Goal: Information Seeking & Learning: Learn about a topic

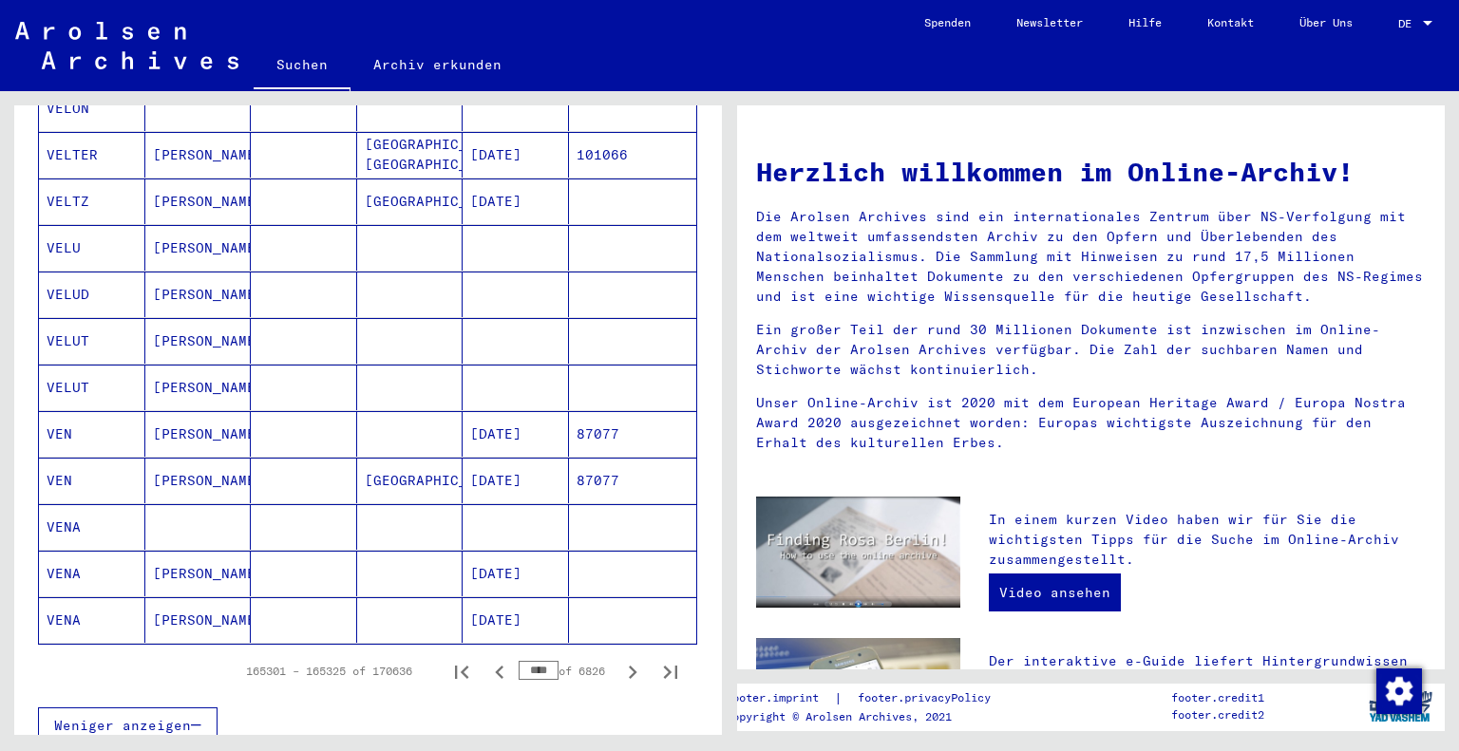
scroll to position [1001, 0]
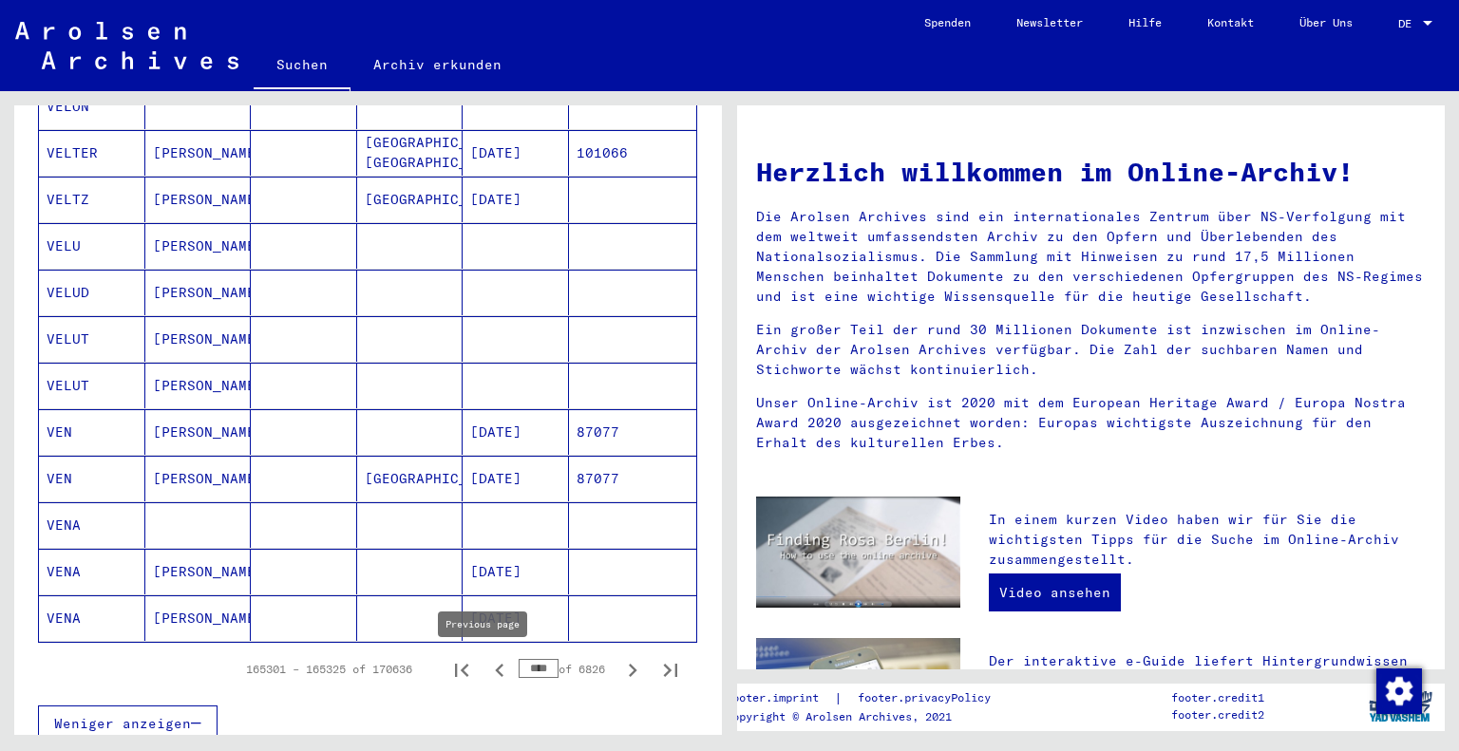
click at [487, 672] on icon "Previous page" at bounding box center [499, 670] width 27 height 27
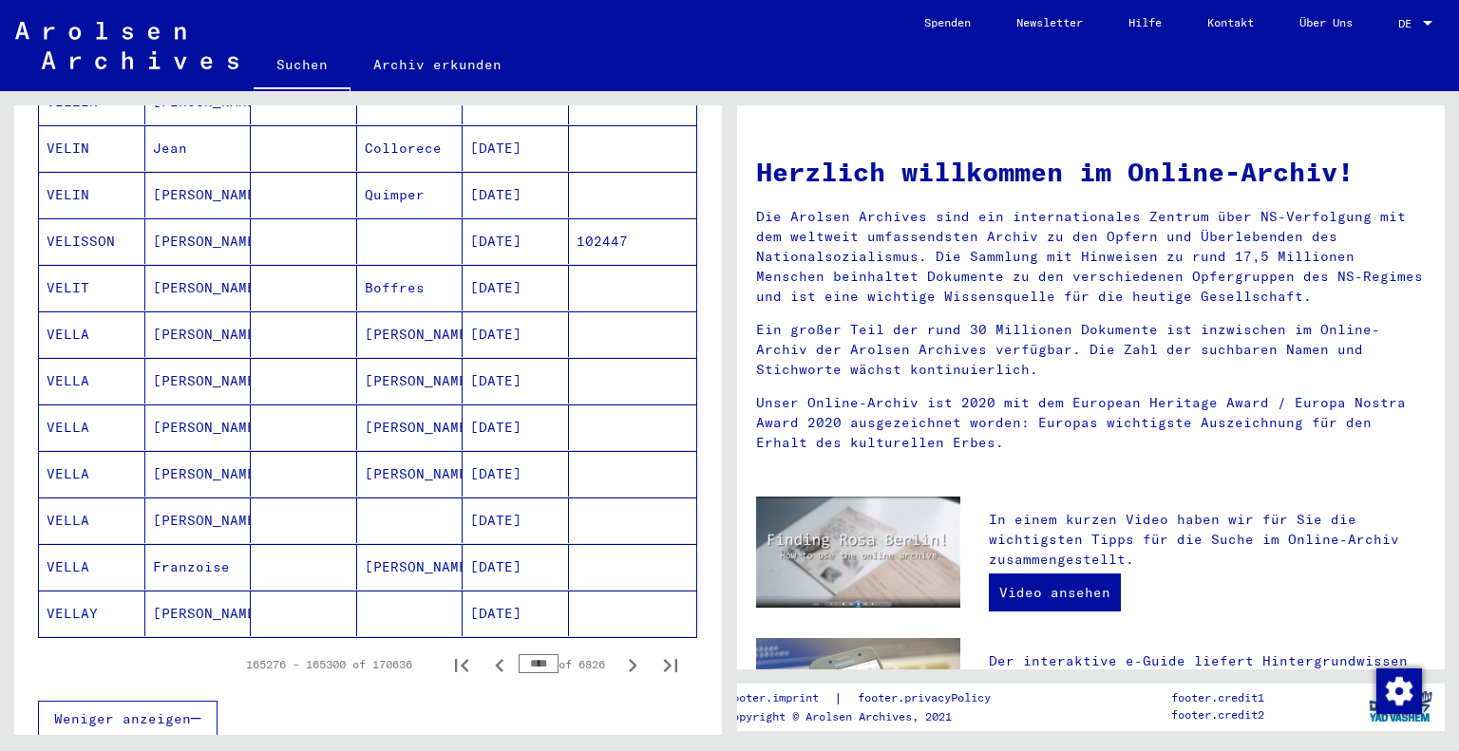
scroll to position [1017, 0]
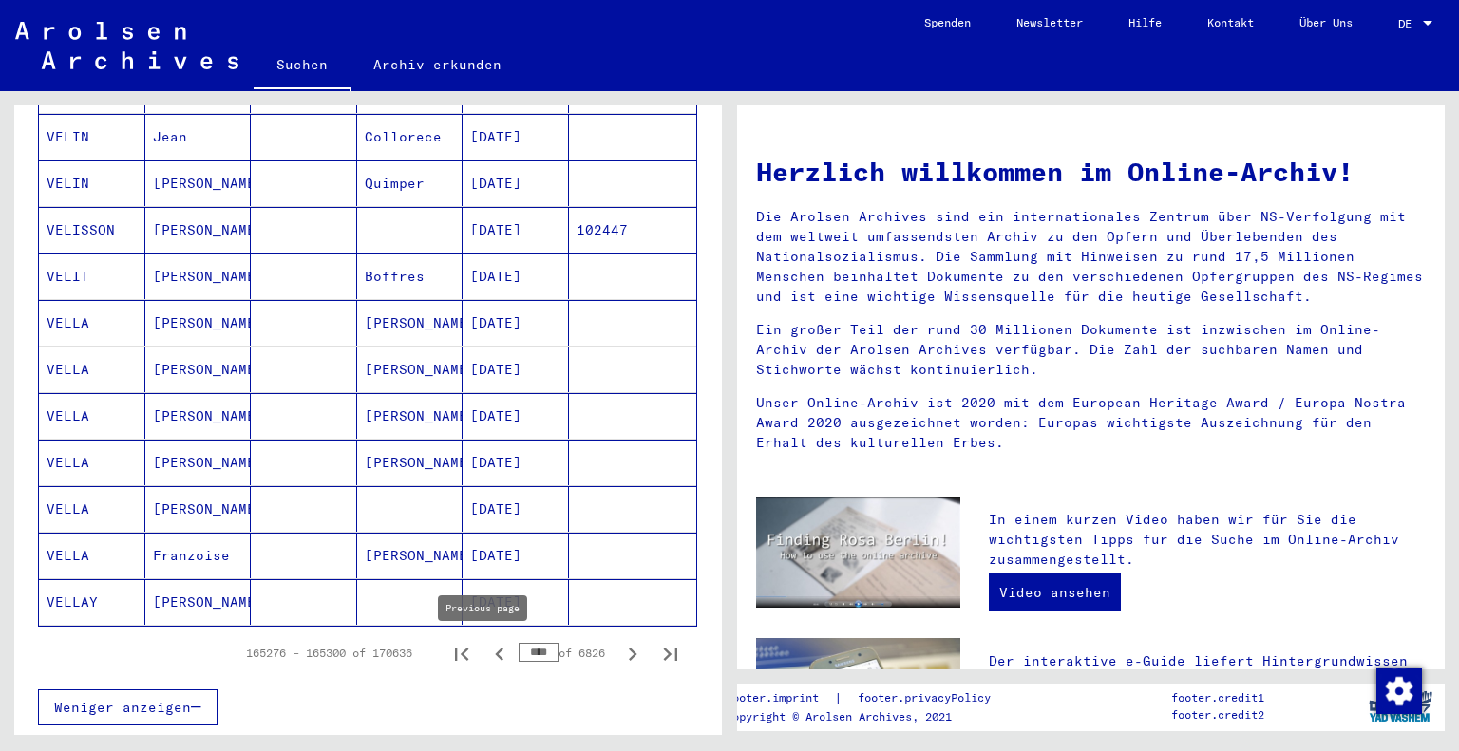
click at [495, 655] on icon "Previous page" at bounding box center [499, 654] width 9 height 13
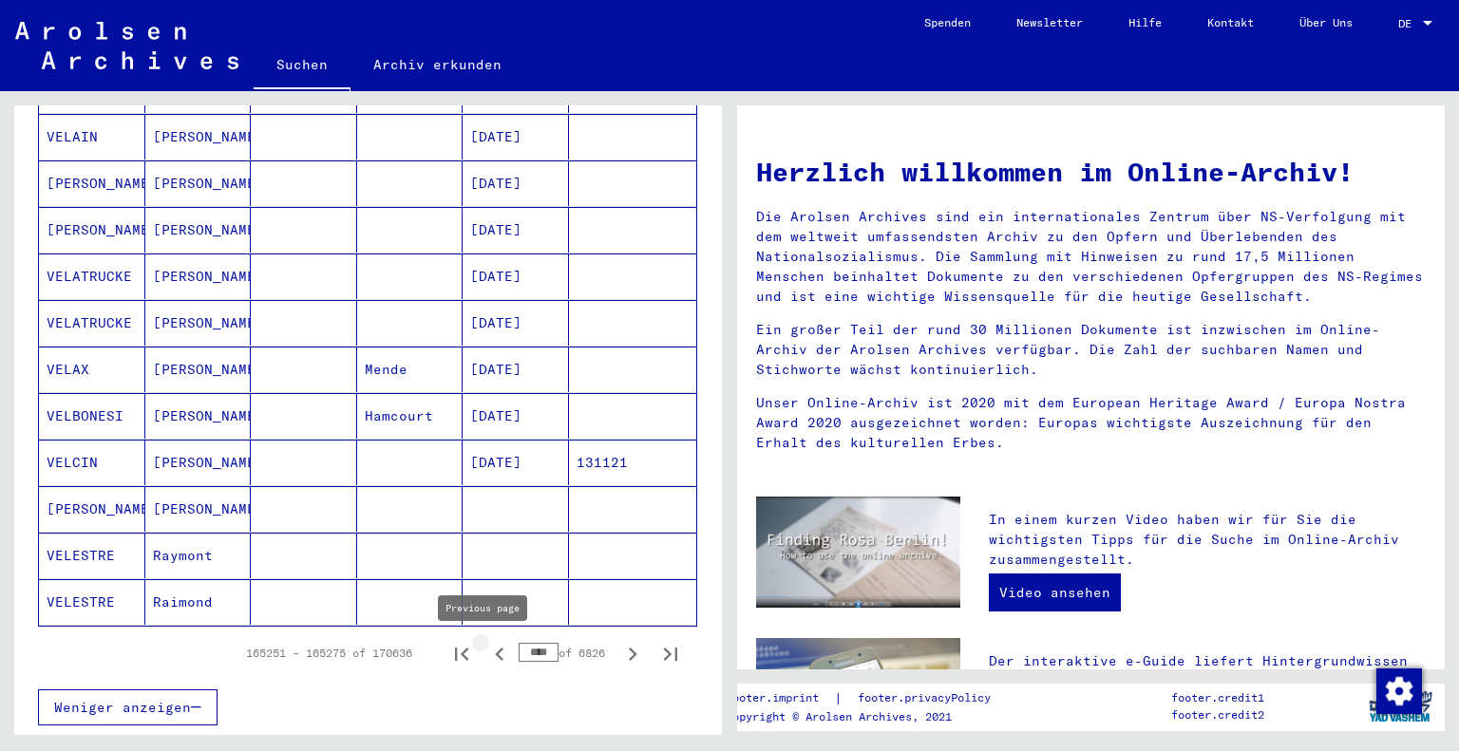
type input "****"
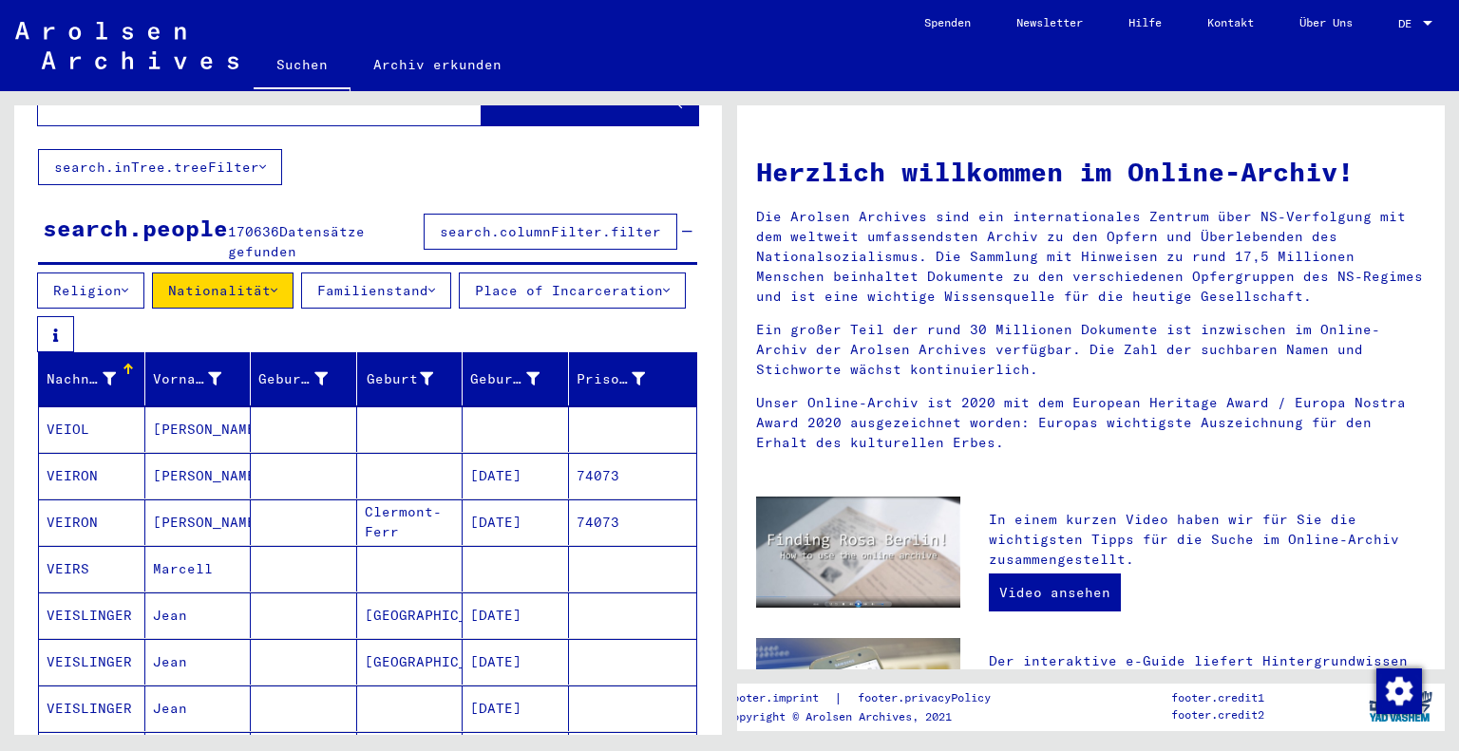
scroll to position [0, 0]
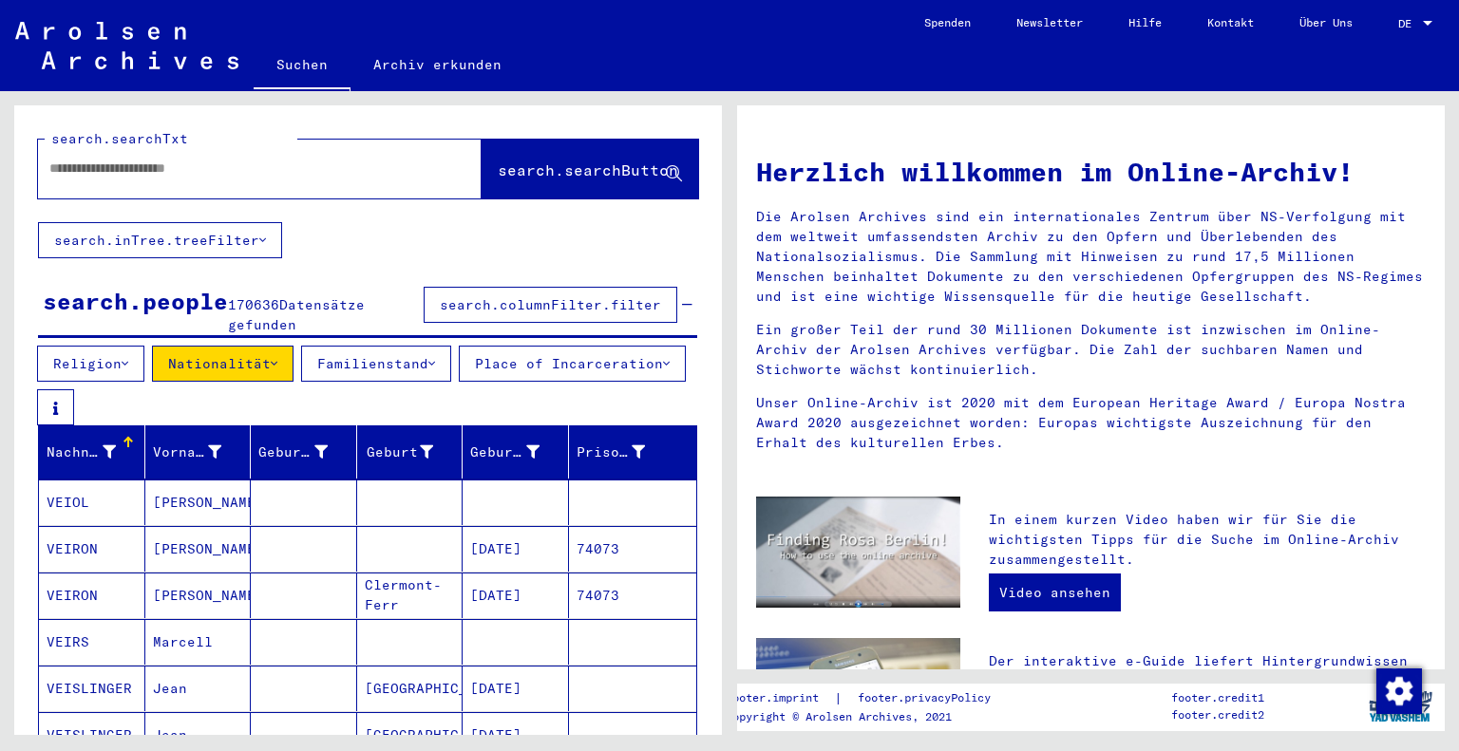
click at [312, 166] on input "text" at bounding box center [236, 169] width 375 height 20
click at [623, 161] on span "search.searchButton" at bounding box center [588, 170] width 180 height 19
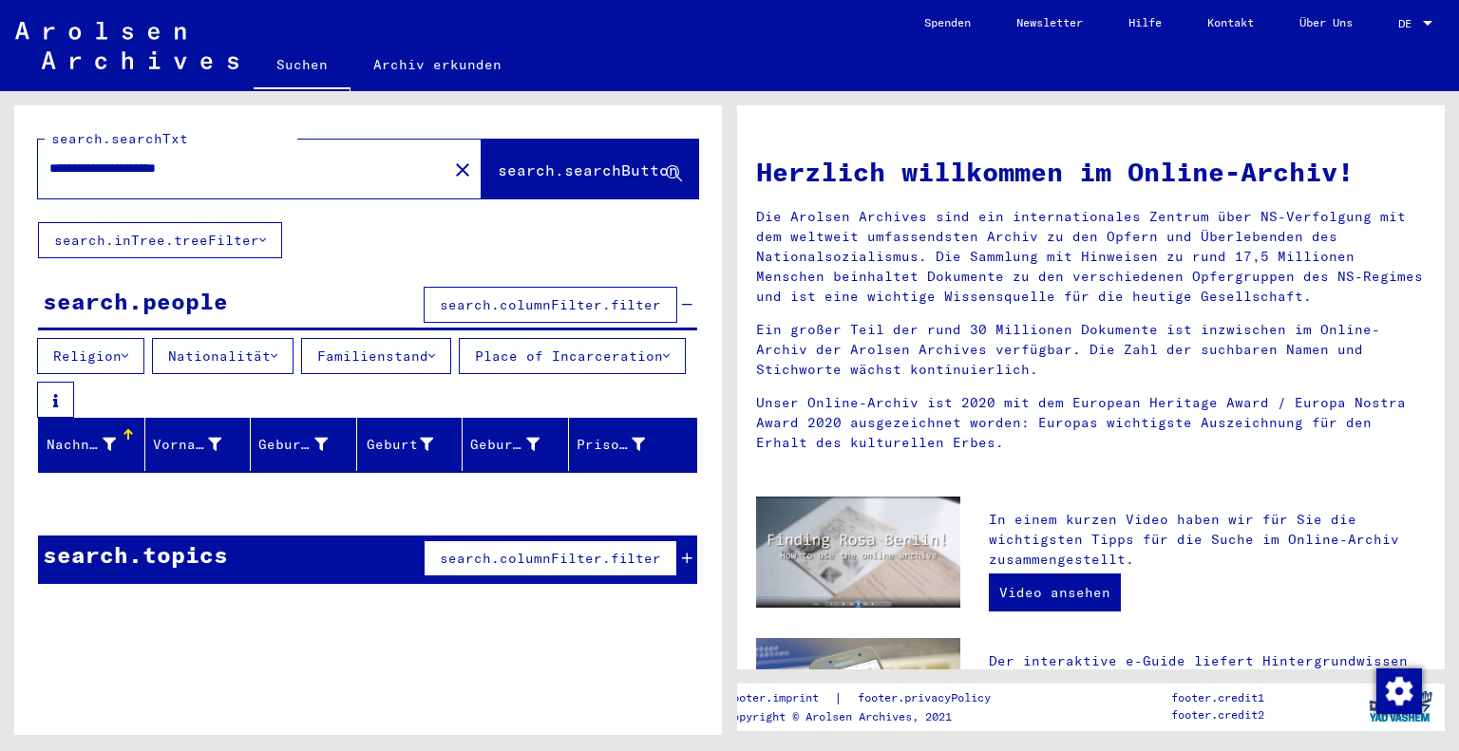
drag, startPoint x: 113, startPoint y: 170, endPoint x: 57, endPoint y: 166, distance: 56.2
click at [57, 166] on input "**********" at bounding box center [236, 169] width 375 height 20
type input "**********"
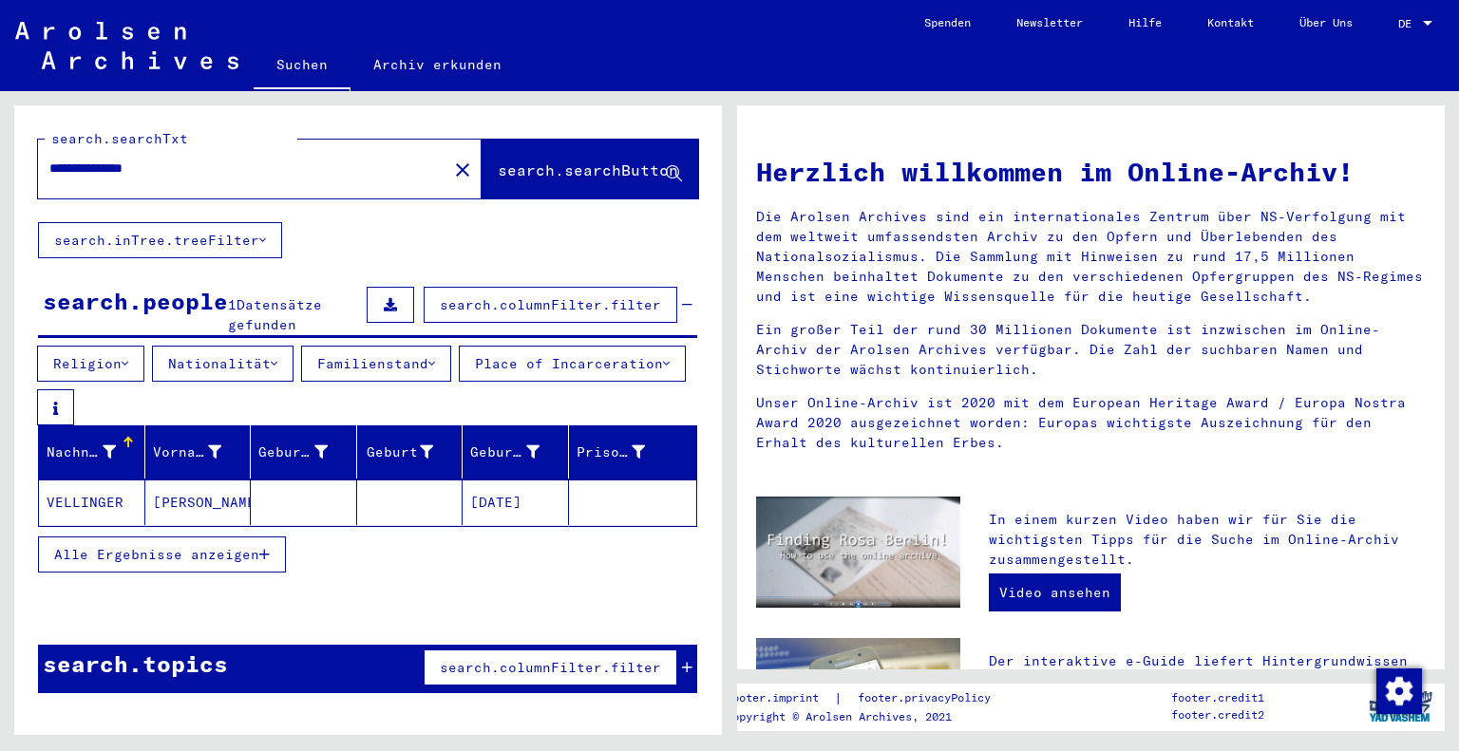
click at [179, 502] on mat-cell "[PERSON_NAME]" at bounding box center [198, 503] width 106 height 46
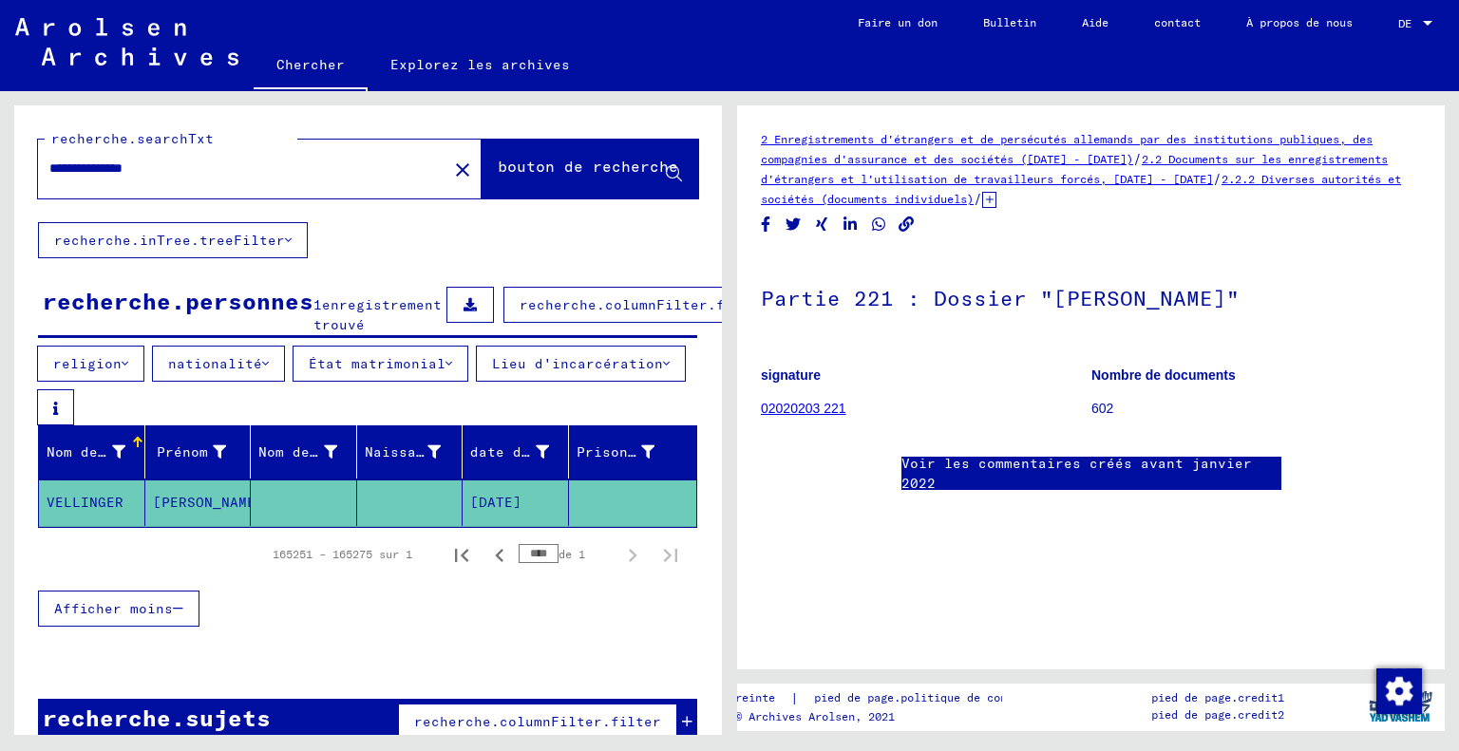
click at [946, 146] on font "2 Enregistrements d'étrangers et de persécutés allemands par des institutions p…" at bounding box center [1067, 149] width 612 height 34
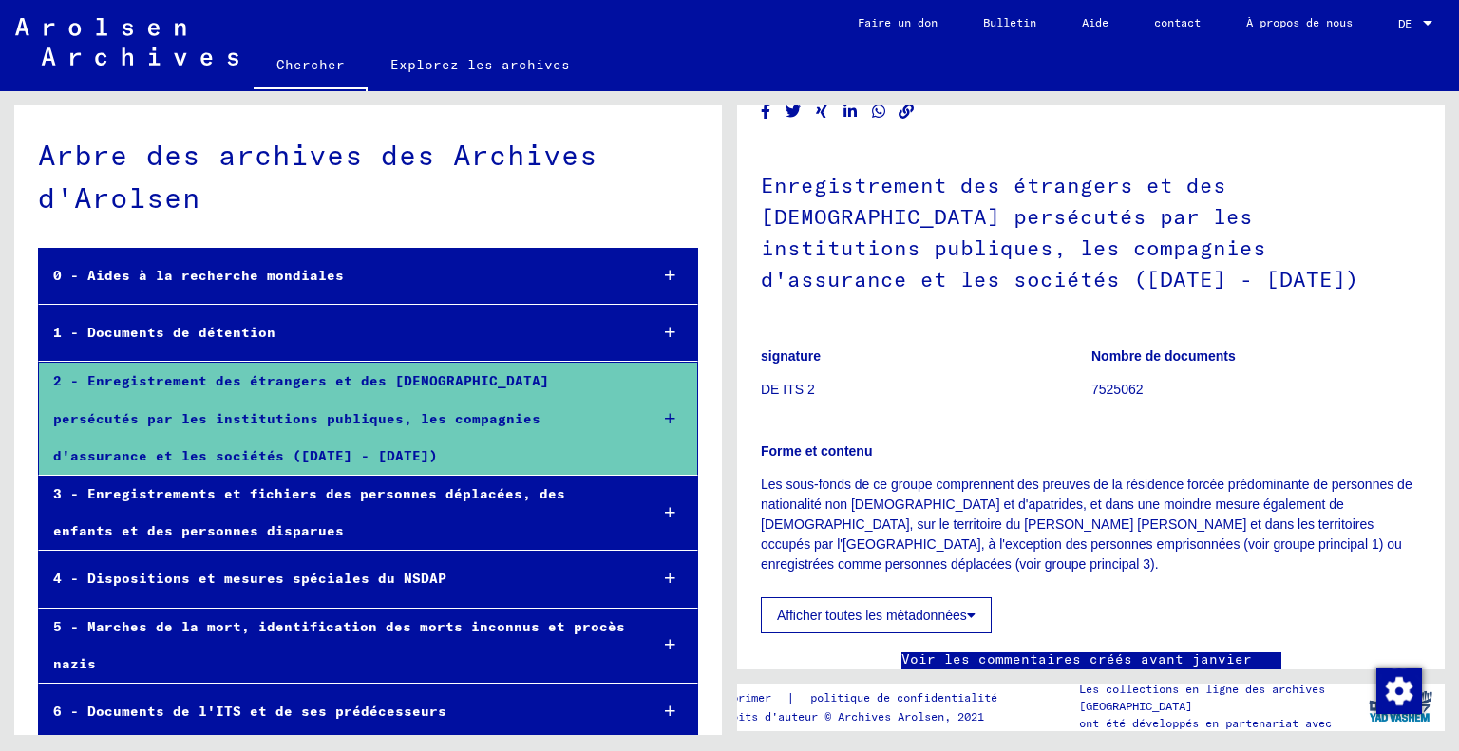
scroll to position [28, 0]
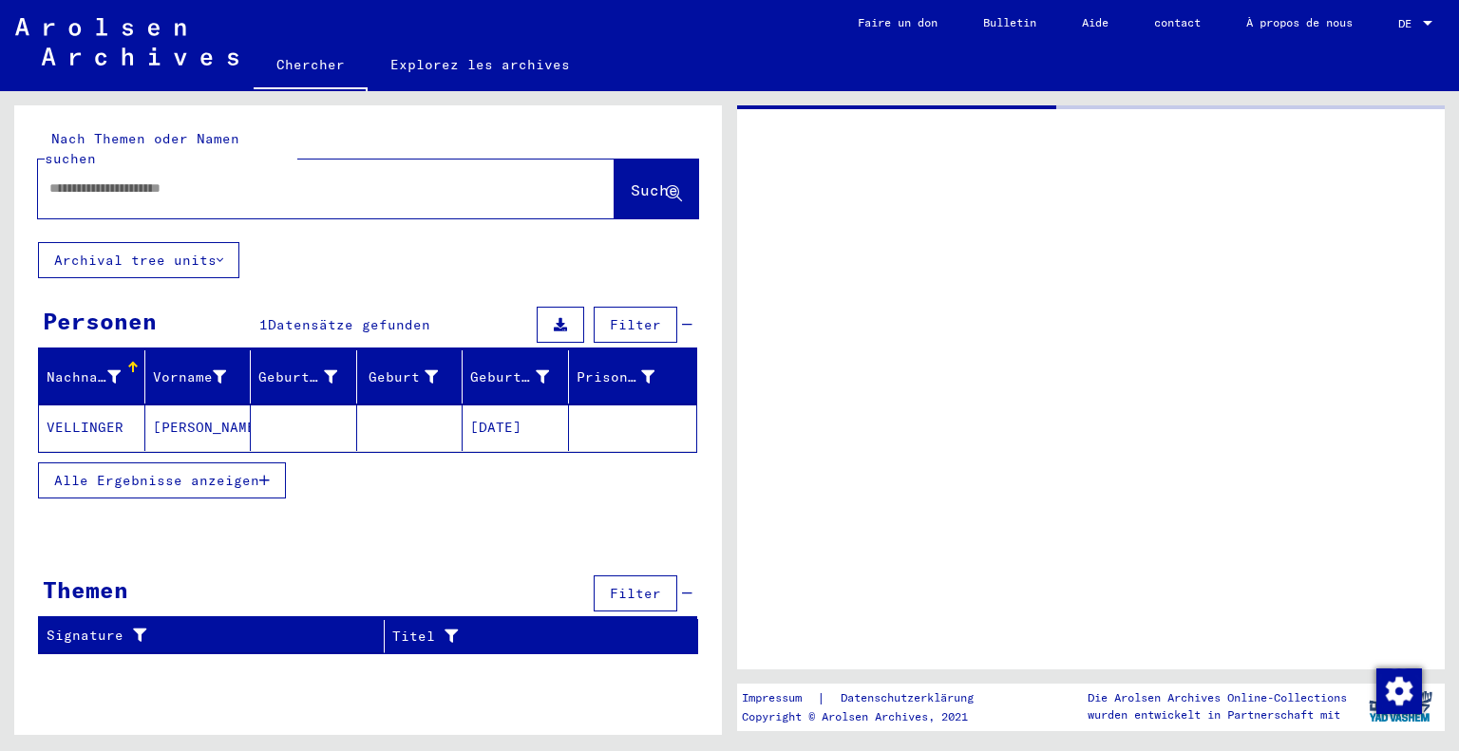
type input "********"
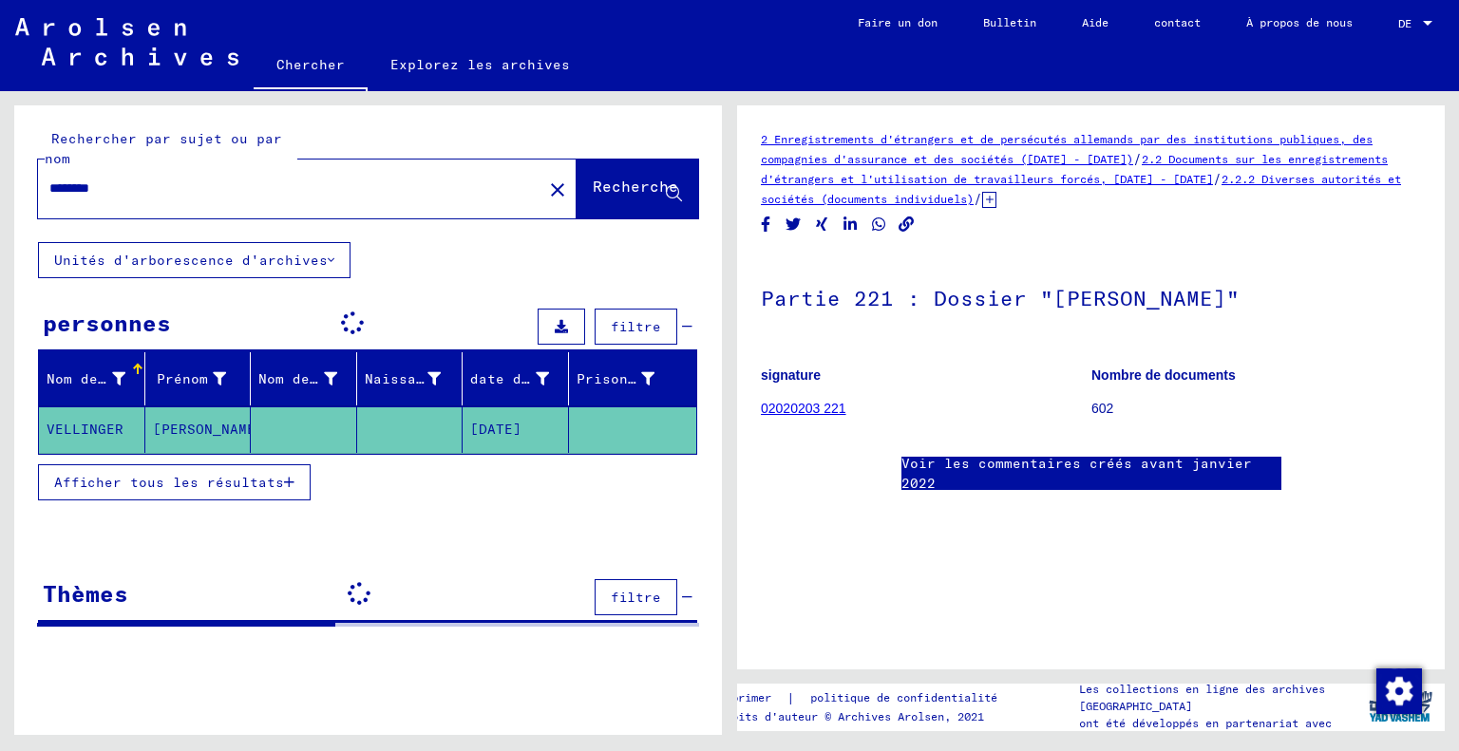
click at [91, 426] on mat-cell "VELLINGER" at bounding box center [92, 430] width 106 height 47
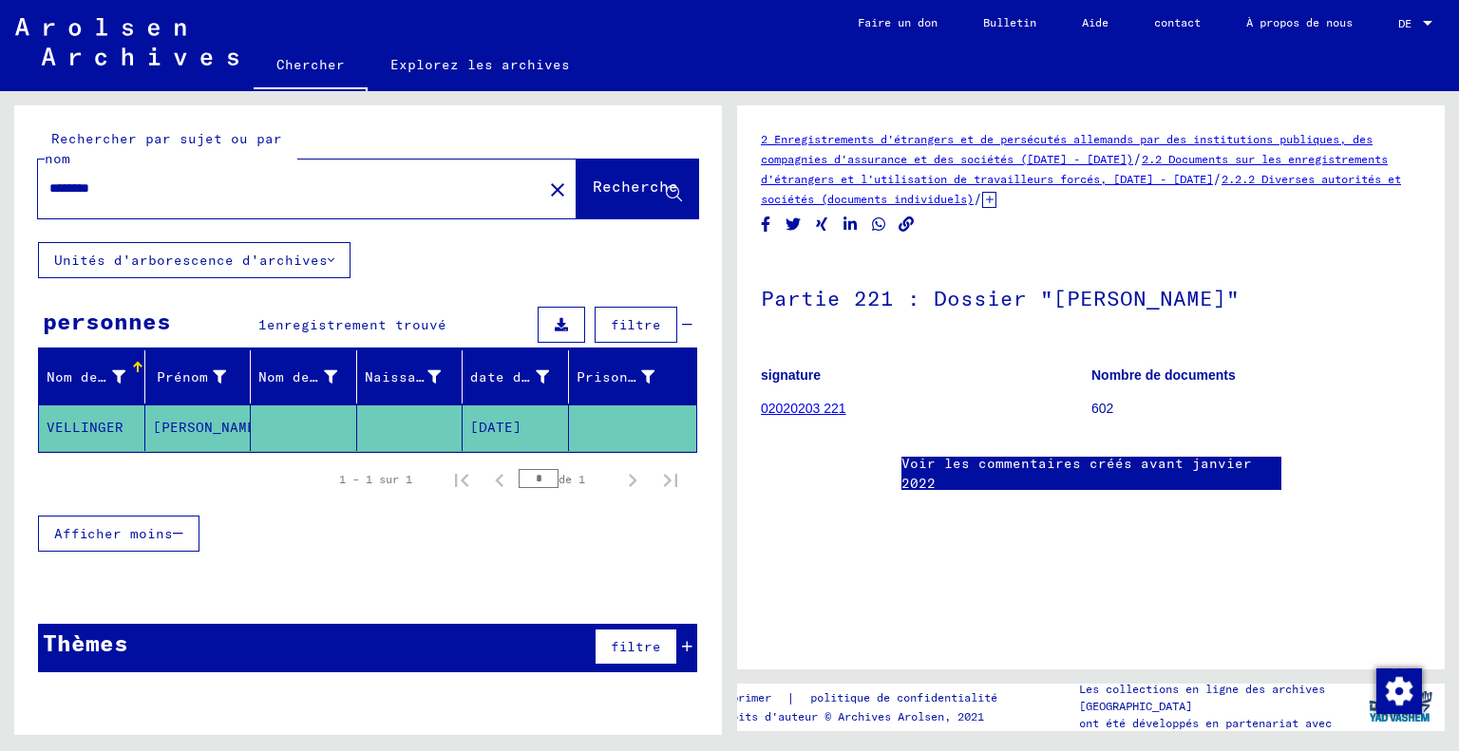
click at [99, 419] on font "VELLINGER" at bounding box center [85, 427] width 77 height 17
click at [826, 403] on font "02020203 221" at bounding box center [803, 408] width 85 height 15
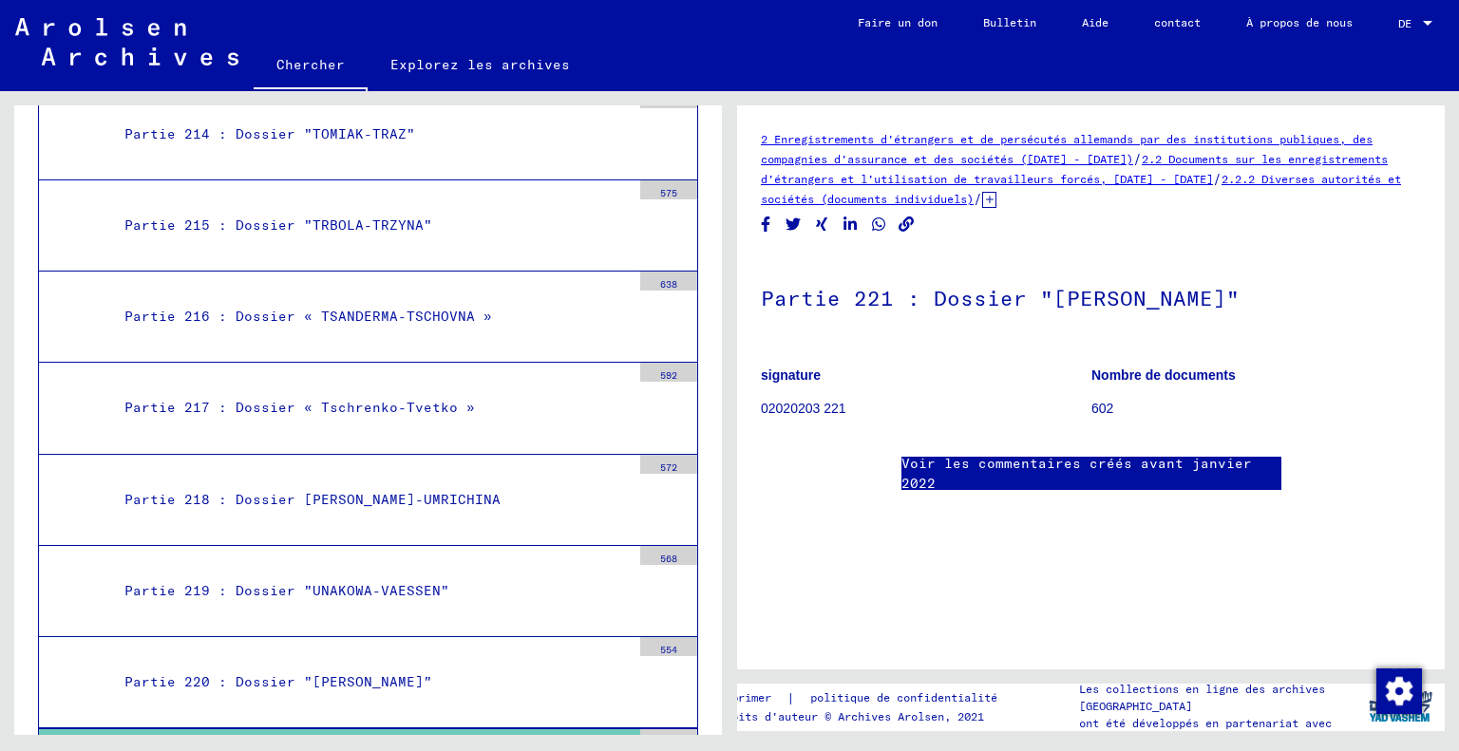
scroll to position [235, 0]
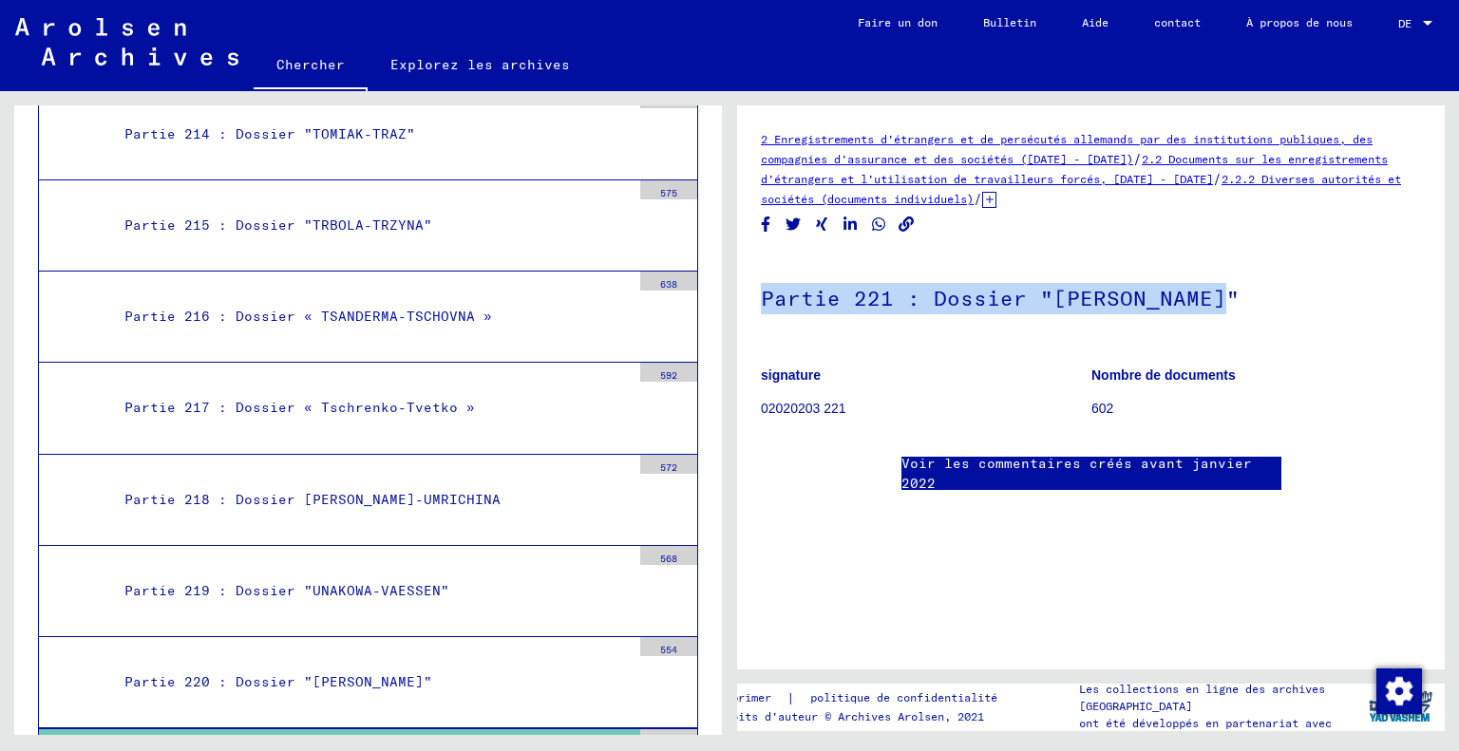
drag, startPoint x: 763, startPoint y: 299, endPoint x: 1273, endPoint y: 283, distance: 510.3
click at [1273, 283] on h1 "Partie 221 : Dossier "[PERSON_NAME]"" at bounding box center [1091, 297] width 660 height 84
copy font "Partie 221 : Dossier "[PERSON_NAME]""
click at [505, 62] on font "Explorez les archives" at bounding box center [480, 64] width 180 height 17
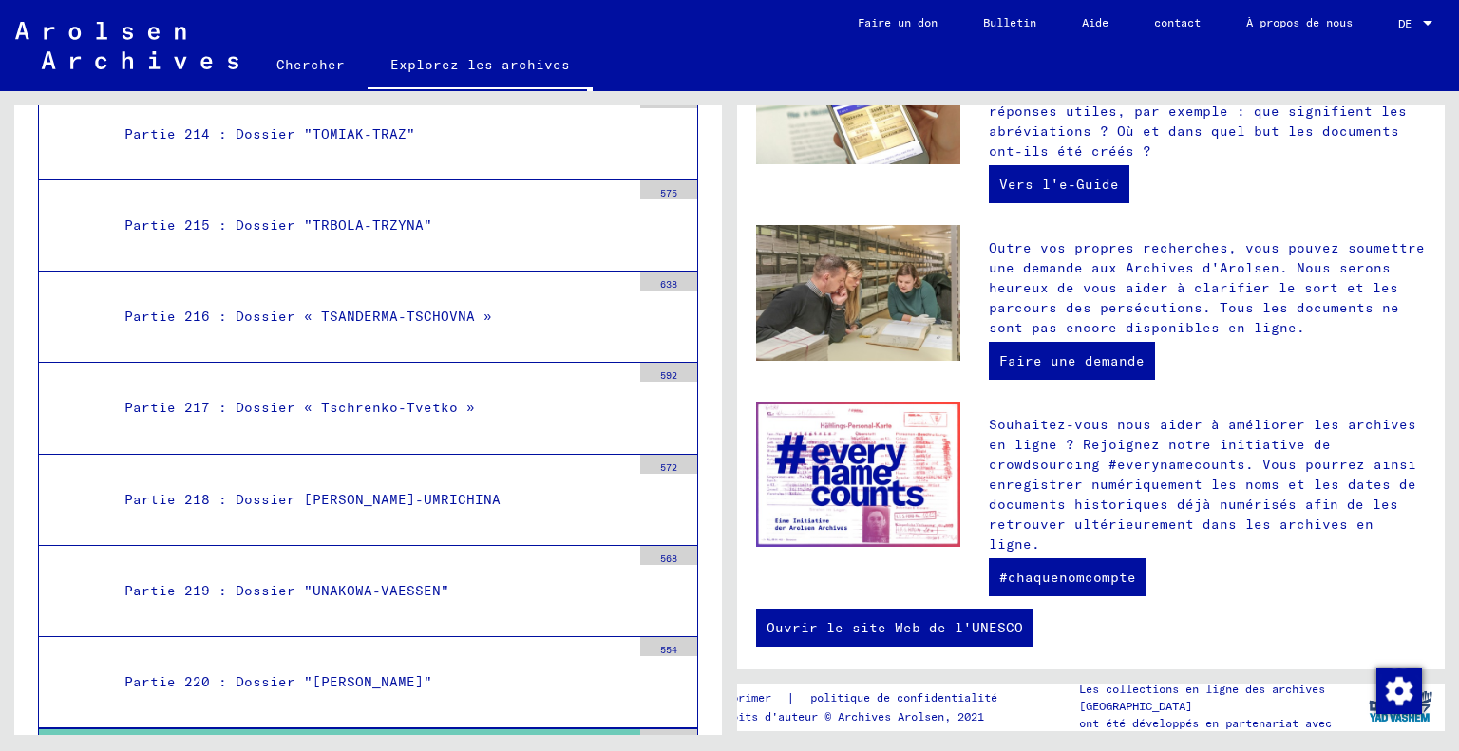
scroll to position [629, 0]
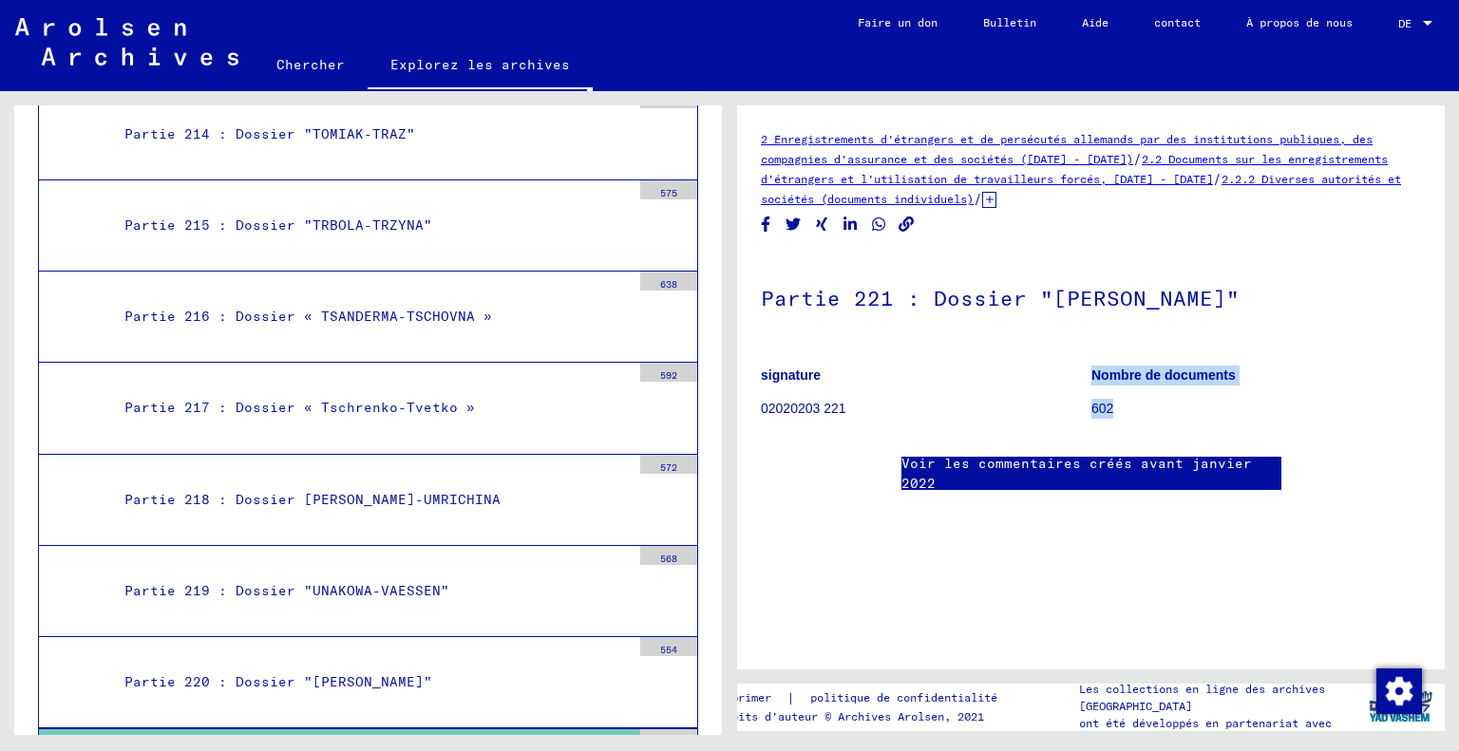
drag, startPoint x: 1079, startPoint y: 402, endPoint x: 1135, endPoint y: 407, distance: 56.2
click at [1135, 352] on div "signature 02020203 221 Nombre de documents 602" at bounding box center [1091, 352] width 660 height 0
click at [921, 315] on div "2 Enregistrements d'étrangers et de persécutés allemands par des institutions p…" at bounding box center [1091, 329] width 660 height 400
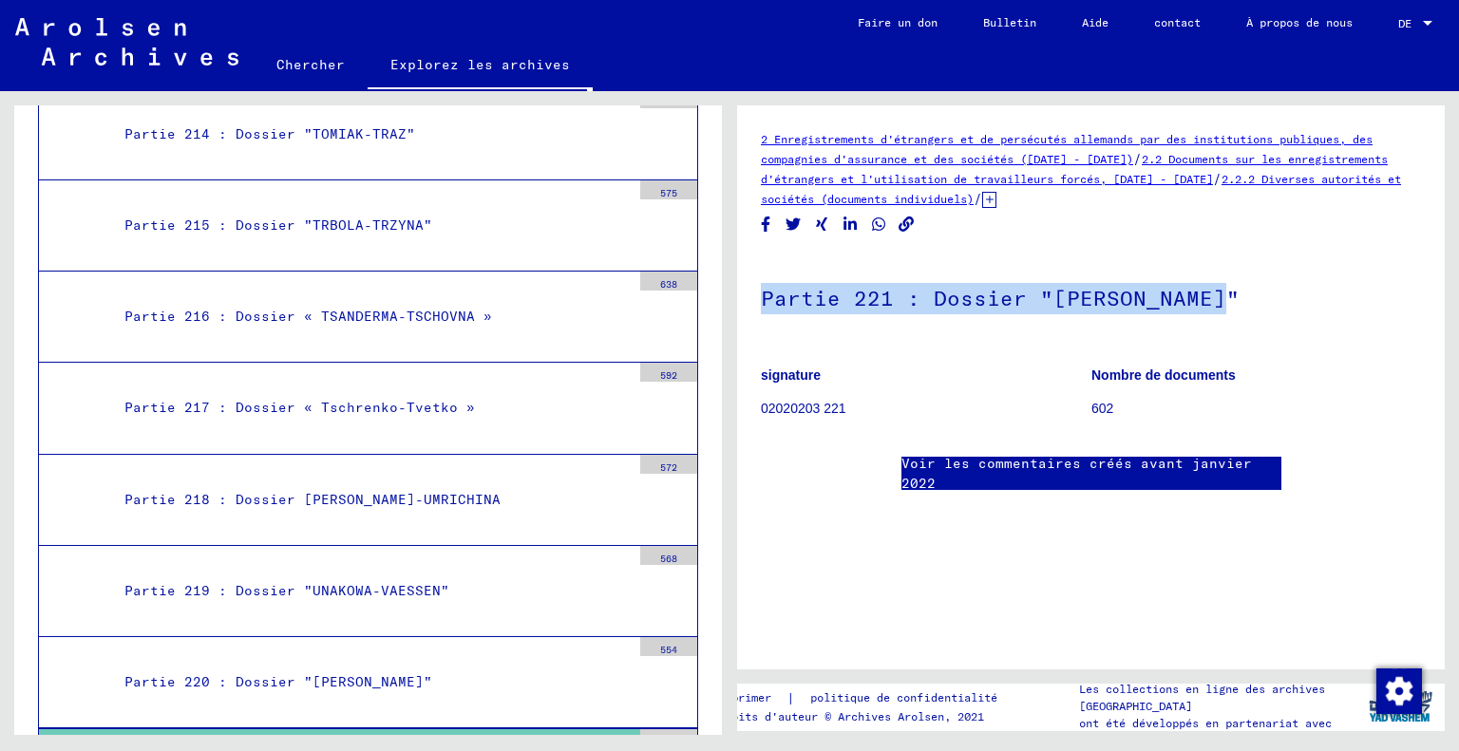
drag, startPoint x: 1207, startPoint y: 261, endPoint x: 754, endPoint y: 275, distance: 453.3
click at [754, 275] on yv-its-full-details "2 Enregistrements d'étrangers et de persécutés allemands par des institutions p…" at bounding box center [1091, 329] width 708 height 400
copy font "Partie 221 : Dossier "[PERSON_NAME]""
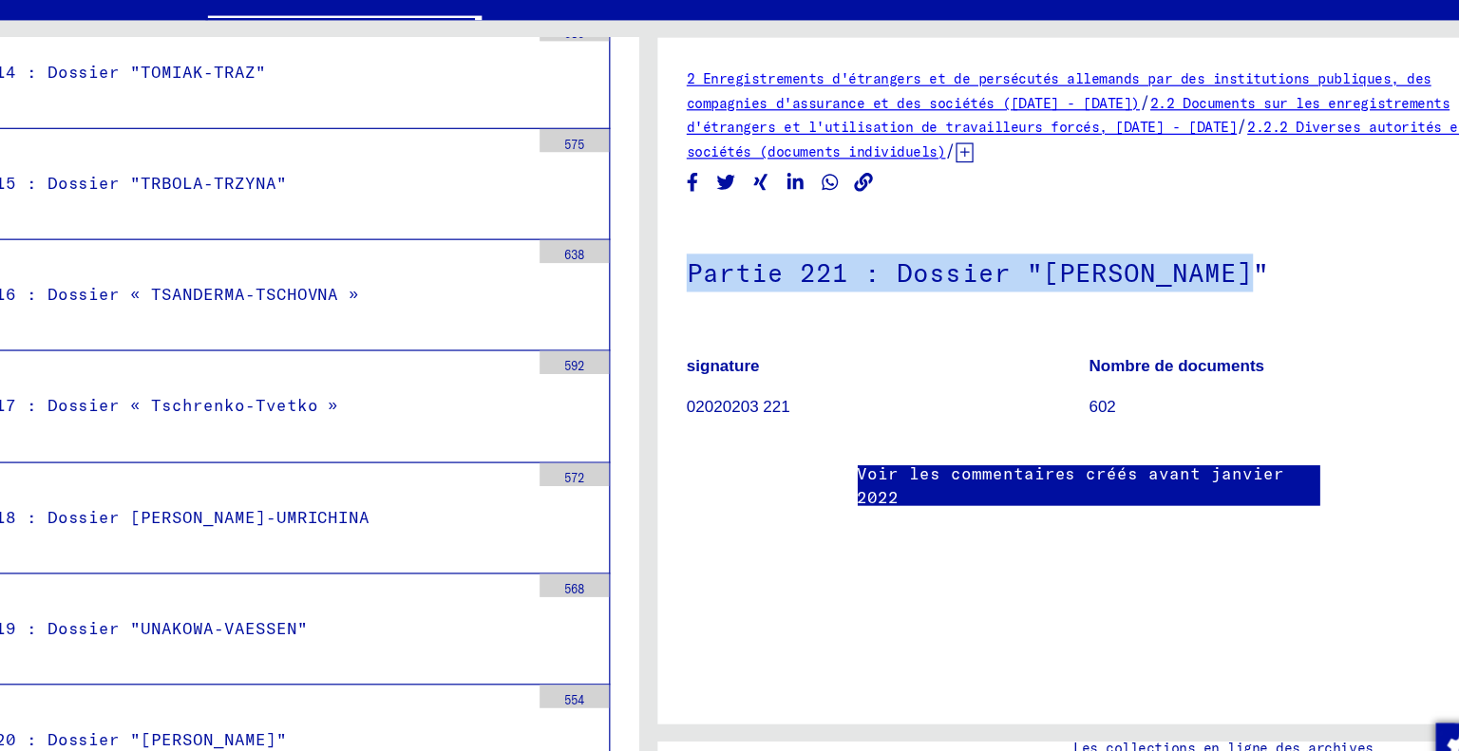
scroll to position [0, 0]
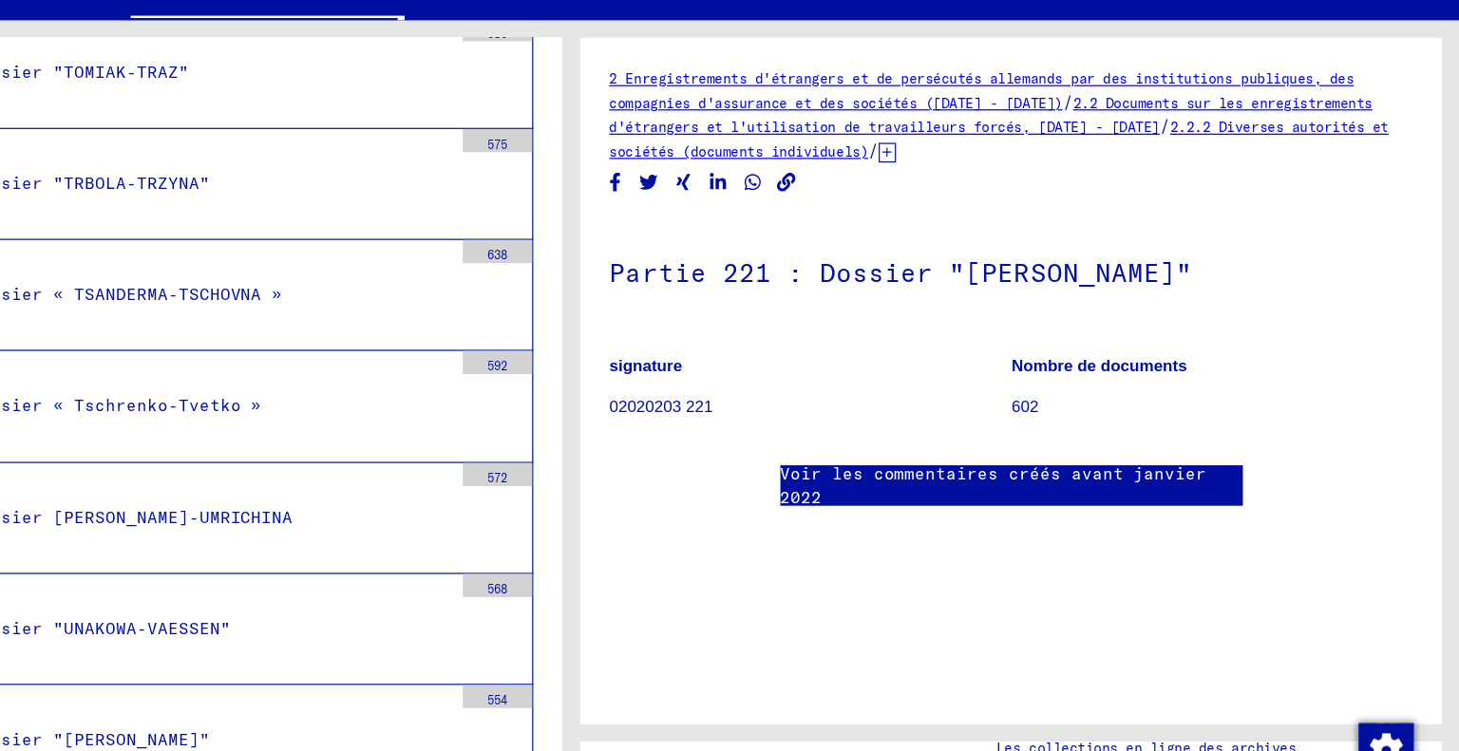
click at [1257, 343] on div "Partie 221 : Dossier "[PERSON_NAME]" signature 02020203 221 Nombre de documents…" at bounding box center [1091, 346] width 660 height 183
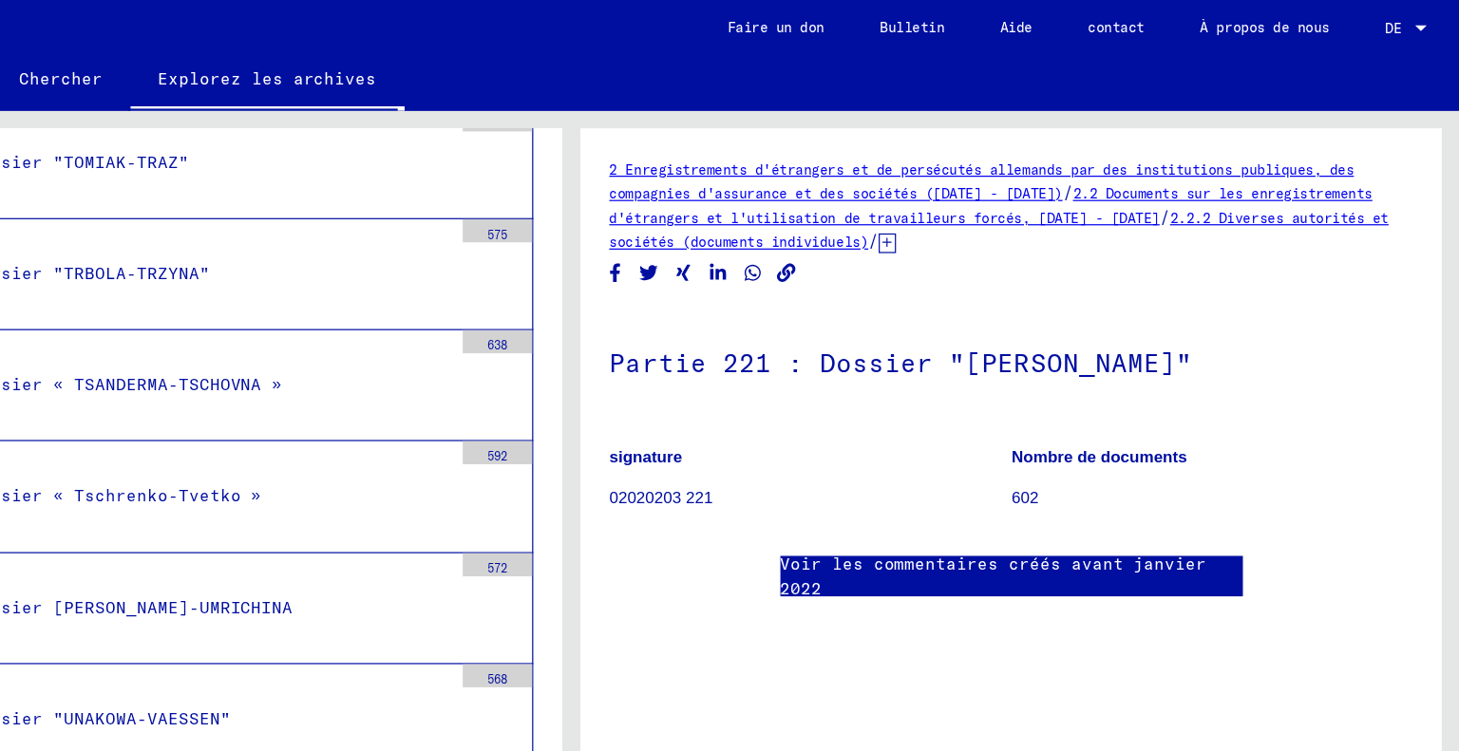
scroll to position [18, 0]
click at [832, 297] on h1 "Partie 221 : Dossier "[PERSON_NAME]"" at bounding box center [1091, 297] width 660 height 84
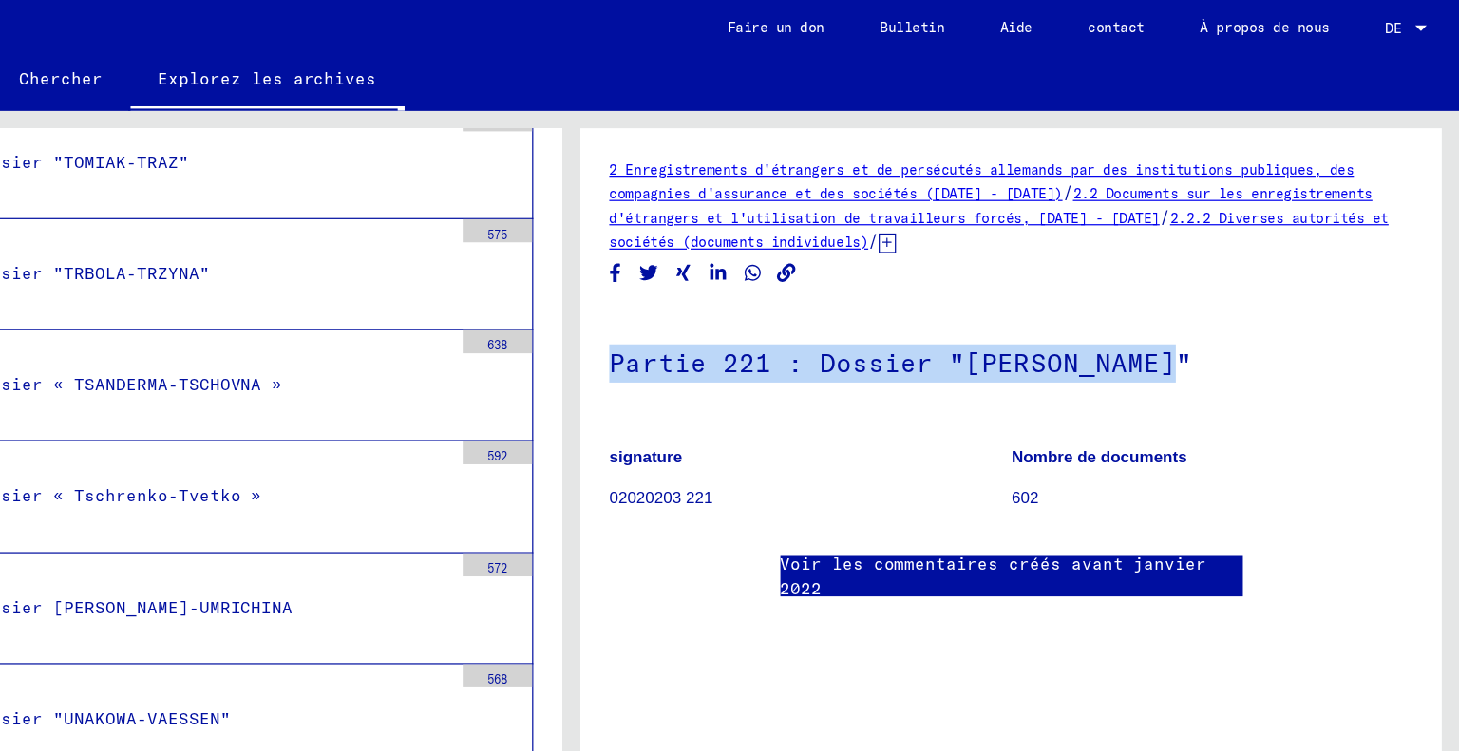
drag, startPoint x: 756, startPoint y: 283, endPoint x: 1234, endPoint y: 258, distance: 478.4
click at [1234, 258] on yv-its-full-details "2 Enregistrements d'étrangers et de persécutés allemands par des institutions p…" at bounding box center [1091, 329] width 708 height 400
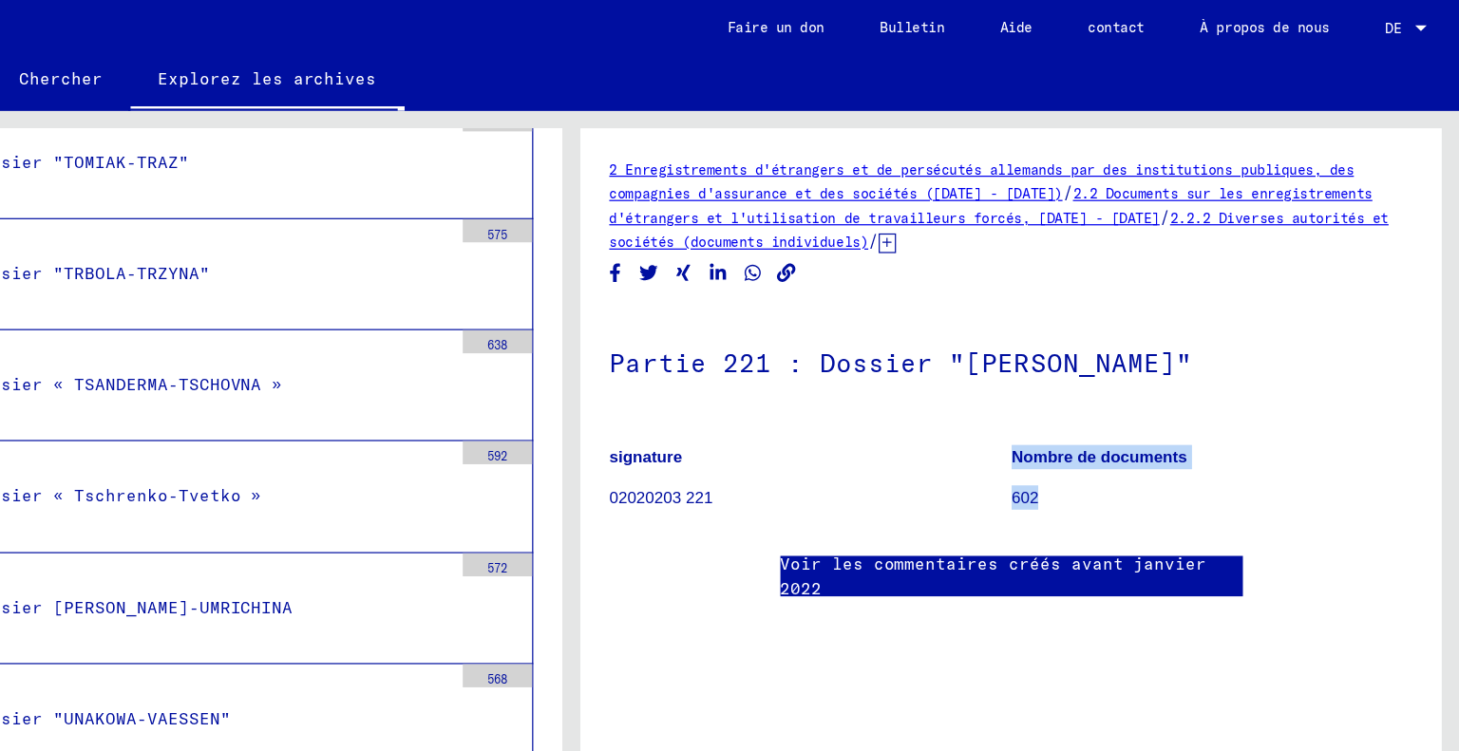
drag, startPoint x: 1109, startPoint y: 388, endPoint x: 1069, endPoint y: 396, distance: 41.5
click at [1069, 352] on div "signature 02020203 221 Nombre de documents 602" at bounding box center [1091, 352] width 660 height 0
click at [1114, 374] on figure "Nombre de documents 602" at bounding box center [1256, 394] width 330 height 85
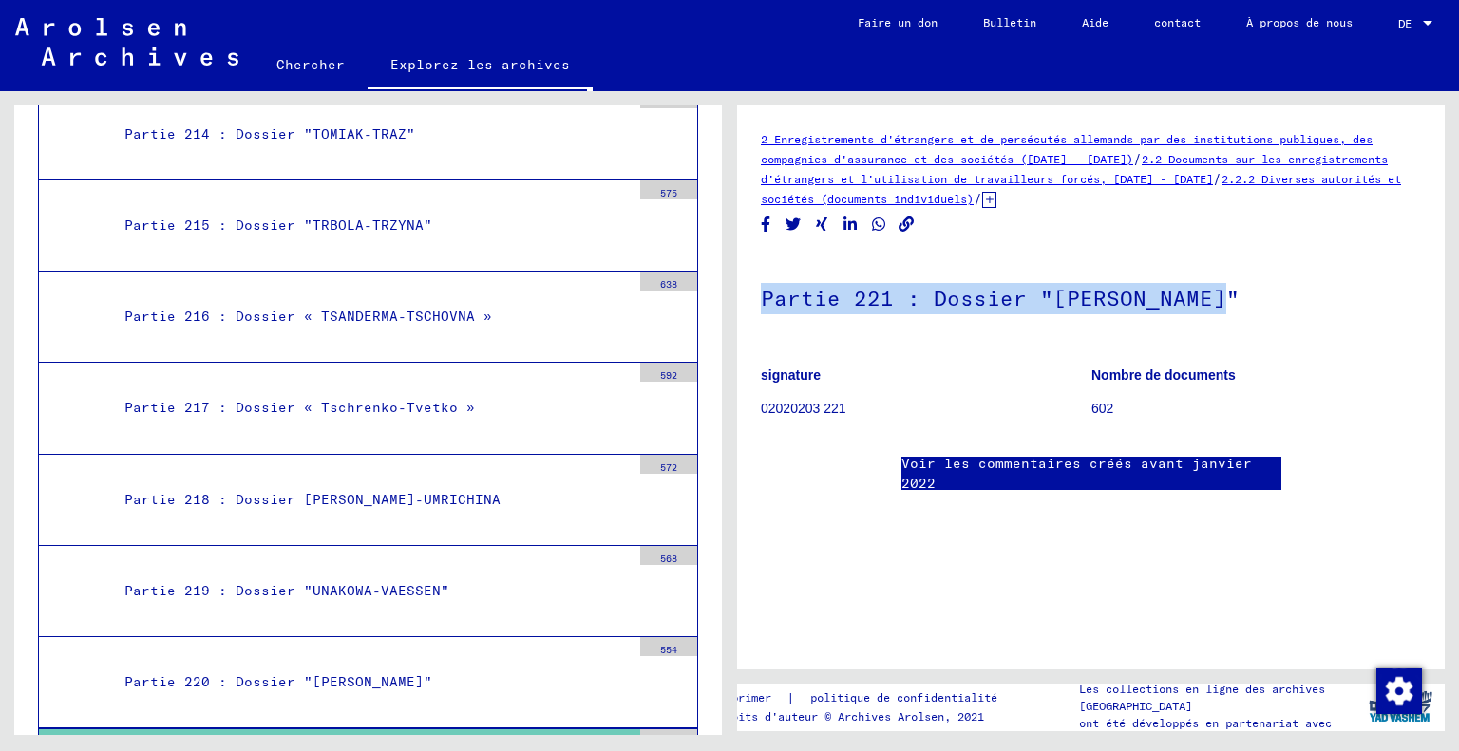
drag, startPoint x: 1221, startPoint y: 291, endPoint x: 764, endPoint y: 294, distance: 457.8
click at [764, 294] on h1 "Partie 221 : Dossier "[PERSON_NAME]"" at bounding box center [1091, 297] width 660 height 84
copy font "Partie 221 : Dossier "[PERSON_NAME]""
click at [309, 63] on font "Chercher" at bounding box center [310, 64] width 68 height 17
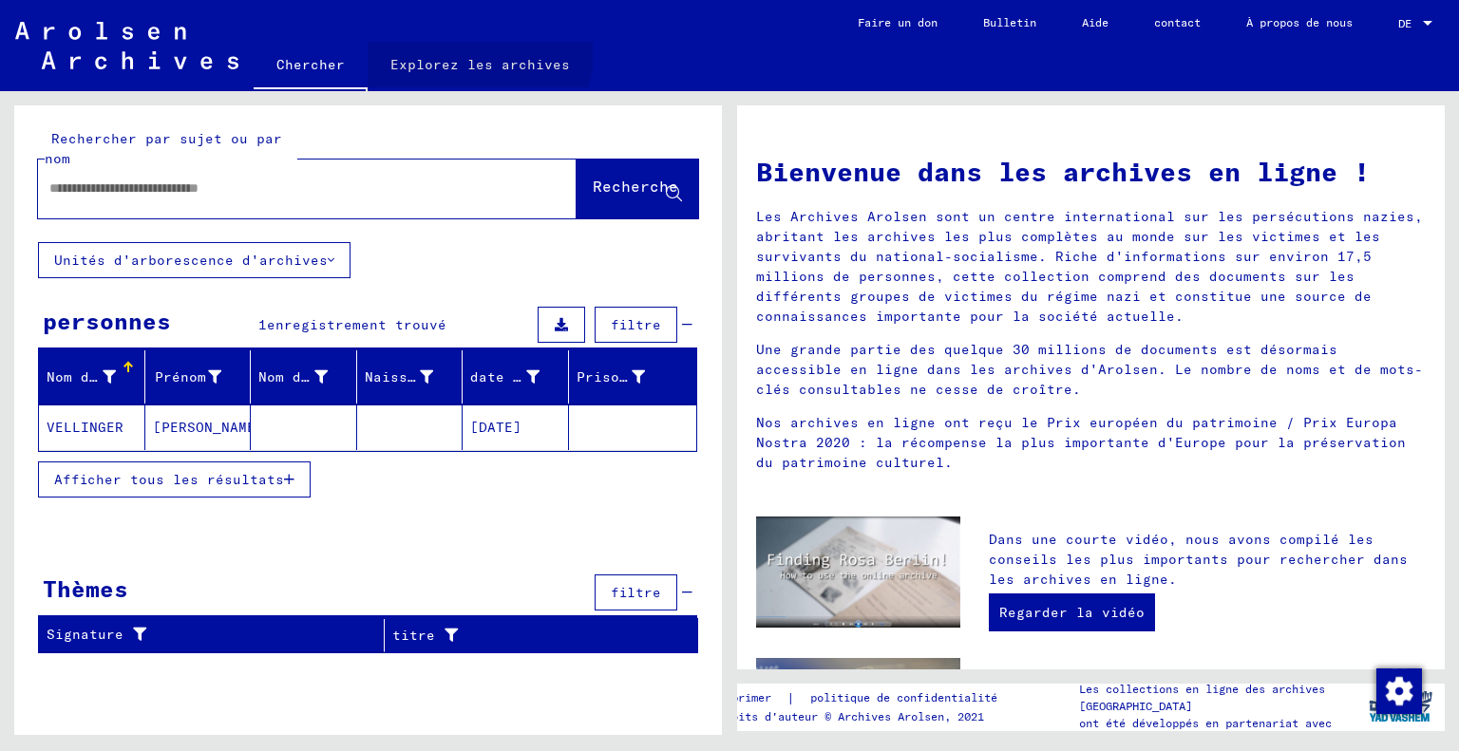
click at [460, 51] on font "Explorez les archives" at bounding box center [480, 64] width 180 height 30
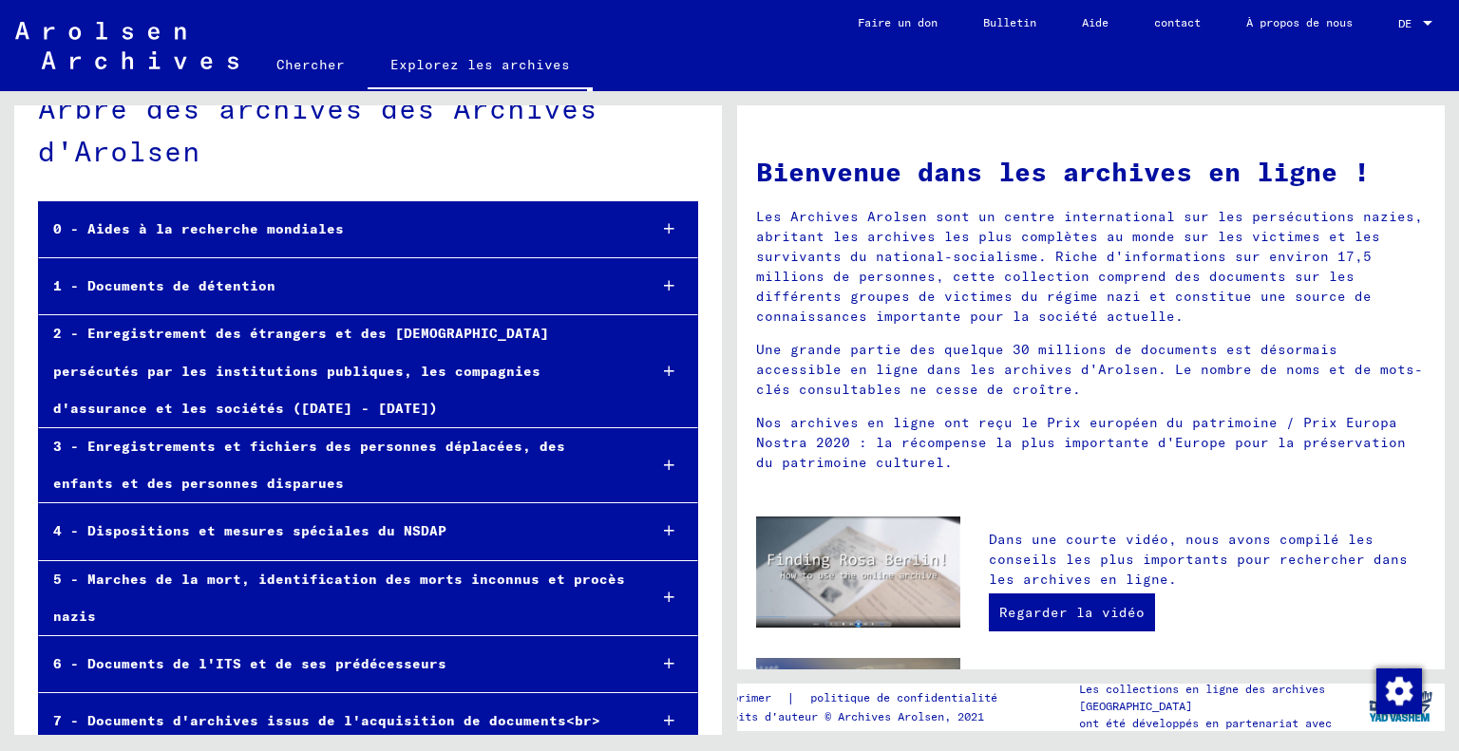
scroll to position [46, 0]
click at [224, 289] on font "1 - Documents de détention" at bounding box center [164, 286] width 222 height 17
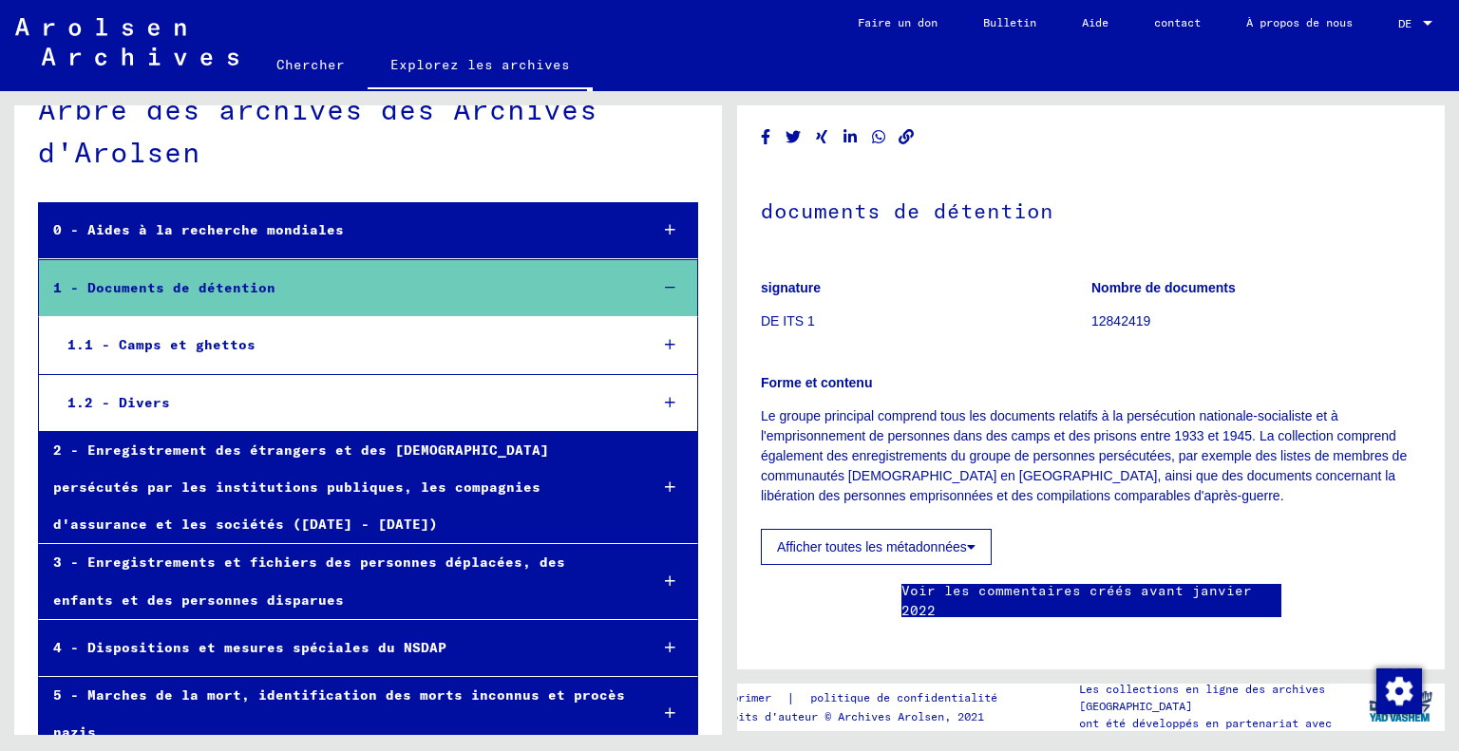
scroll to position [11, 0]
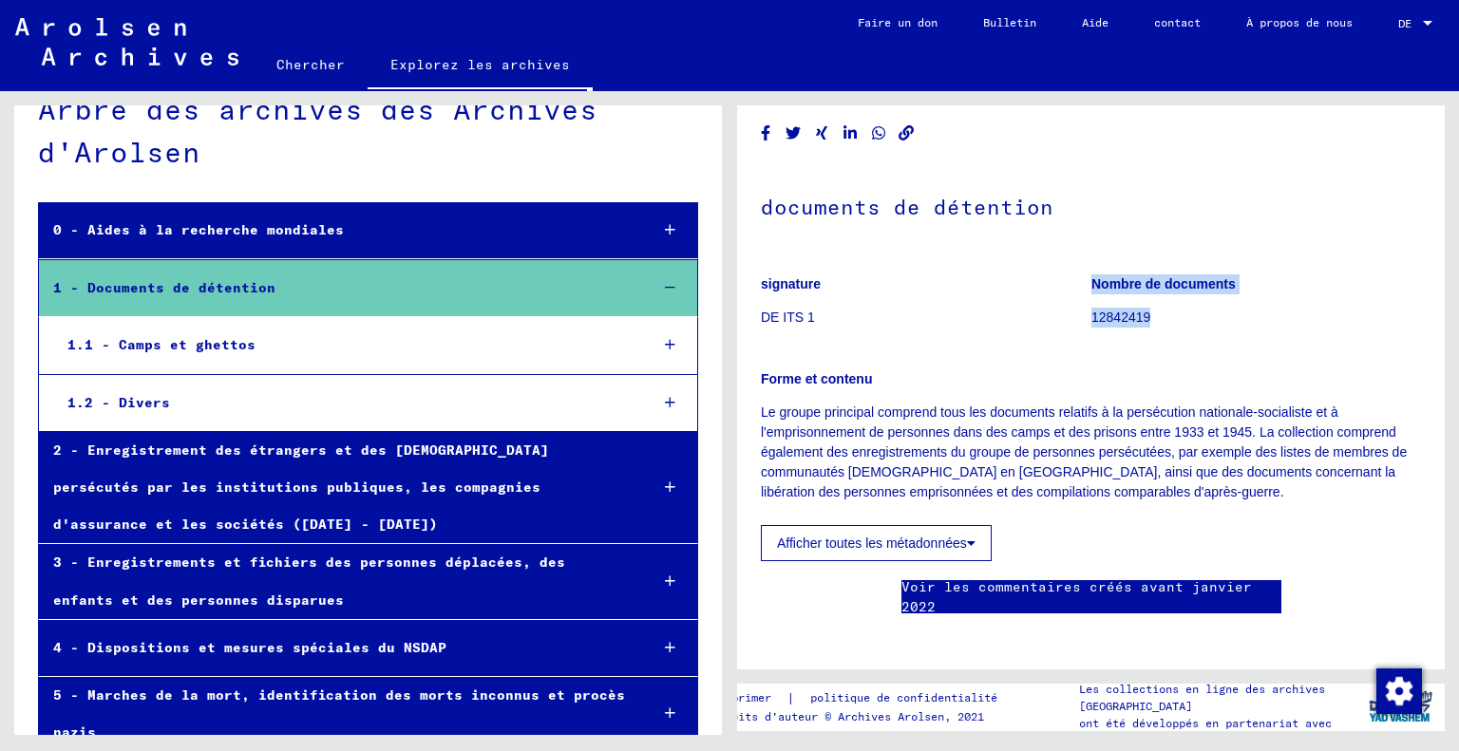
drag, startPoint x: 1078, startPoint y: 313, endPoint x: 1176, endPoint y: 320, distance: 98.1
click at [1176, 261] on div "signature DE ITS 1 Nombre de documents 12842419" at bounding box center [1091, 261] width 660 height 0
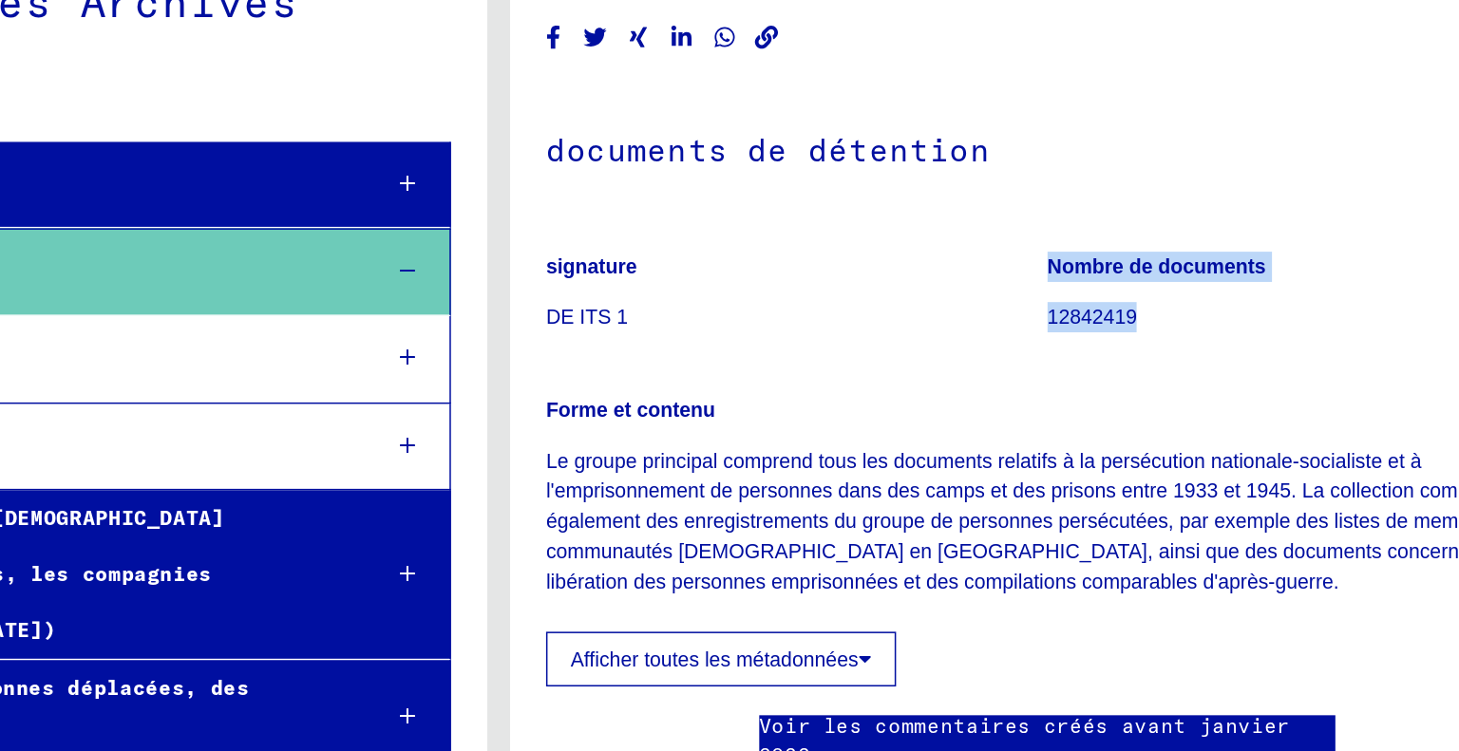
click at [1174, 322] on p "12842419" at bounding box center [1256, 318] width 330 height 20
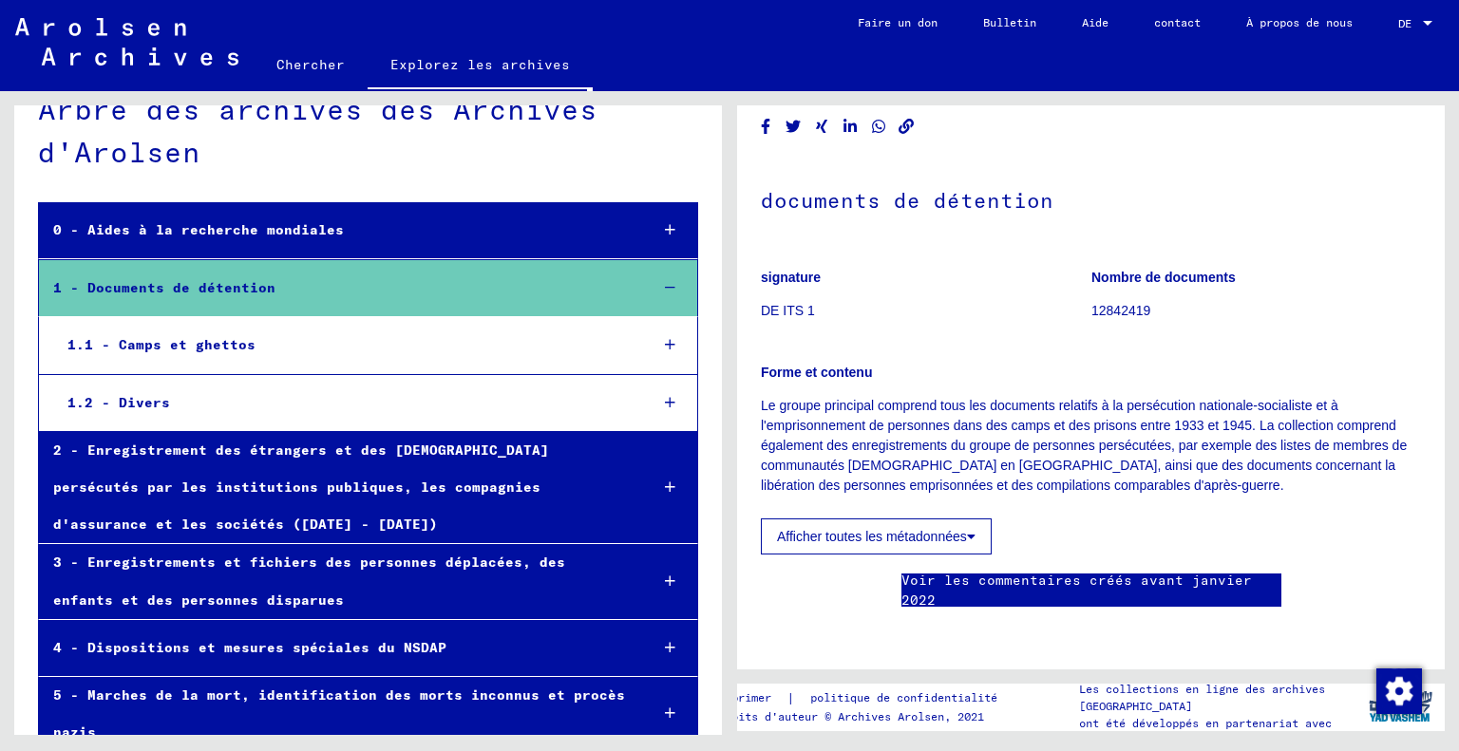
scroll to position [223, 0]
click at [873, 529] on font "Afficher toutes les métadonnées" at bounding box center [872, 536] width 190 height 15
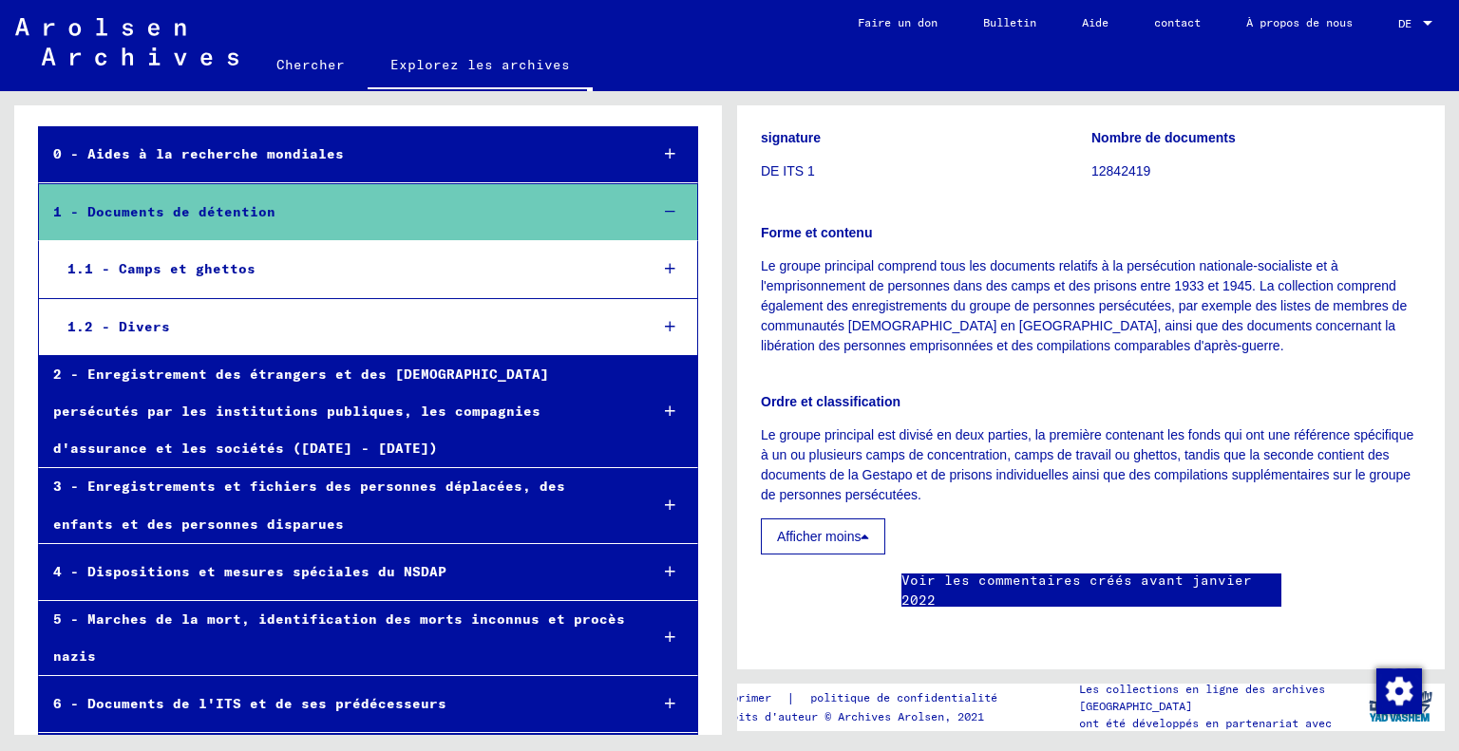
scroll to position [0, 0]
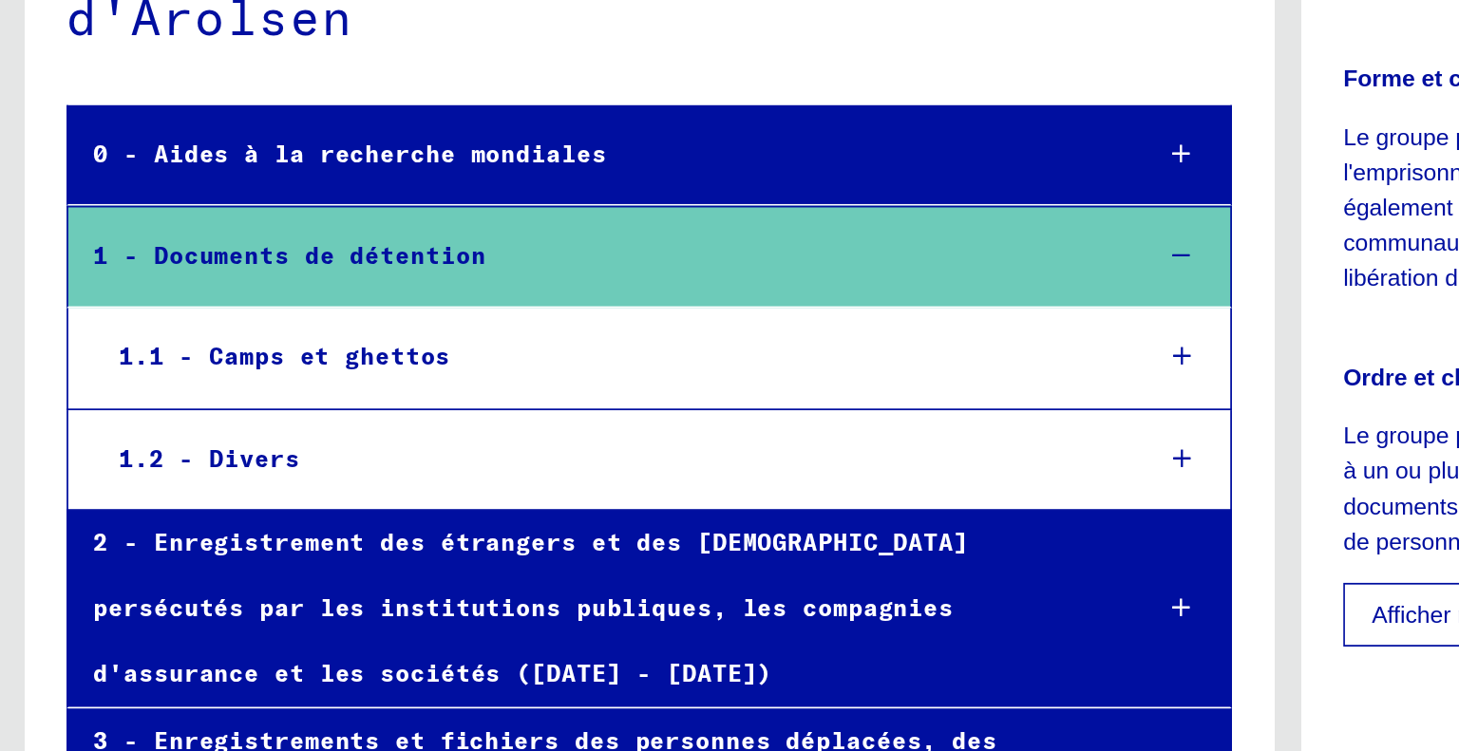
click at [157, 390] on font "1.1 - Camps et ghettos" at bounding box center [161, 390] width 188 height 17
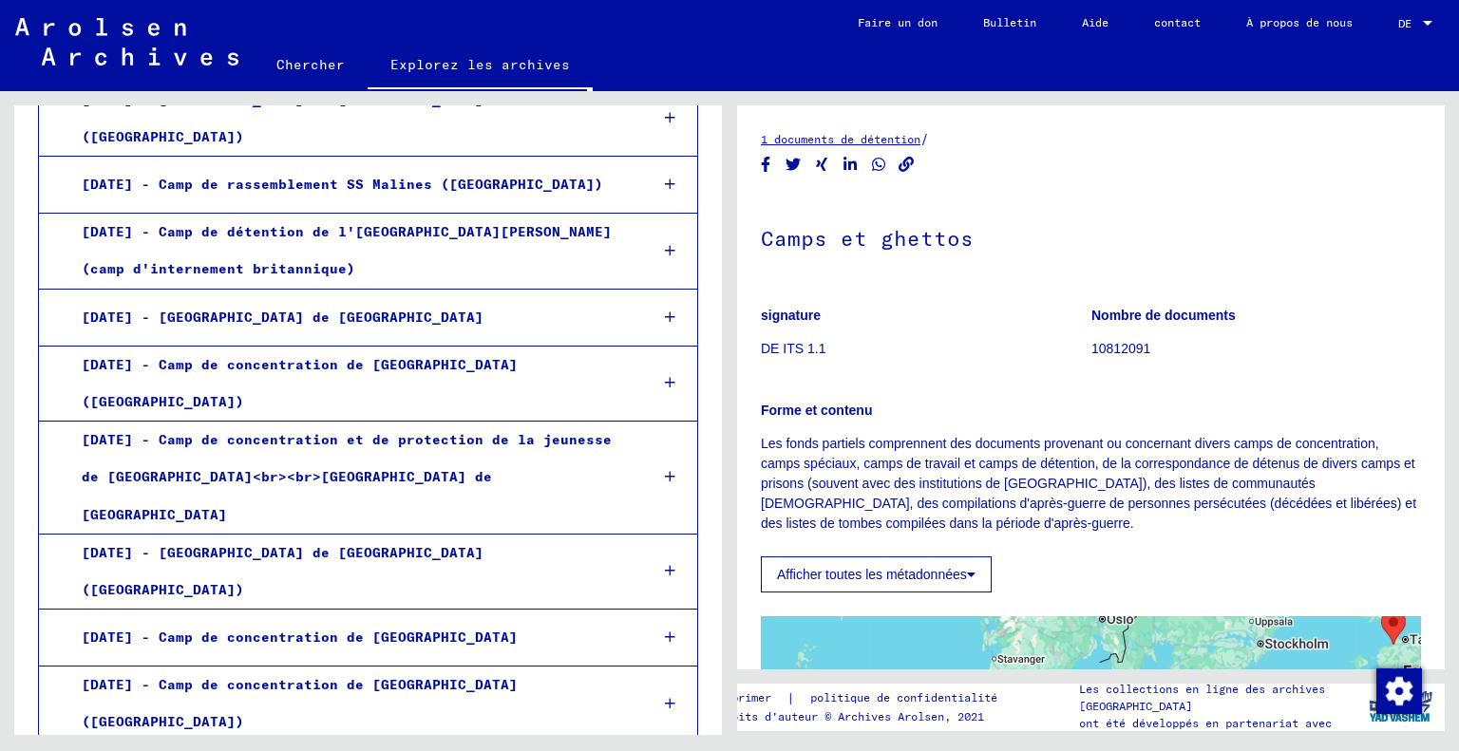
scroll to position [306, 0]
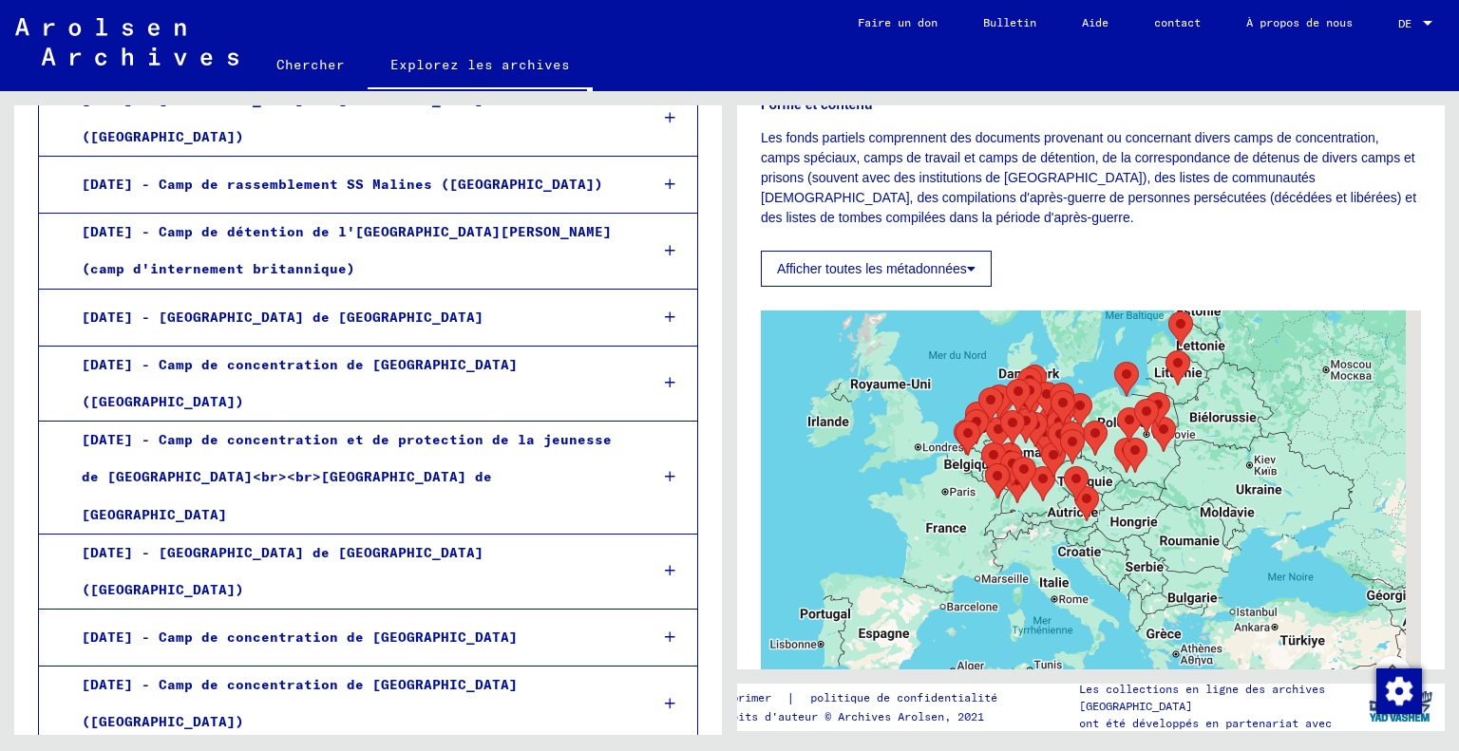
drag, startPoint x: 1265, startPoint y: 607, endPoint x: 1191, endPoint y: 460, distance: 164.8
click at [1191, 460] on div at bounding box center [1091, 548] width 660 height 475
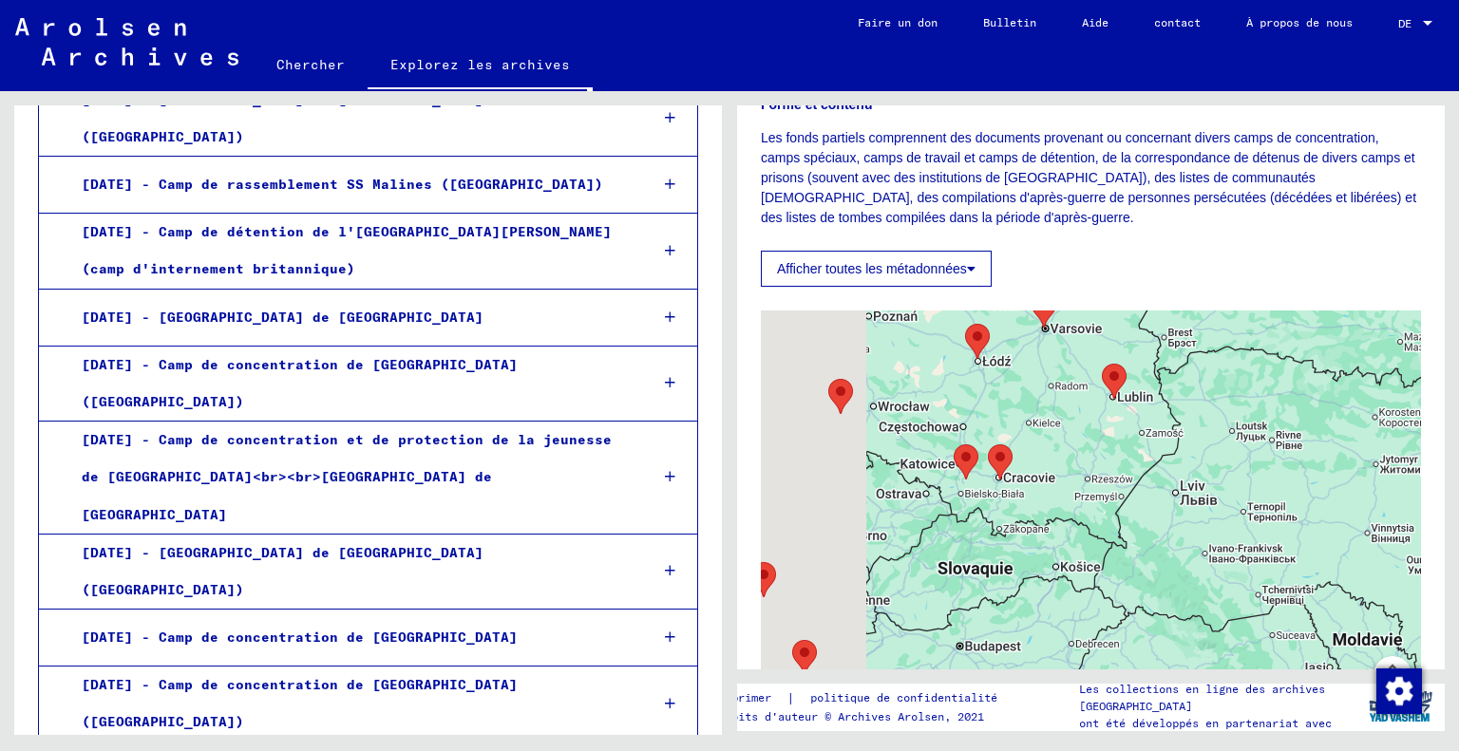
drag, startPoint x: 964, startPoint y: 358, endPoint x: 1103, endPoint y: 458, distance: 170.8
click at [1103, 458] on div at bounding box center [1091, 548] width 660 height 475
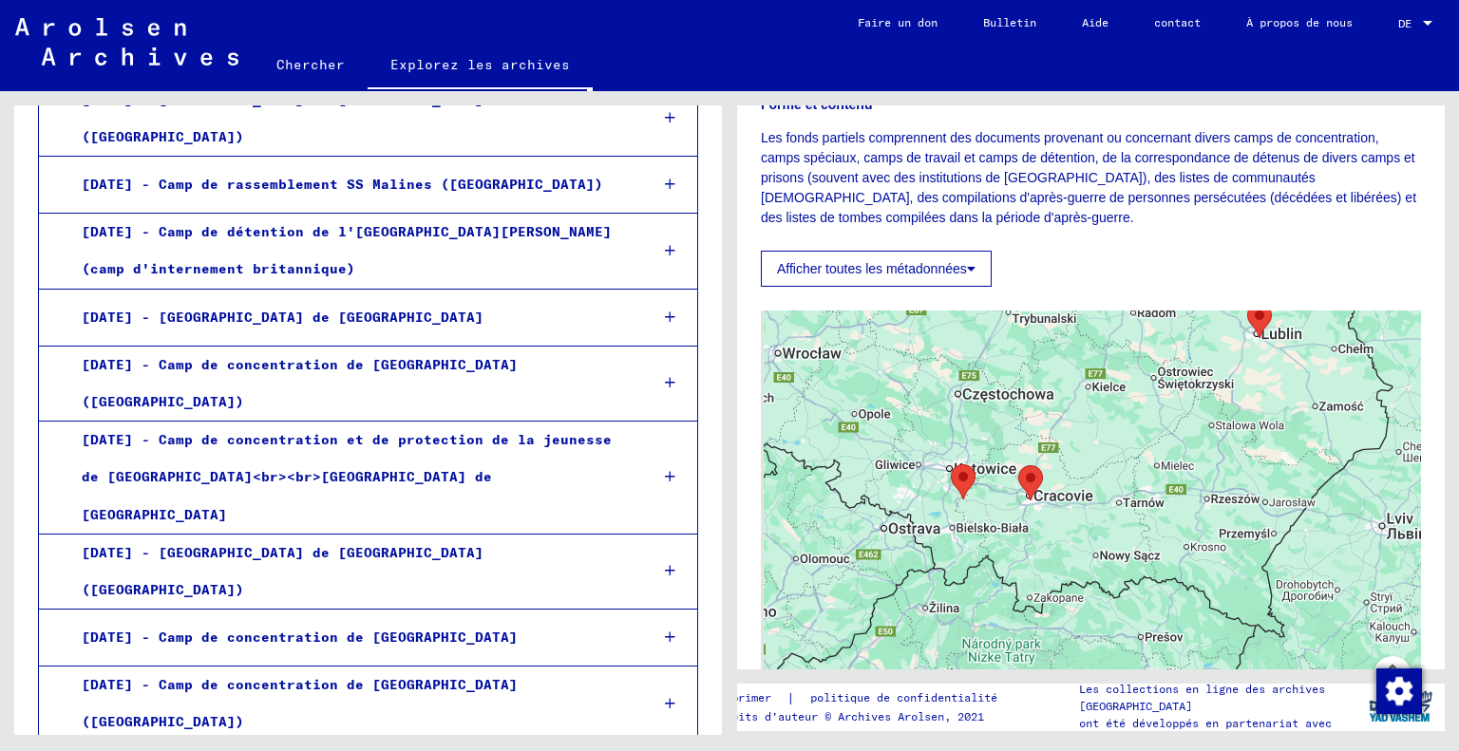
drag, startPoint x: 984, startPoint y: 455, endPoint x: 1114, endPoint y: 445, distance: 130.5
click at [1114, 445] on div at bounding box center [1091, 548] width 660 height 475
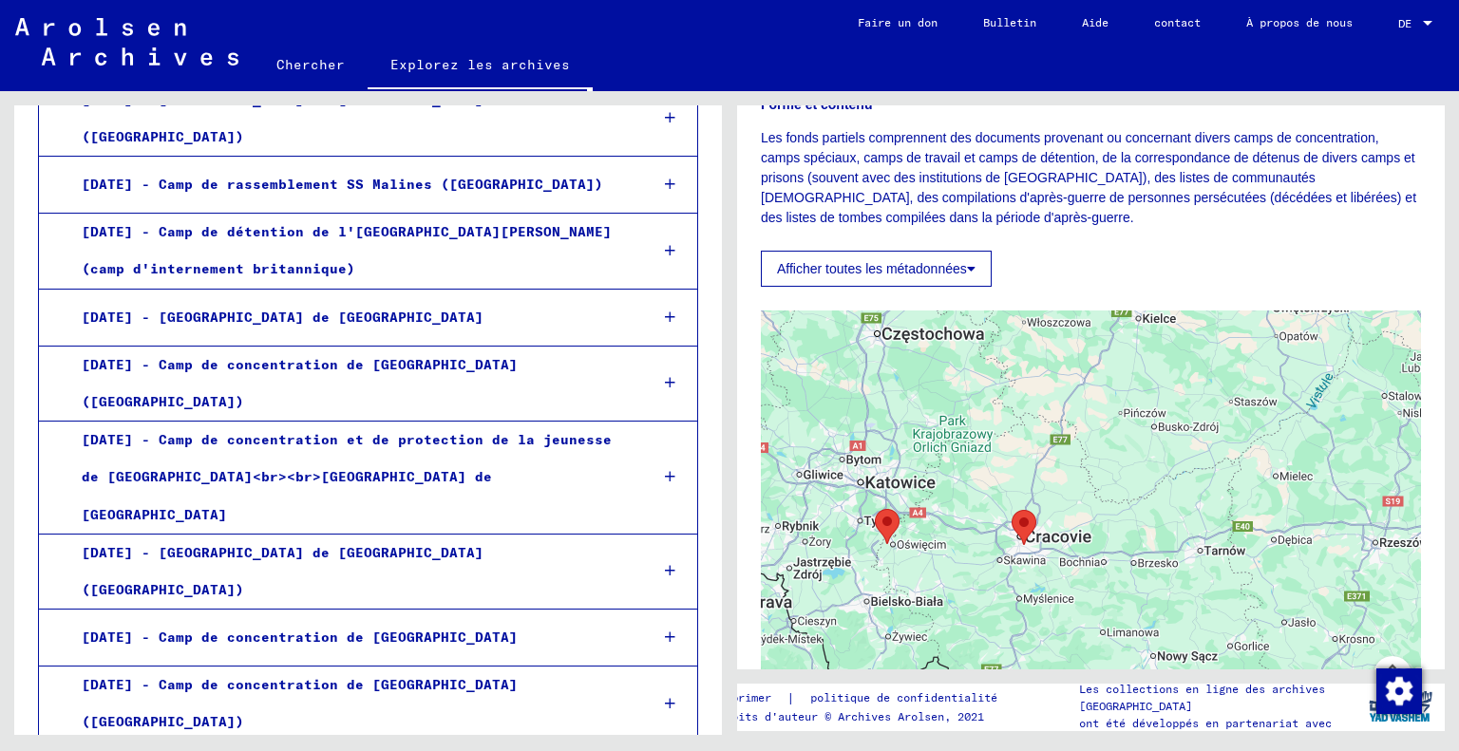
click at [875, 509] on area "Auschwitz Concentration and Extermination Camp" at bounding box center [875, 509] width 0 height 0
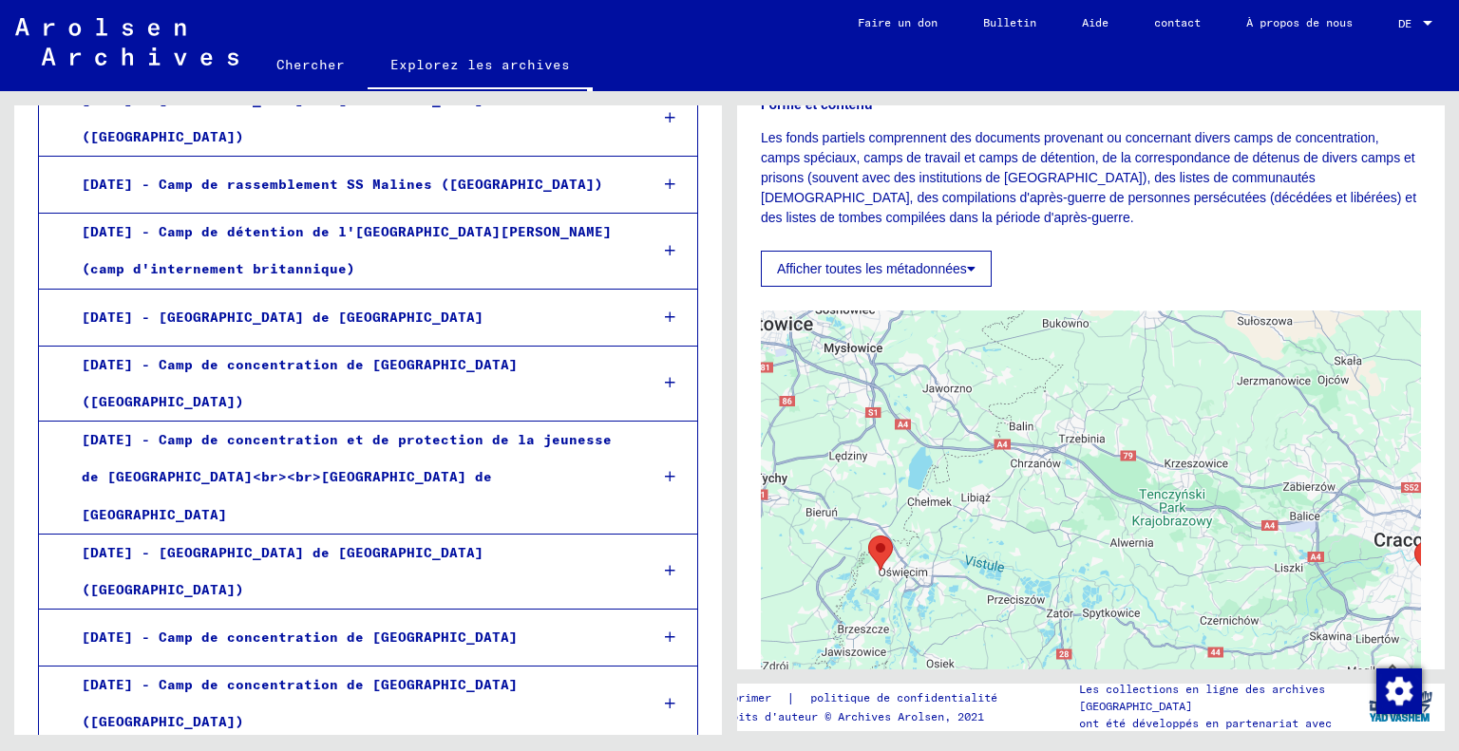
click at [868, 536] on area "Auschwitz Concentration and Extermination Camp" at bounding box center [868, 536] width 0 height 0
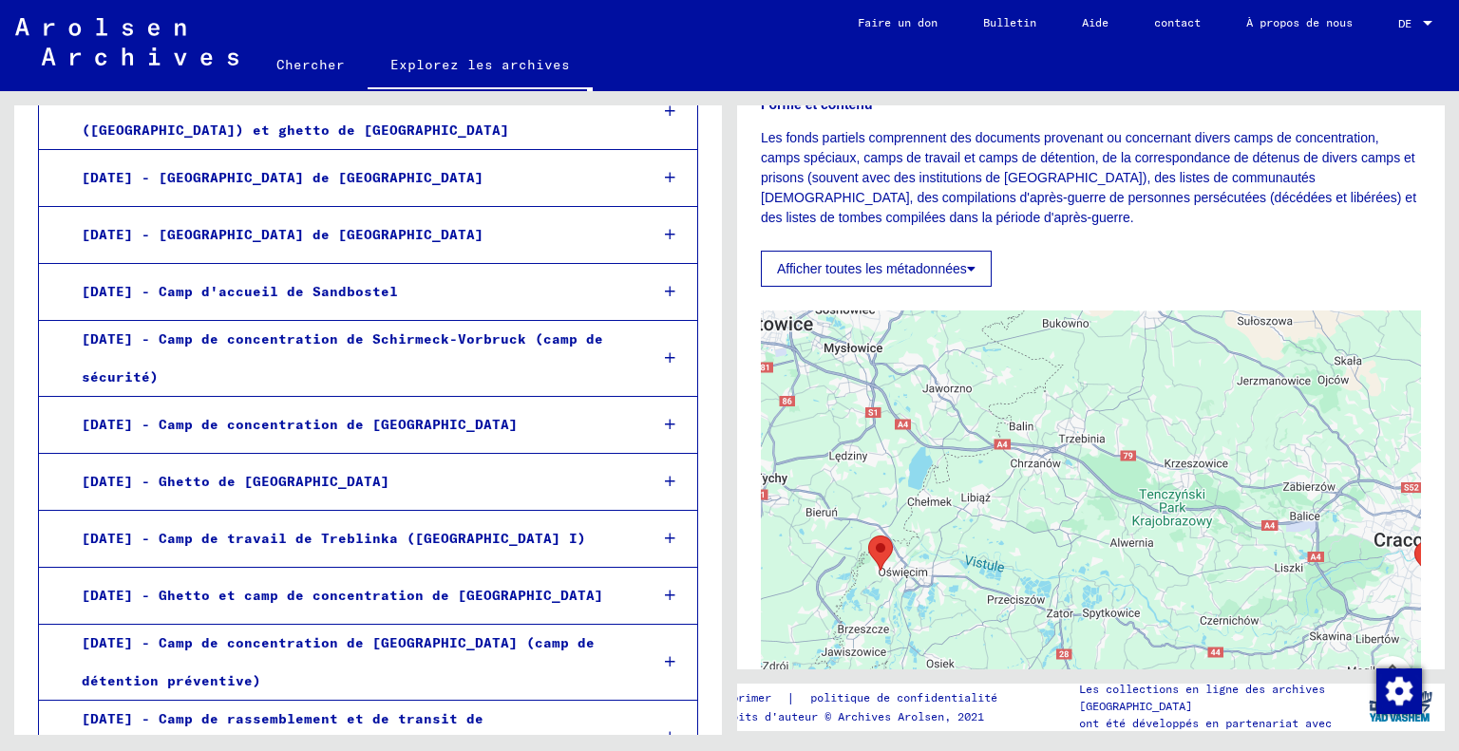
scroll to position [2626, 0]
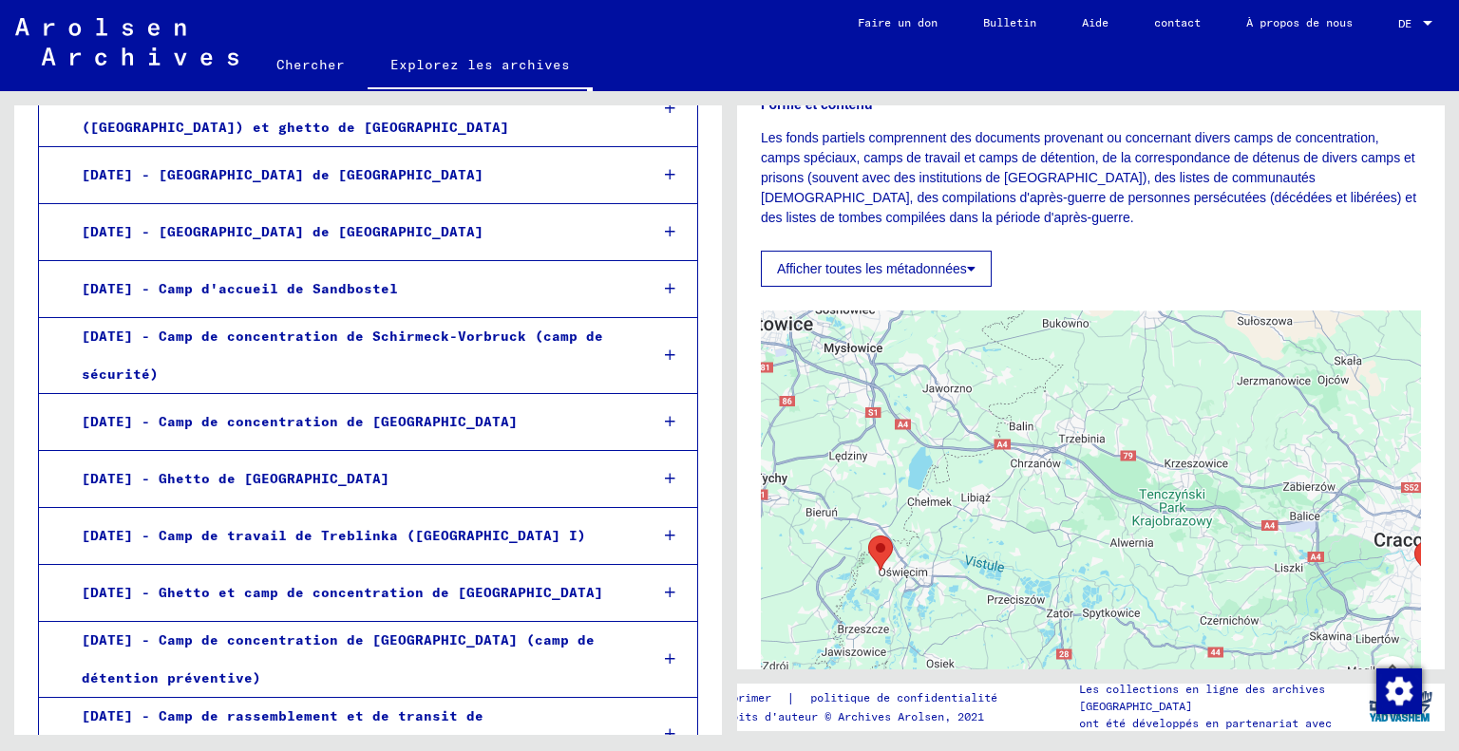
click at [868, 536] on area "Auschwitz Concentration and Extermination Camp" at bounding box center [868, 536] width 0 height 0
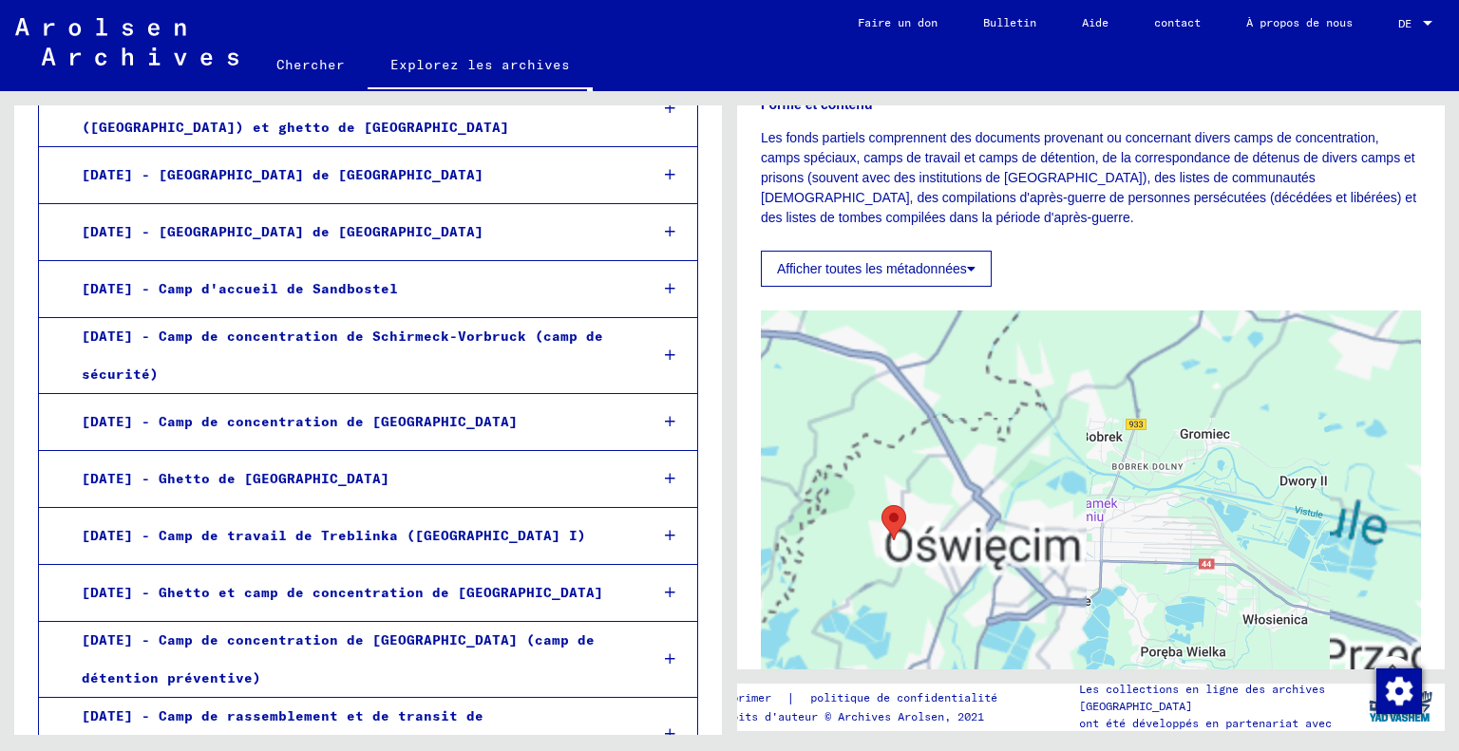
drag, startPoint x: 920, startPoint y: 565, endPoint x: 955, endPoint y: 471, distance: 100.1
click at [955, 471] on div at bounding box center [1091, 548] width 660 height 475
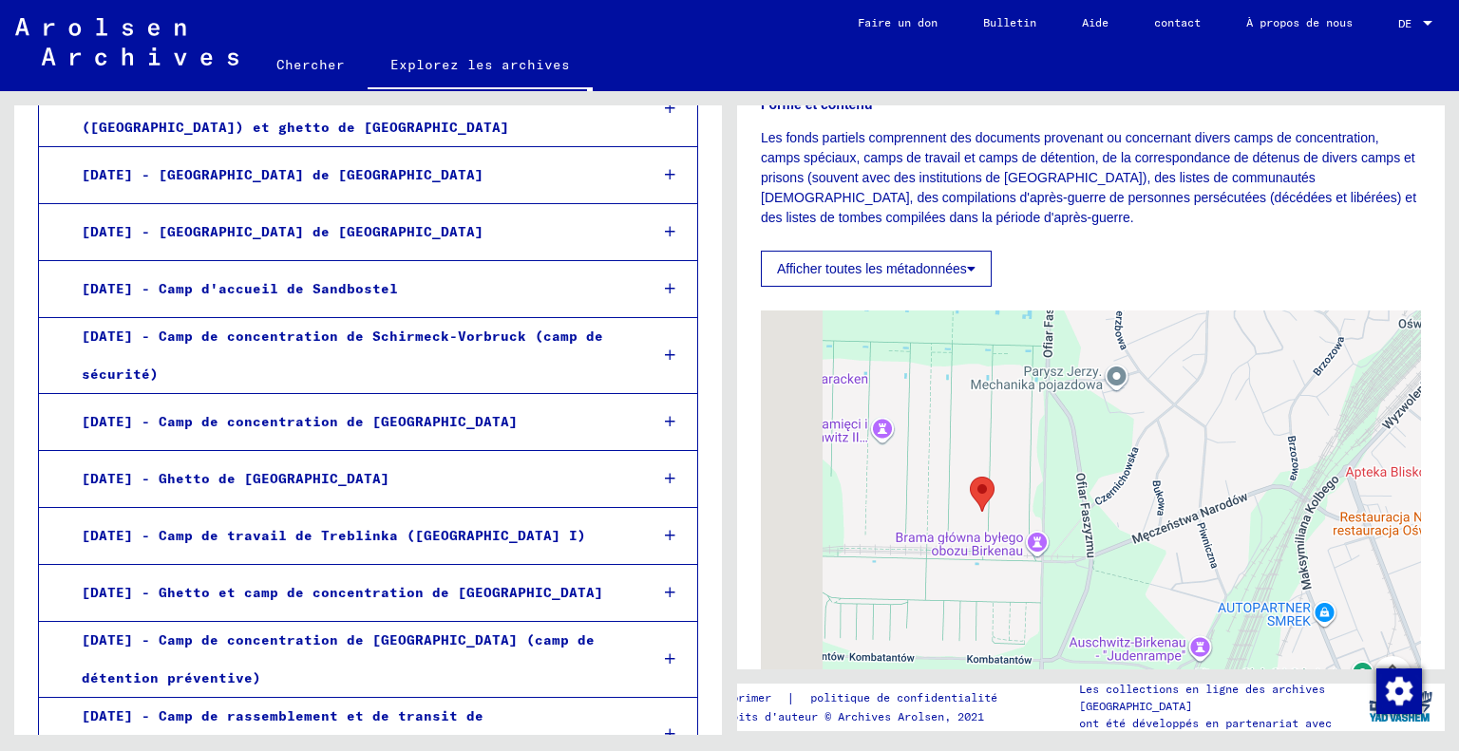
drag, startPoint x: 950, startPoint y: 588, endPoint x: 1102, endPoint y: 477, distance: 188.3
click at [1102, 477] on div at bounding box center [1091, 548] width 660 height 475
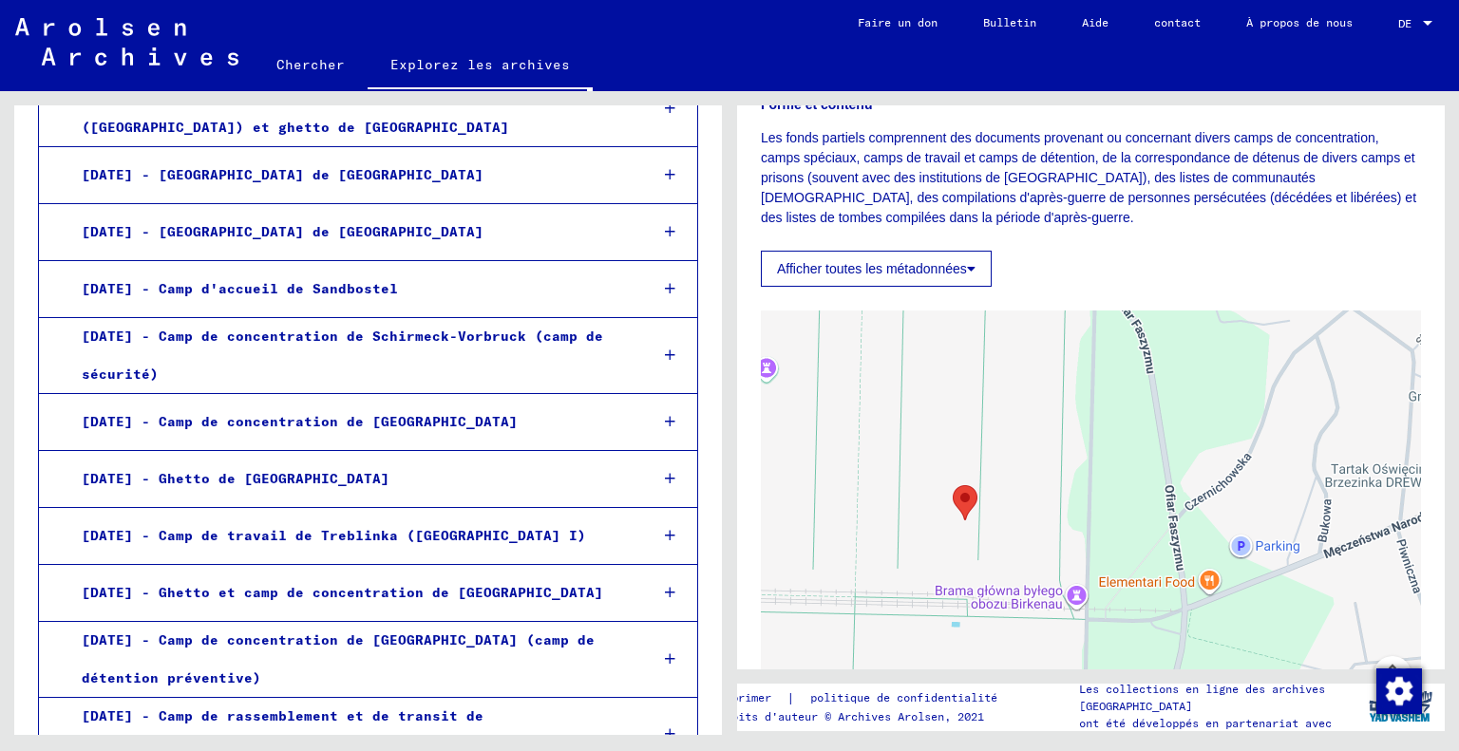
click at [953, 485] on area "Auschwitz Concentration and Extermination Camp" at bounding box center [953, 485] width 0 height 0
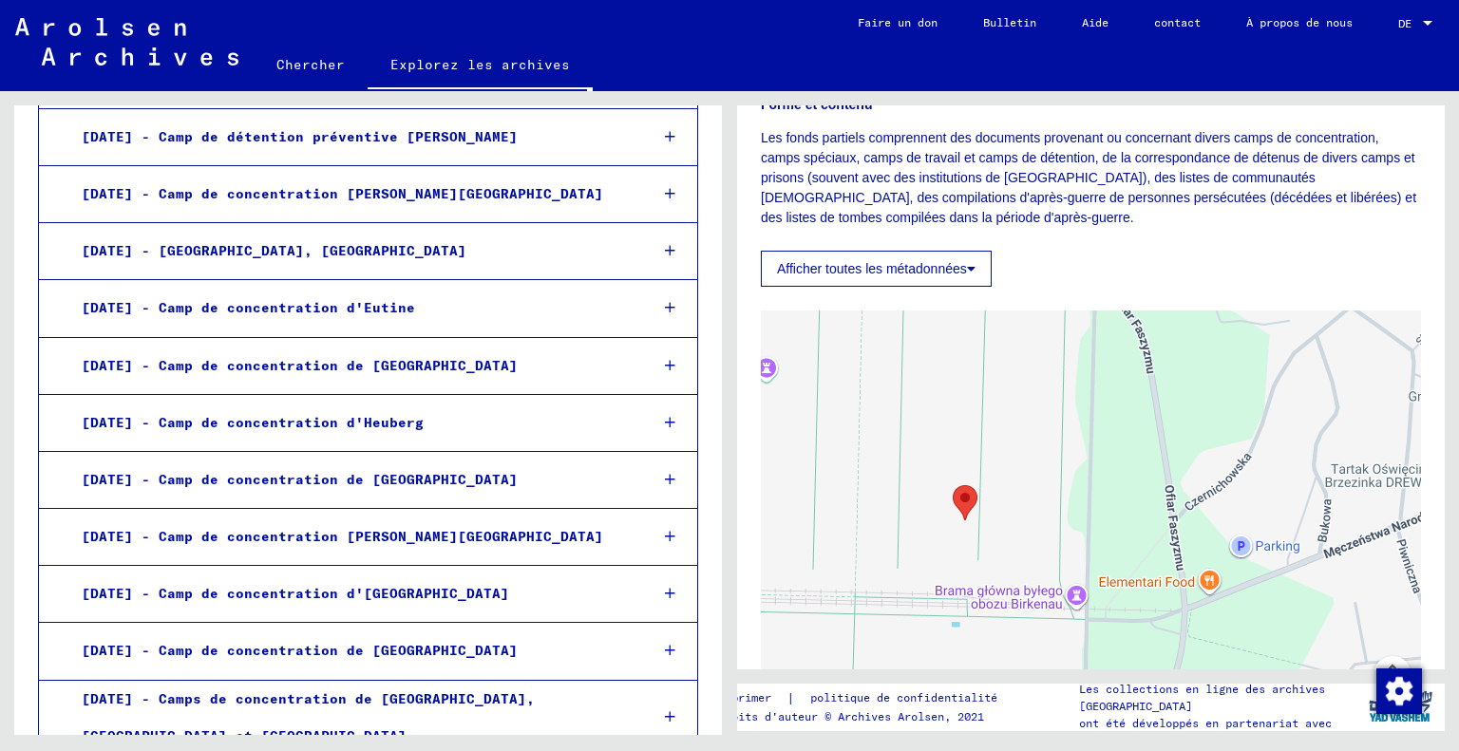
scroll to position [3466, 0]
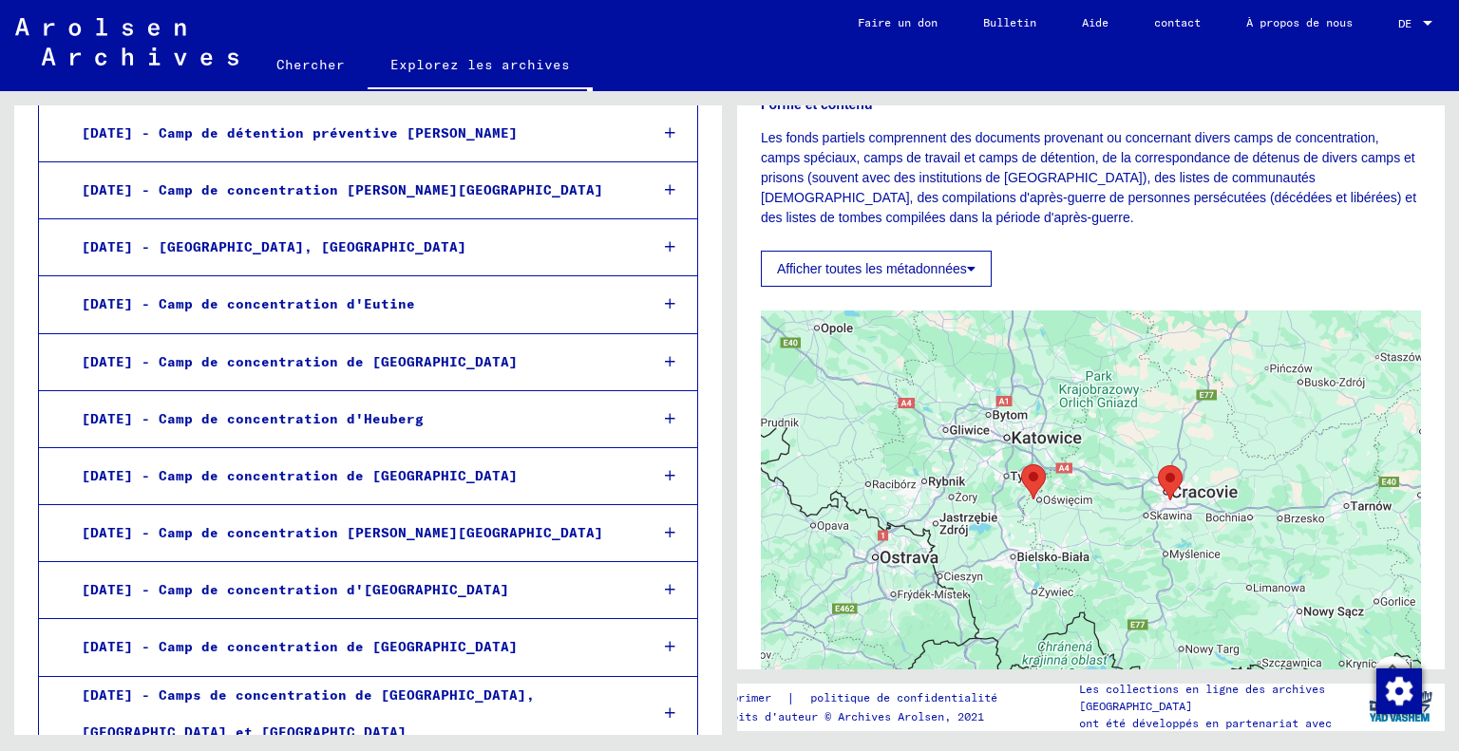
drag, startPoint x: 1072, startPoint y: 480, endPoint x: 1067, endPoint y: 520, distance: 40.3
click at [1067, 520] on div at bounding box center [1091, 548] width 660 height 475
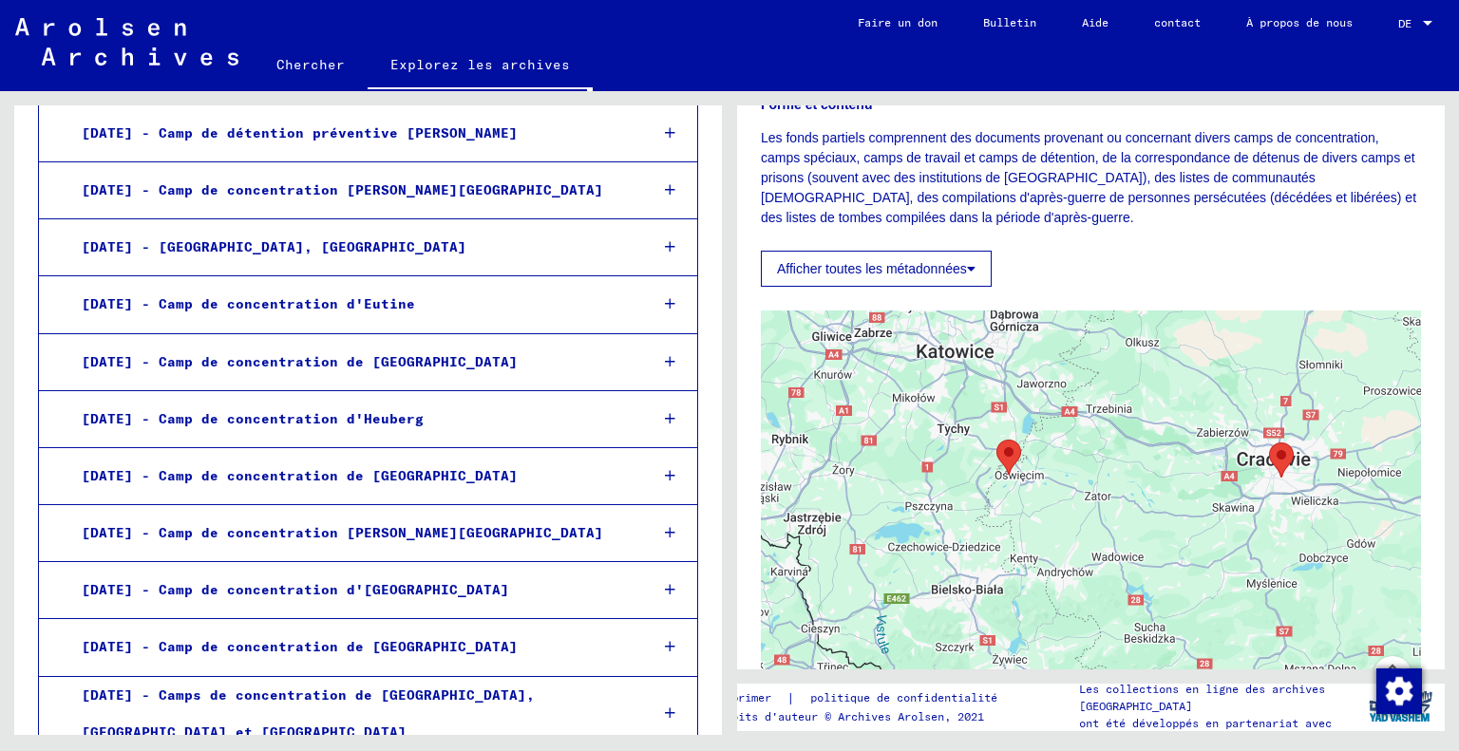
drag, startPoint x: 985, startPoint y: 540, endPoint x: 1027, endPoint y: 520, distance: 46.3
click at [1027, 520] on div at bounding box center [1091, 548] width 660 height 475
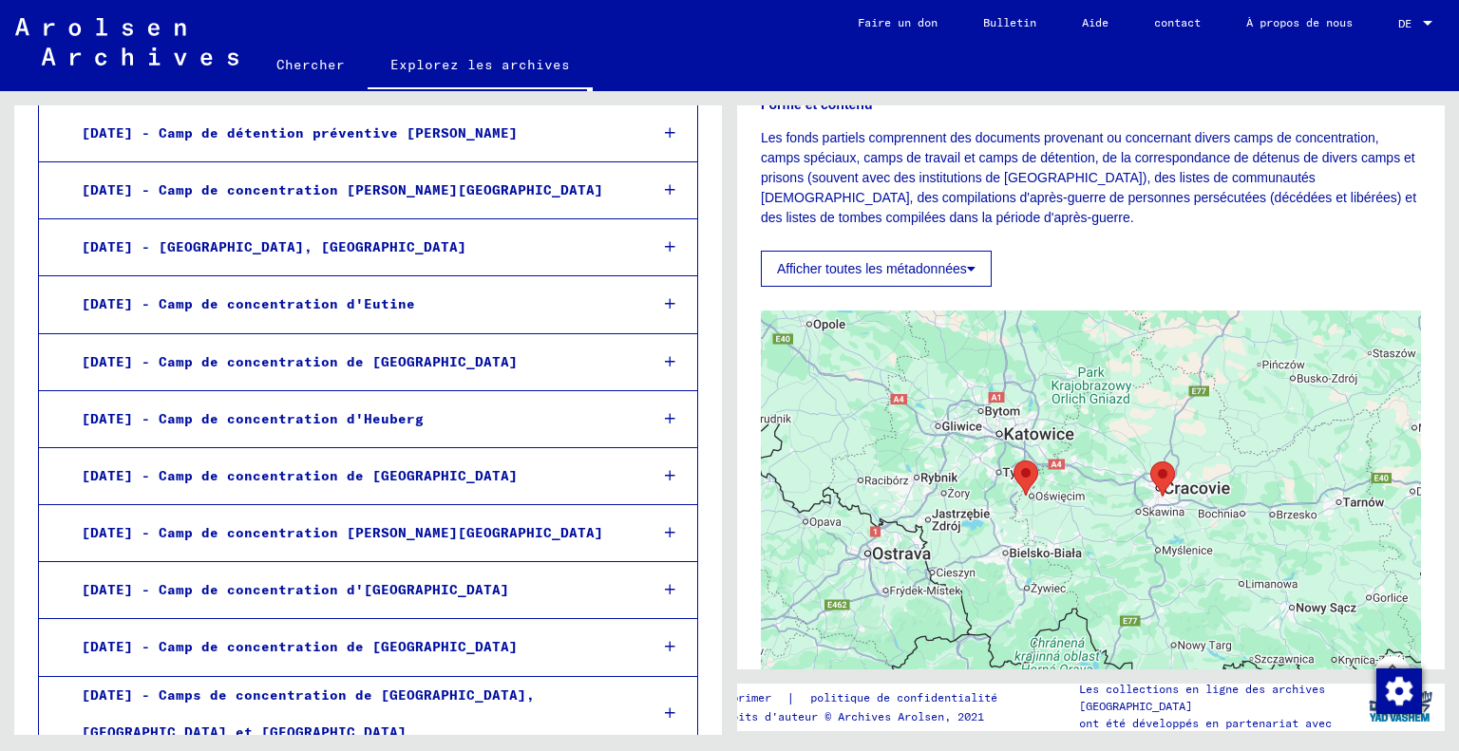
scroll to position [133, 0]
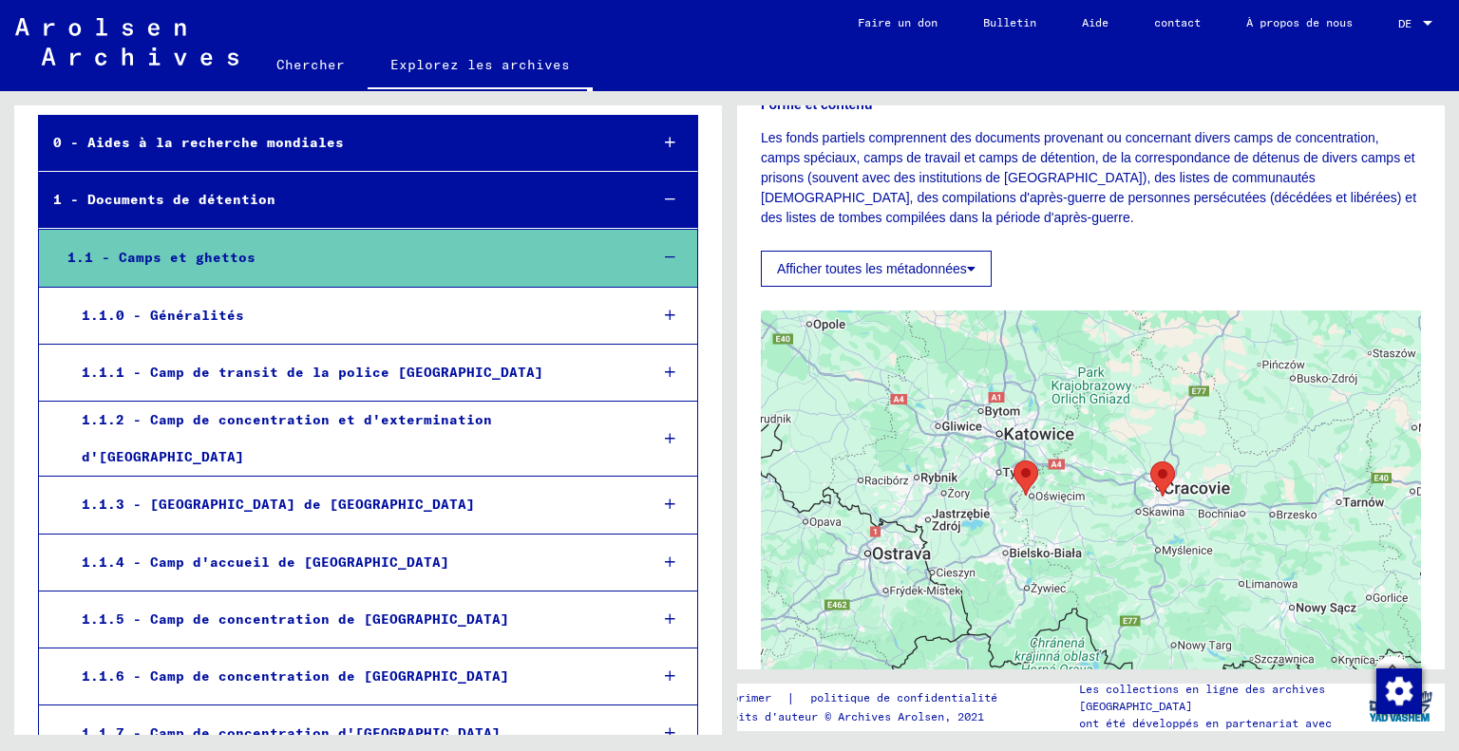
click at [369, 428] on font "1.1.2 - Camp de concentration et d'extermination d'[GEOGRAPHIC_DATA]" at bounding box center [287, 438] width 410 height 54
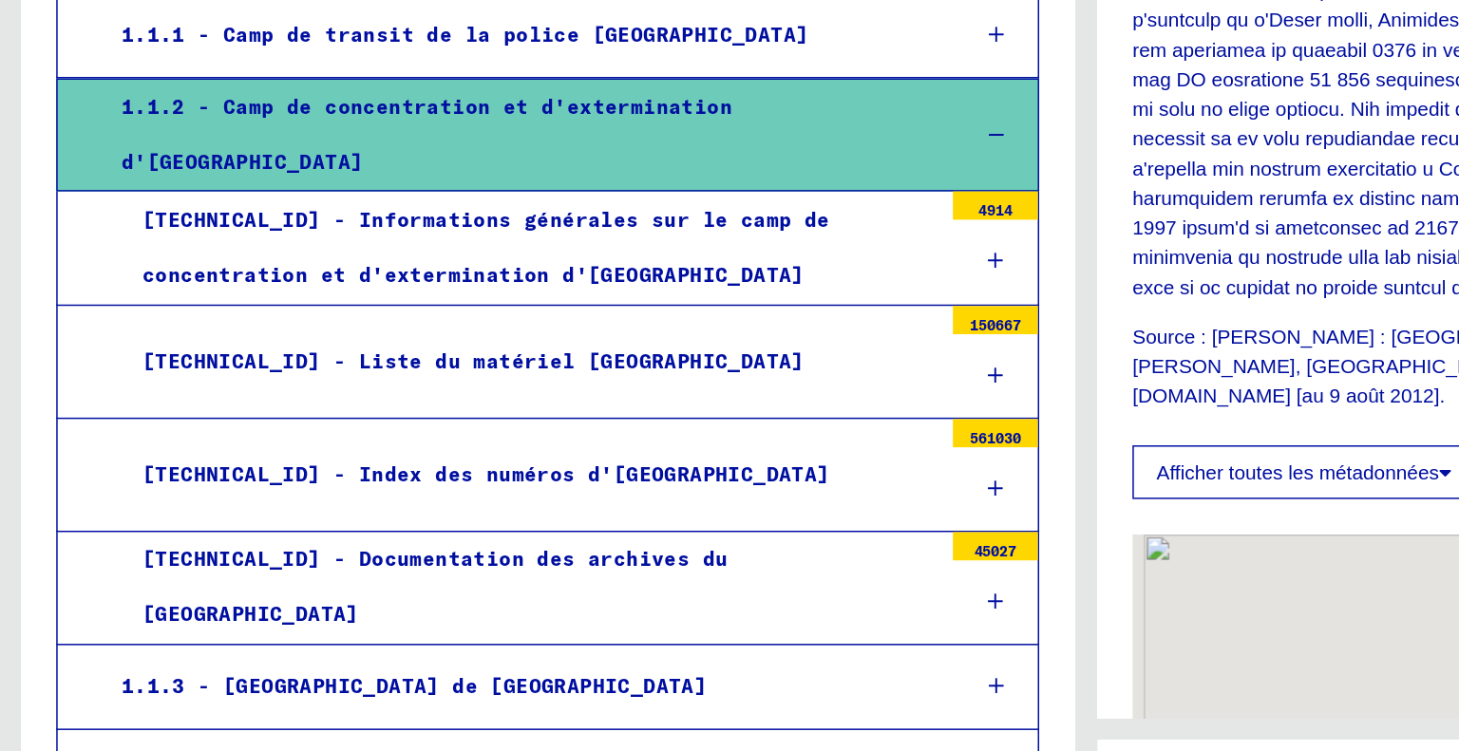
scroll to position [295, 0]
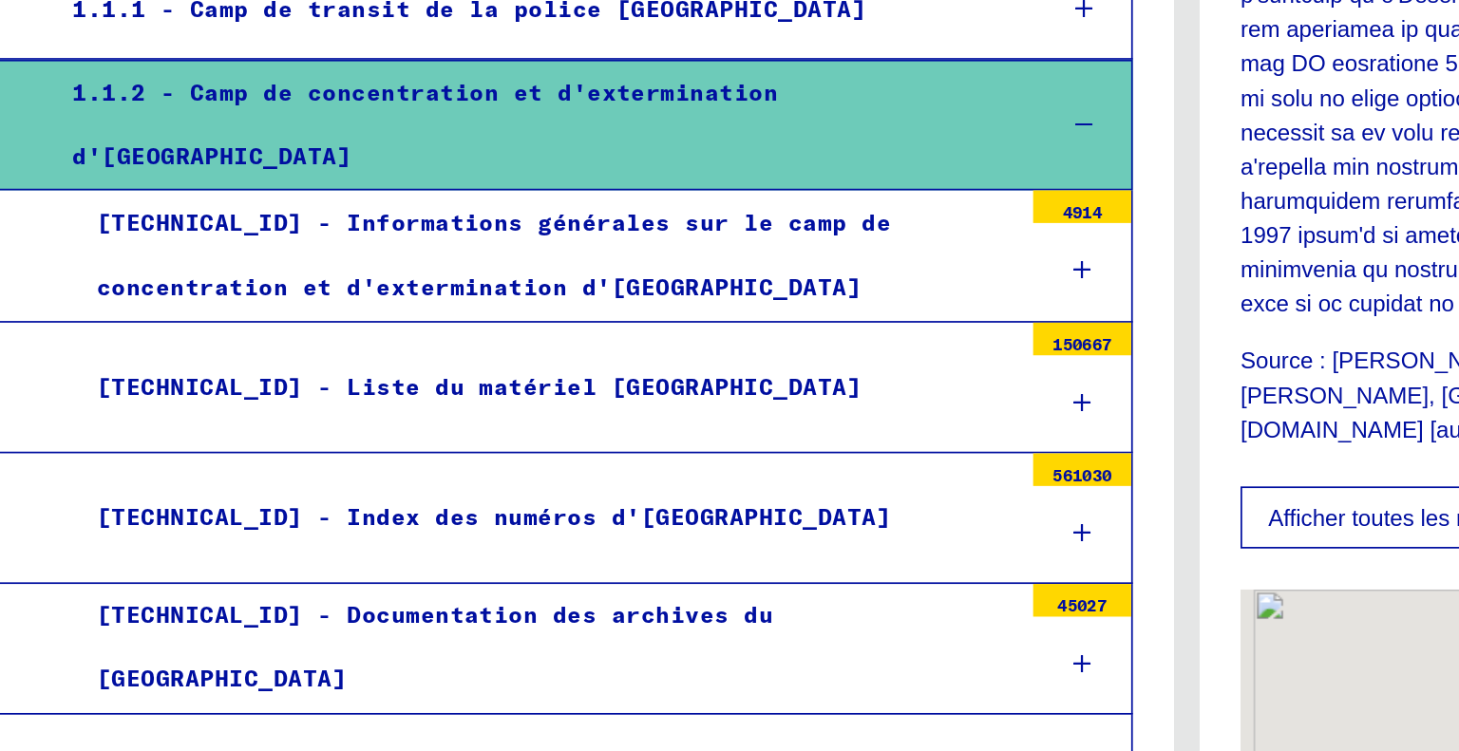
click at [234, 553] on font "[TECHNICAL_ID] - Documentation des archives du [GEOGRAPHIC_DATA]" at bounding box center [292, 580] width 393 height 54
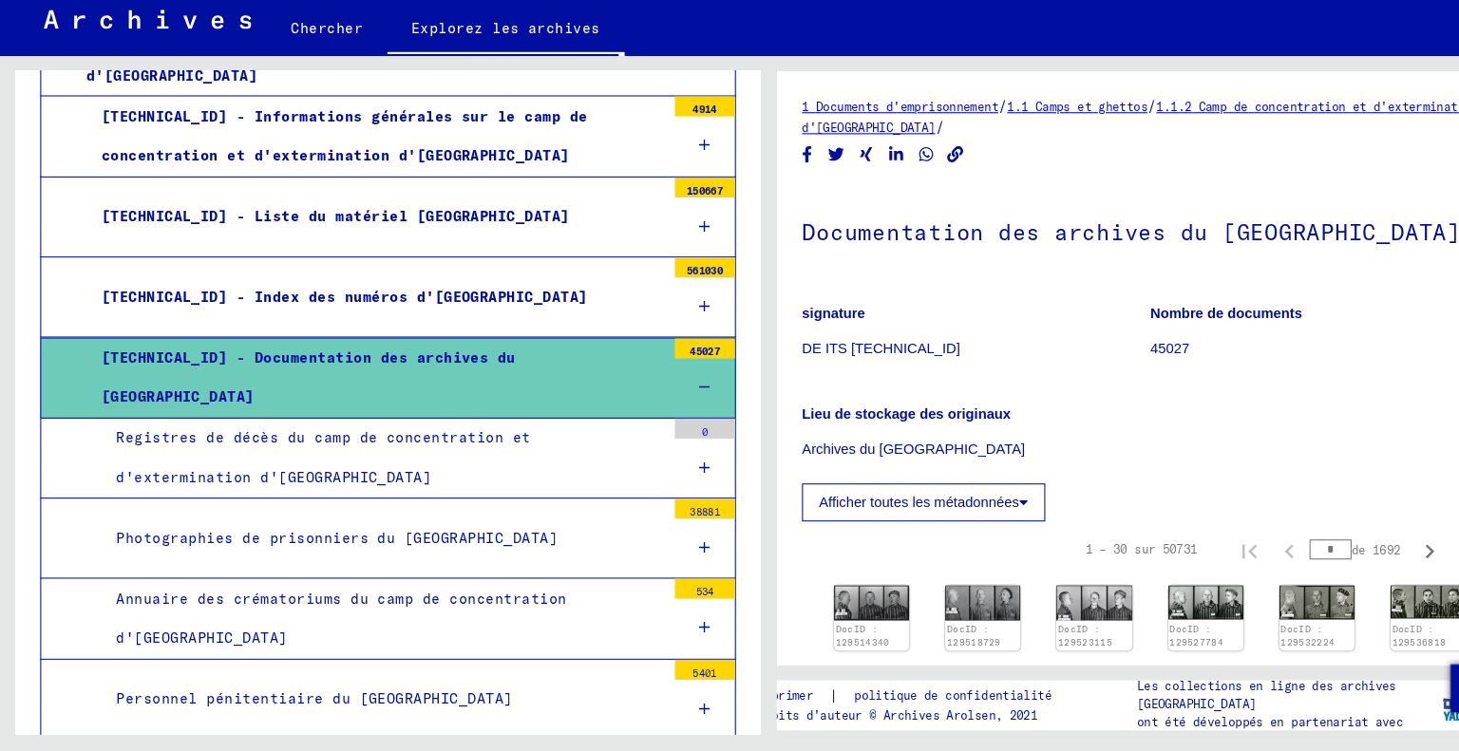
scroll to position [377, 0]
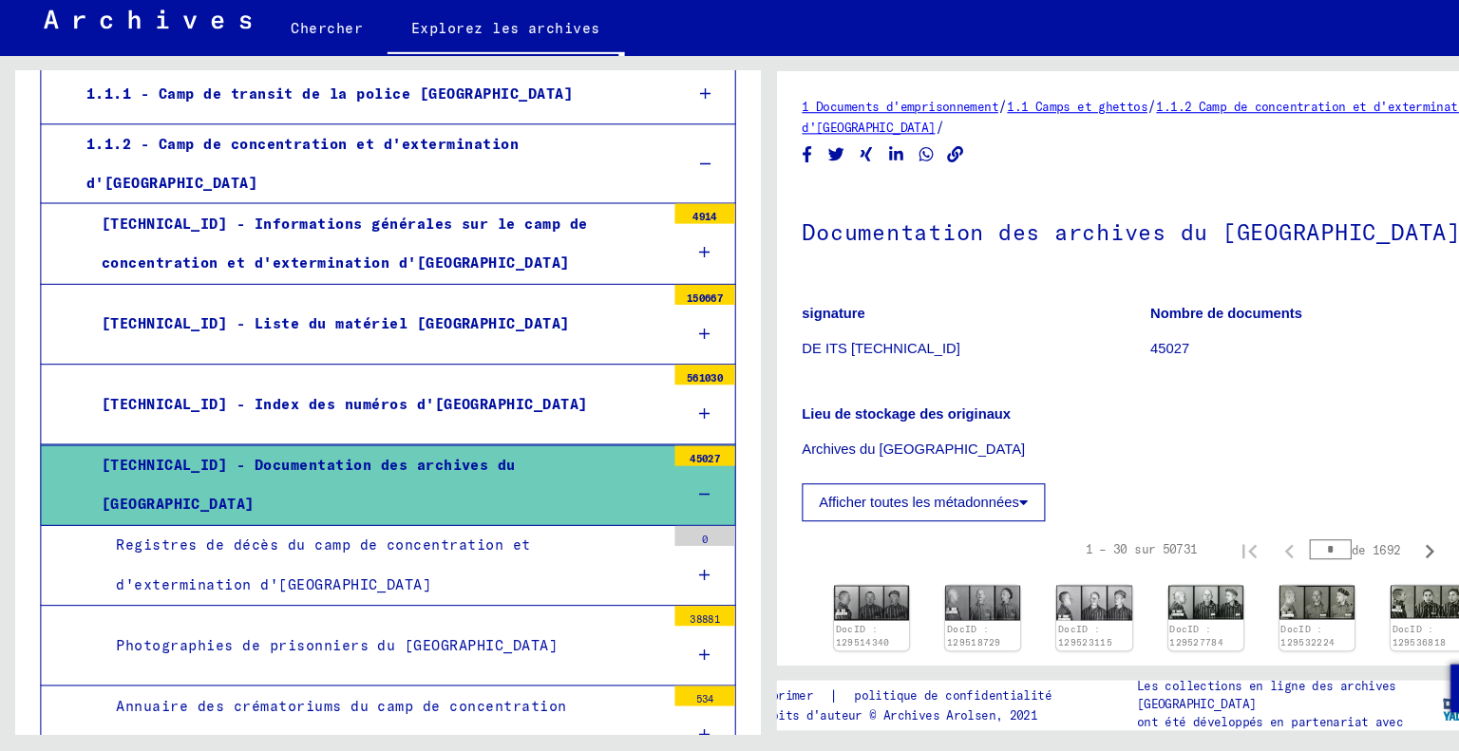
click at [267, 249] on div "[TECHNICAL_ID] - Informations générales sur le camp de concentration et d'exter…" at bounding box center [356, 270] width 549 height 74
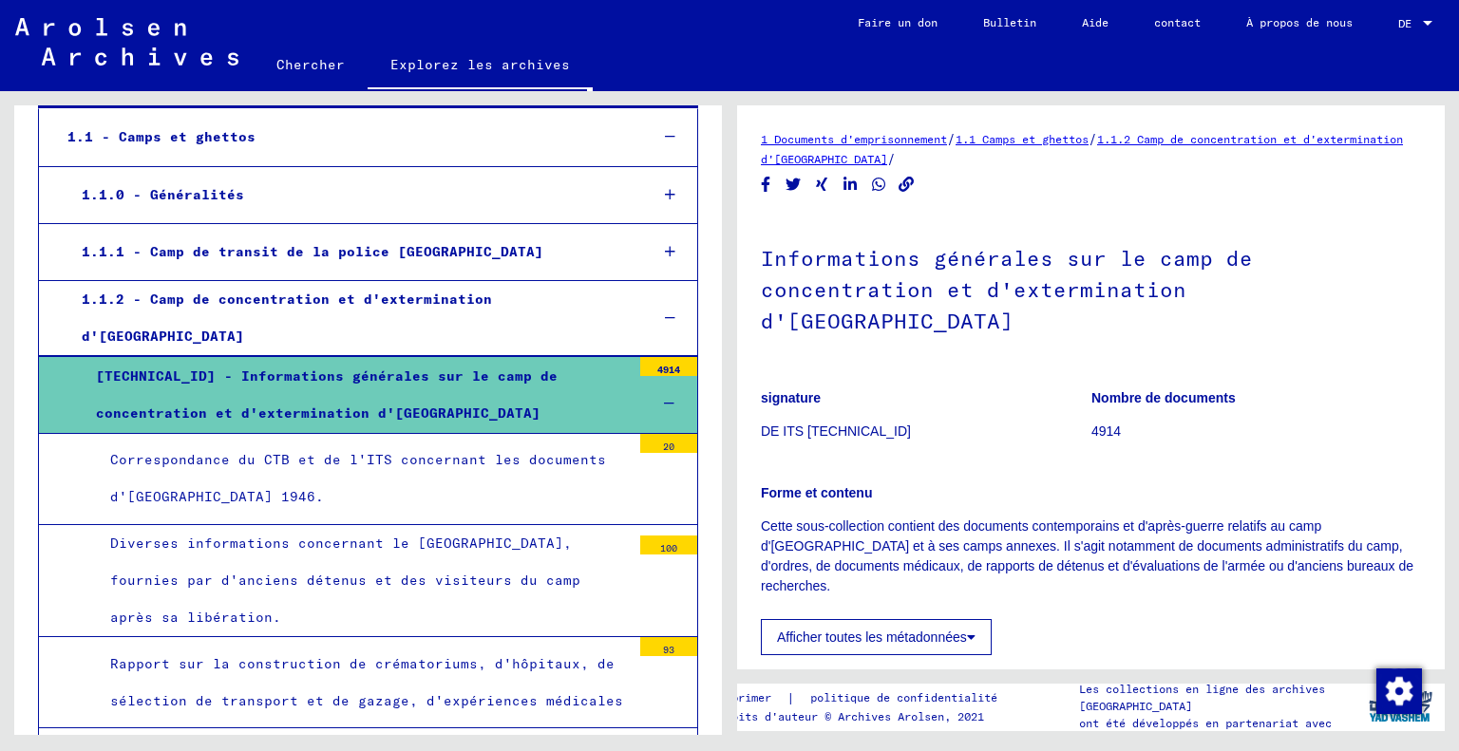
scroll to position [253, 0]
click at [139, 368] on font "[TECHNICAL_ID] - Informations générales sur le camp de concentration et d'exter…" at bounding box center [327, 395] width 462 height 54
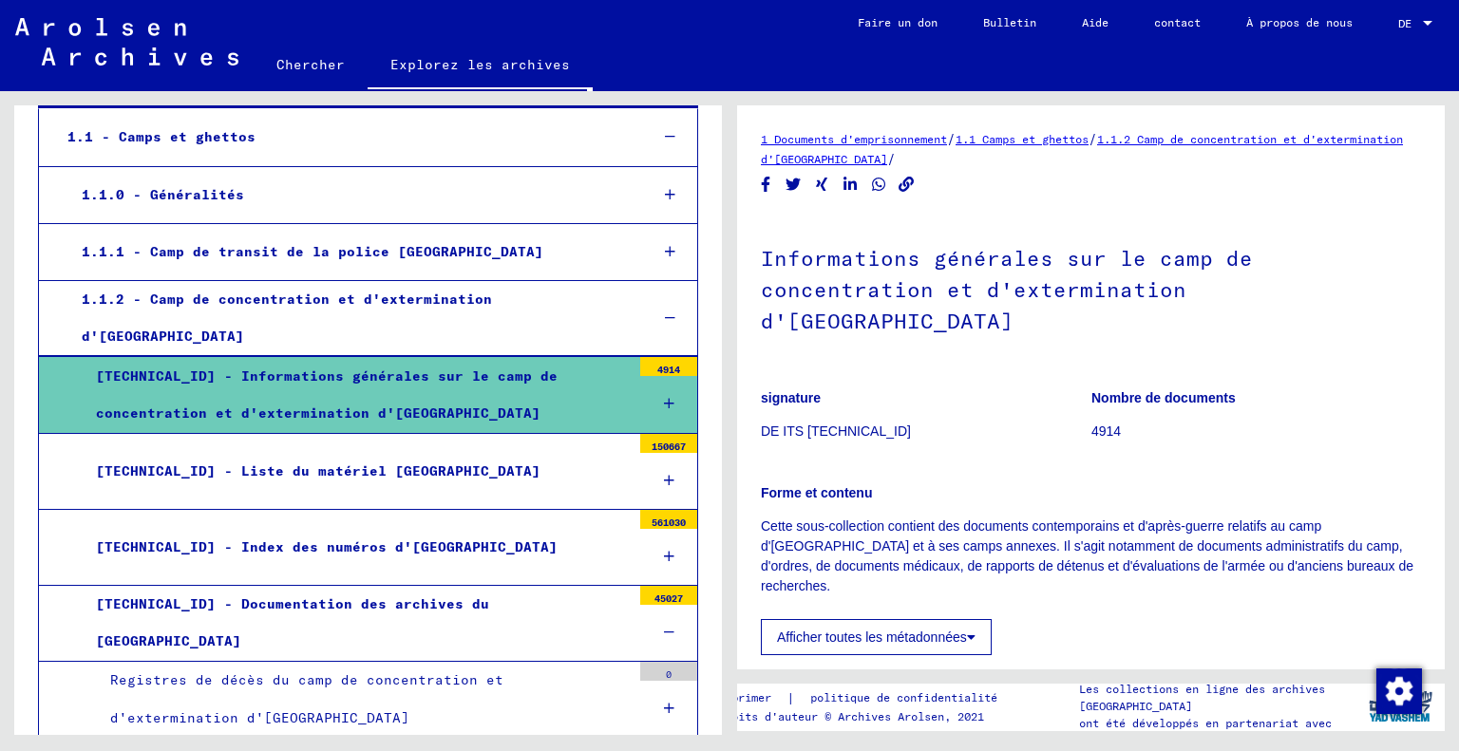
click at [239, 379] on div "[TECHNICAL_ID] - Informations générales sur le camp de concentration et d'exter…" at bounding box center [356, 395] width 549 height 74
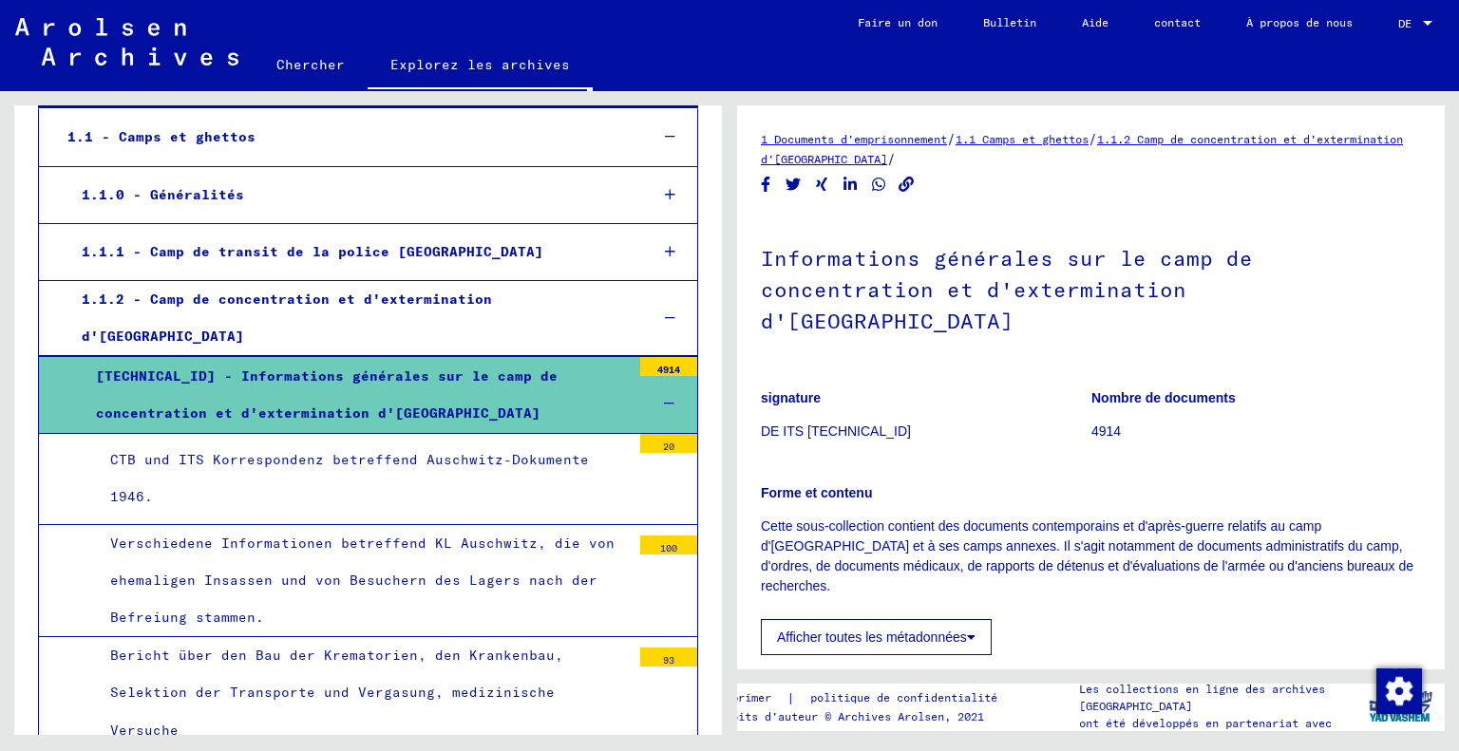
click at [262, 442] on div "CTB und ITS Korrespondenz betreffend Auschwitz-Dokumente 1946." at bounding box center [363, 479] width 535 height 74
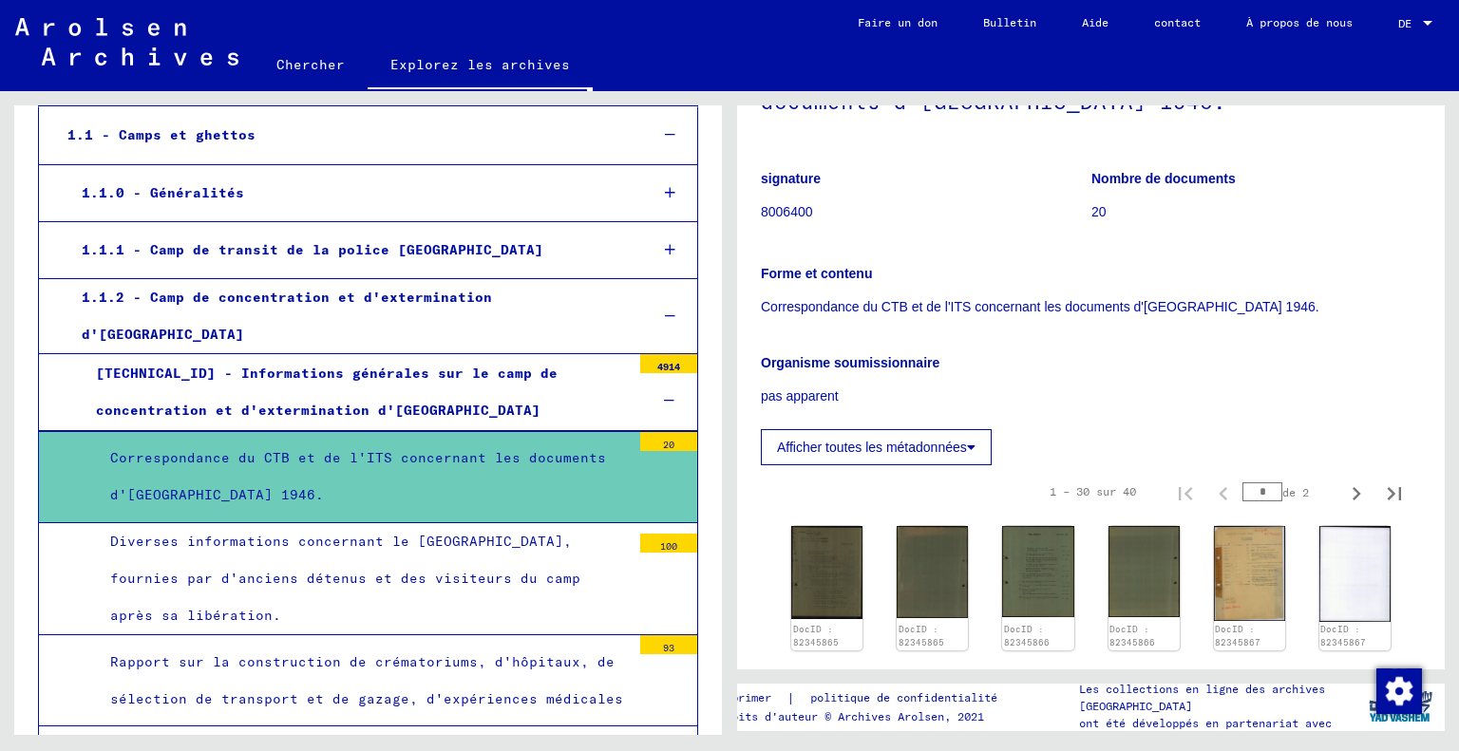
scroll to position [237, 0]
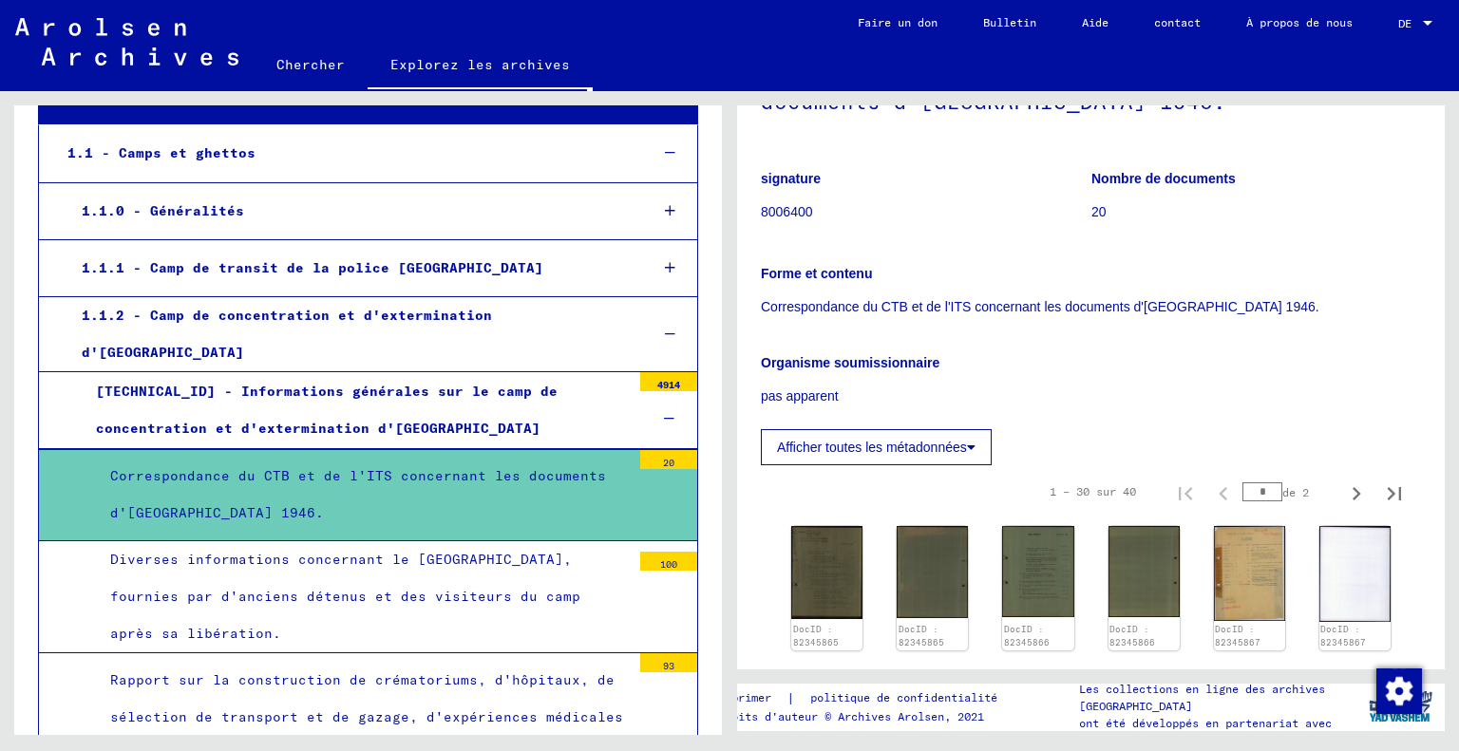
click at [359, 388] on div "[TECHNICAL_ID] - Informations générales sur le camp de concentration et d'exter…" at bounding box center [356, 410] width 549 height 74
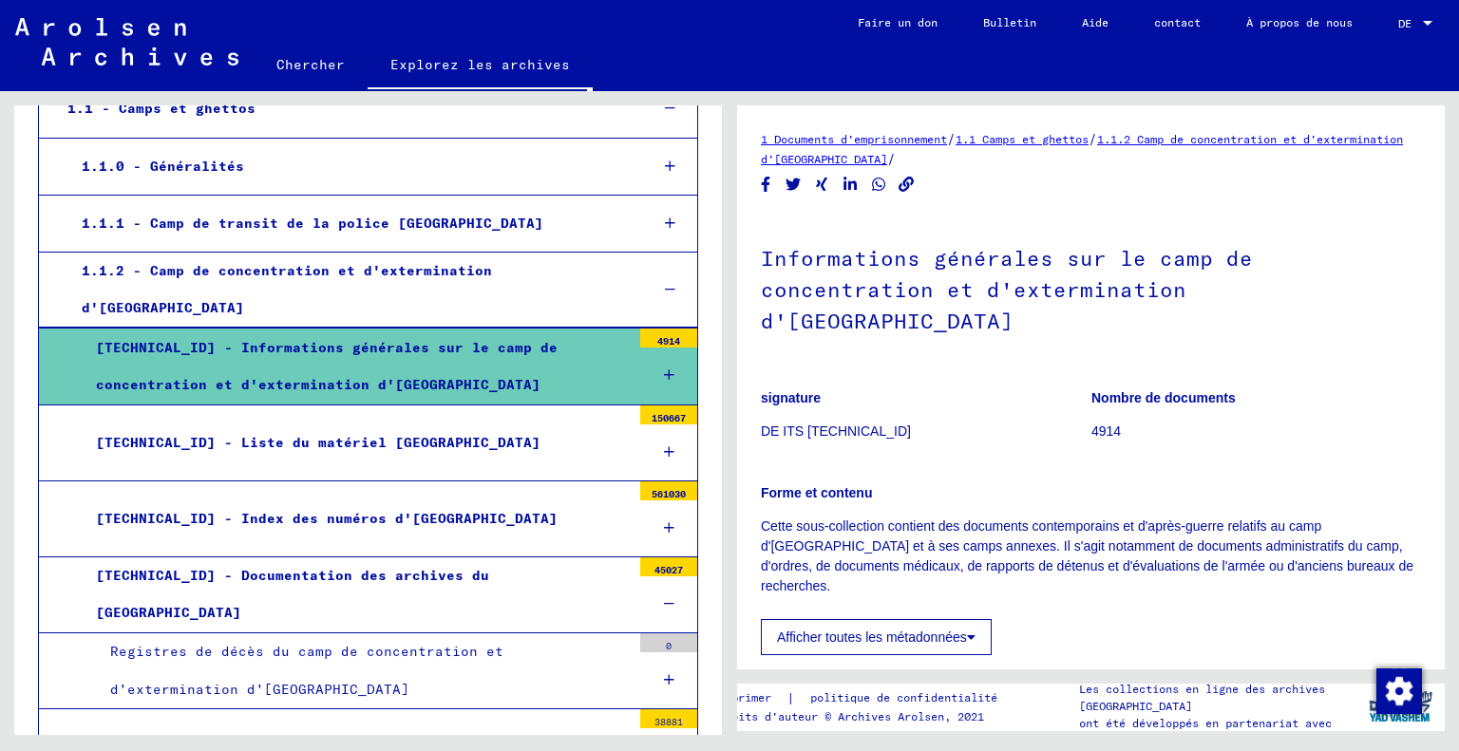
scroll to position [312, 0]
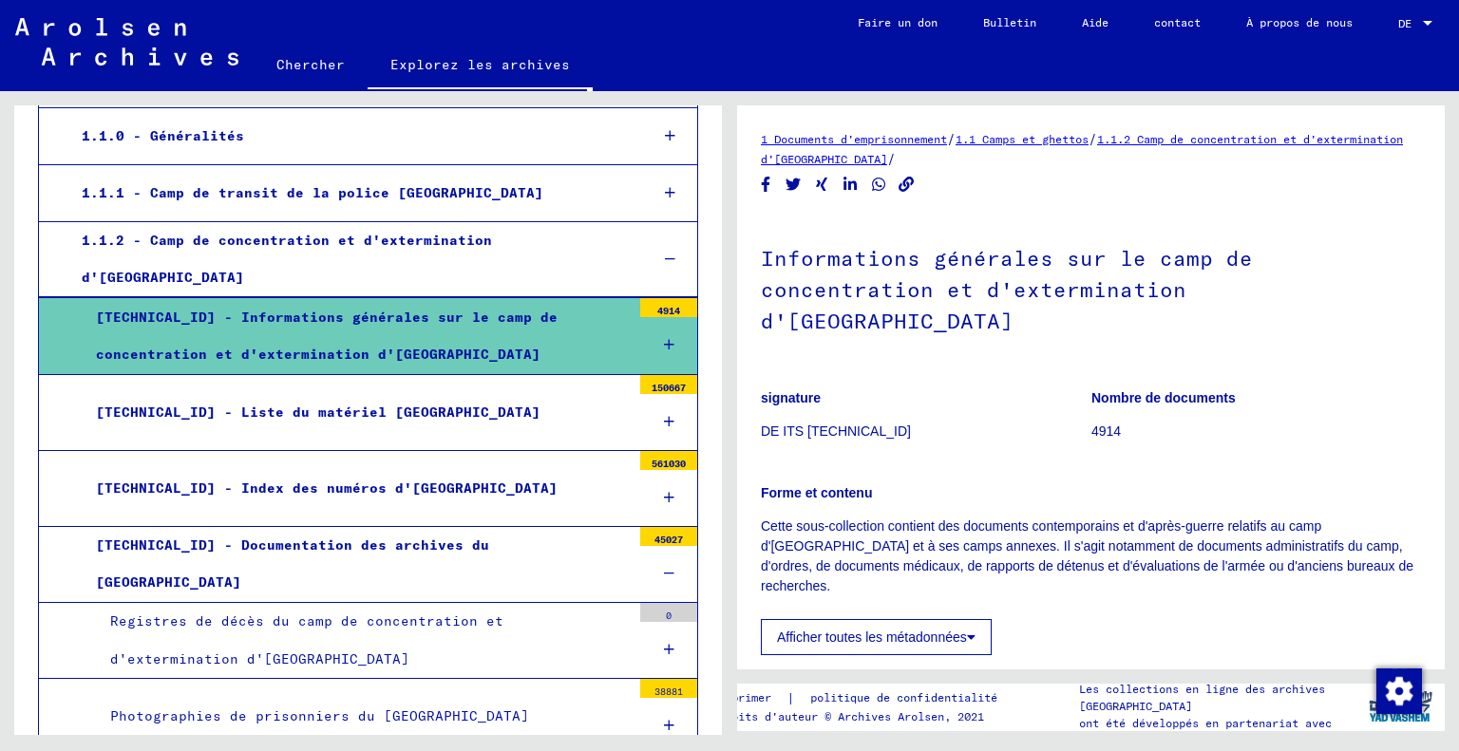
click at [335, 546] on div "[TECHNICAL_ID] - Documentation des archives du [GEOGRAPHIC_DATA]" at bounding box center [356, 564] width 549 height 74
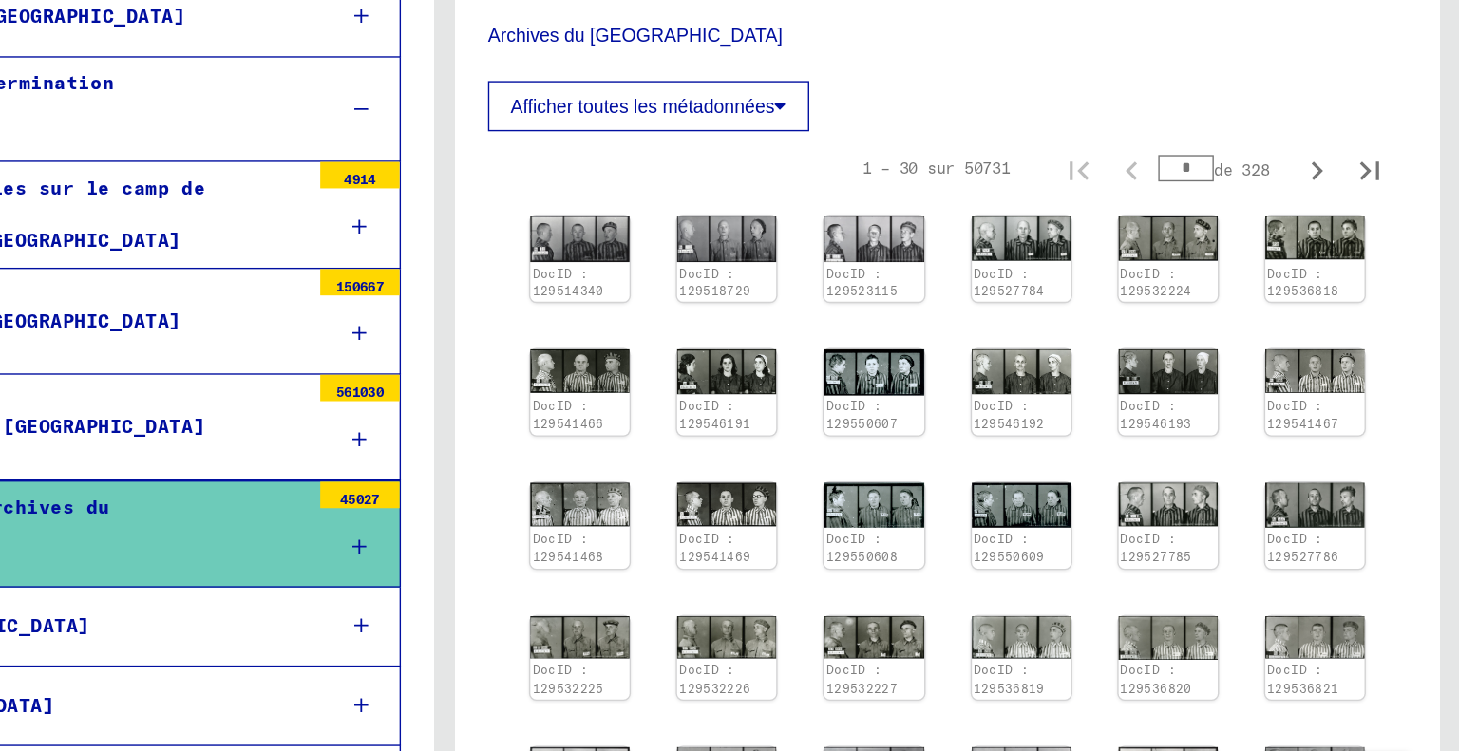
scroll to position [313, 0]
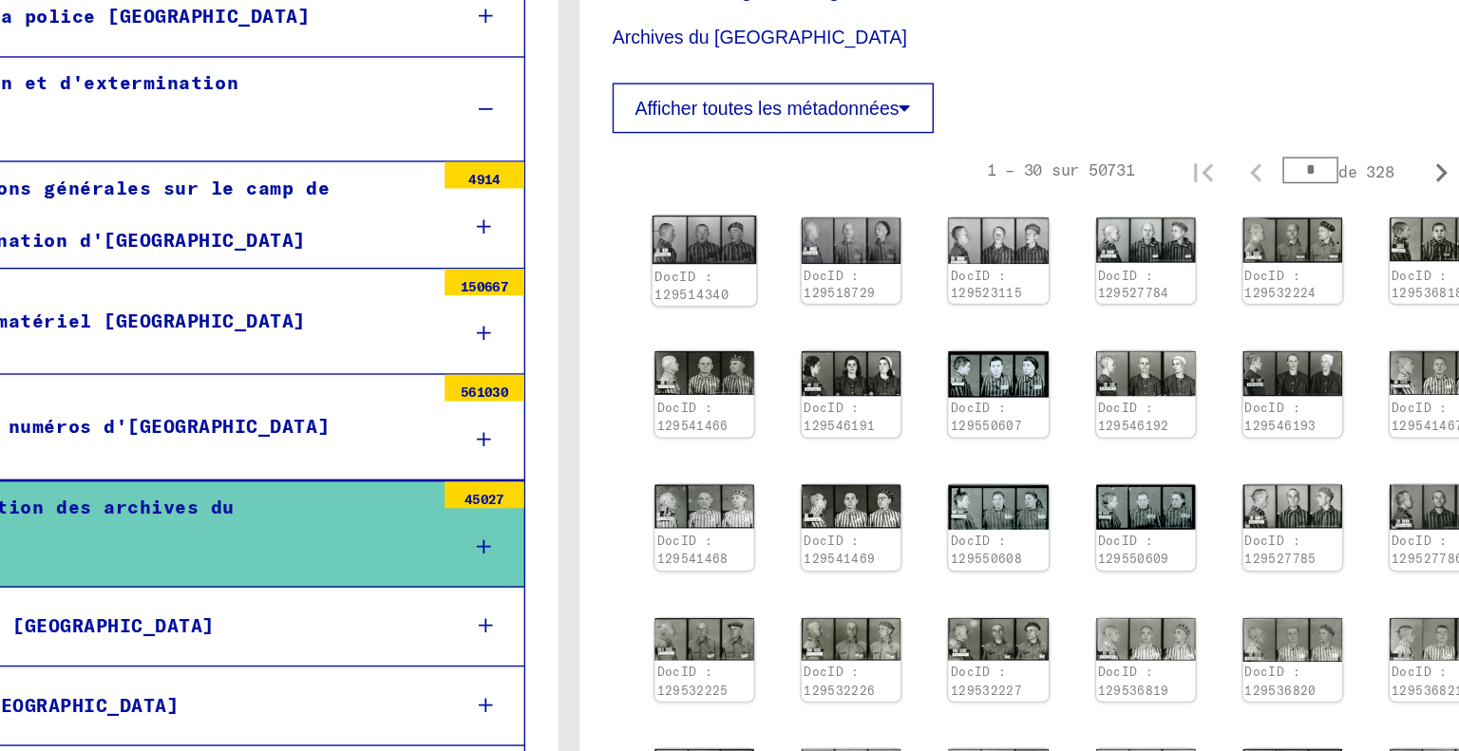
click at [835, 314] on img at bounding box center [826, 296] width 75 height 35
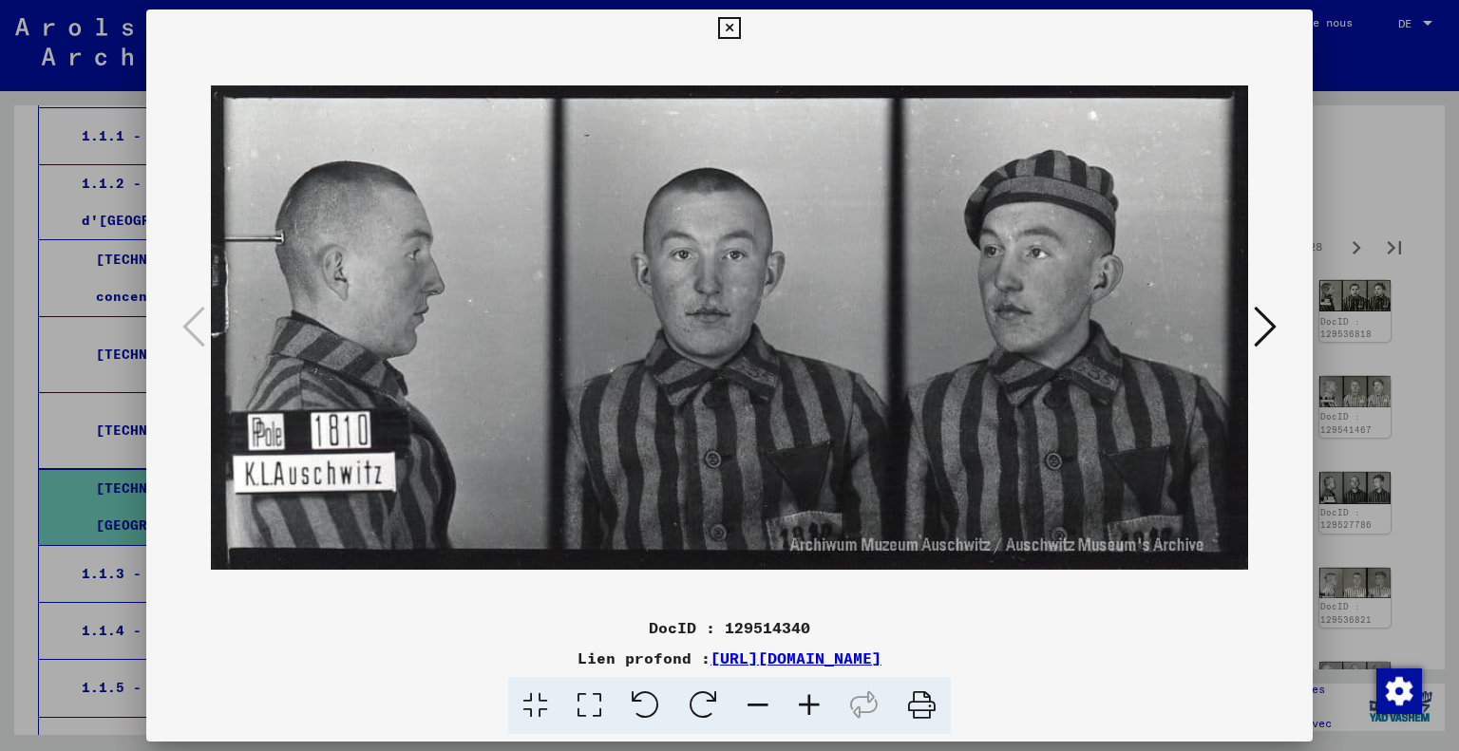
click at [1268, 320] on icon at bounding box center [1265, 327] width 23 height 46
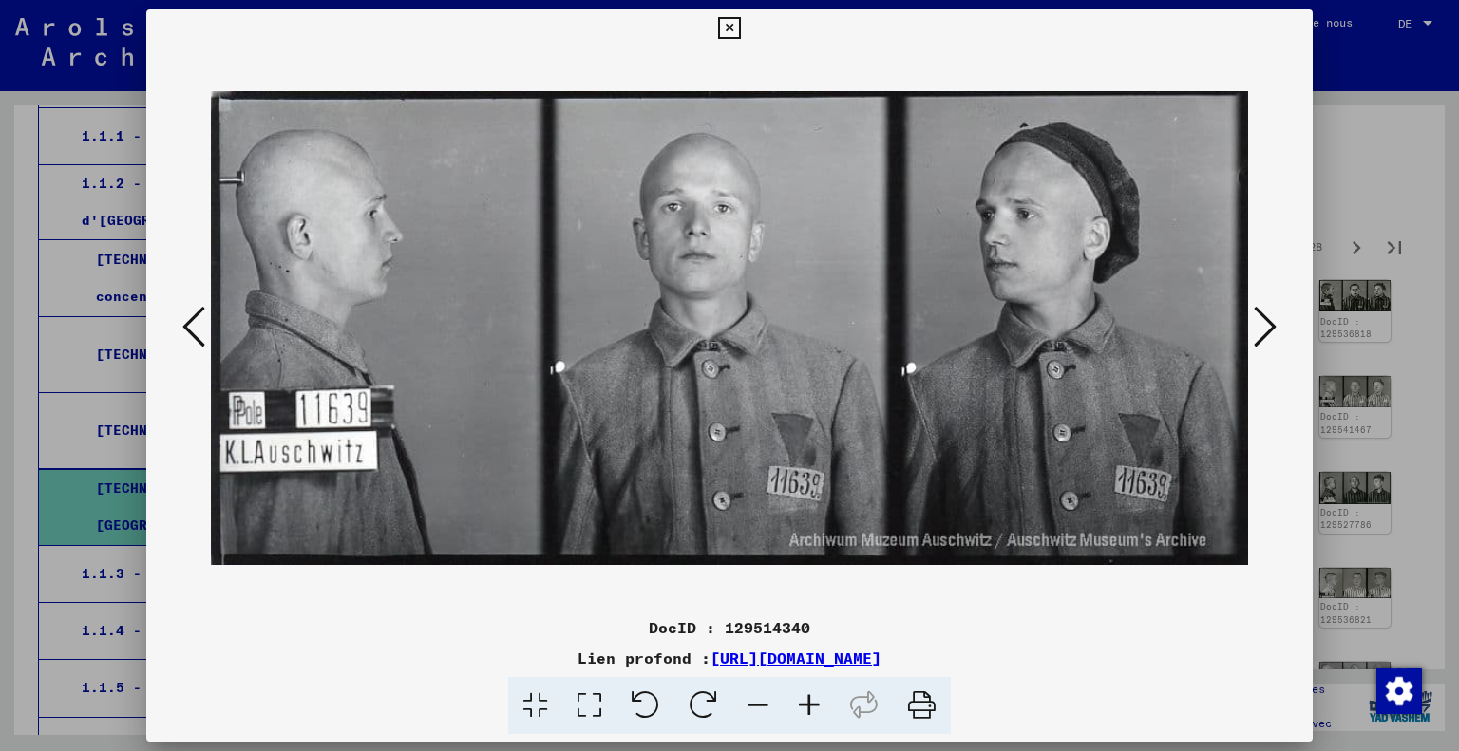
click at [1268, 320] on icon at bounding box center [1265, 327] width 23 height 46
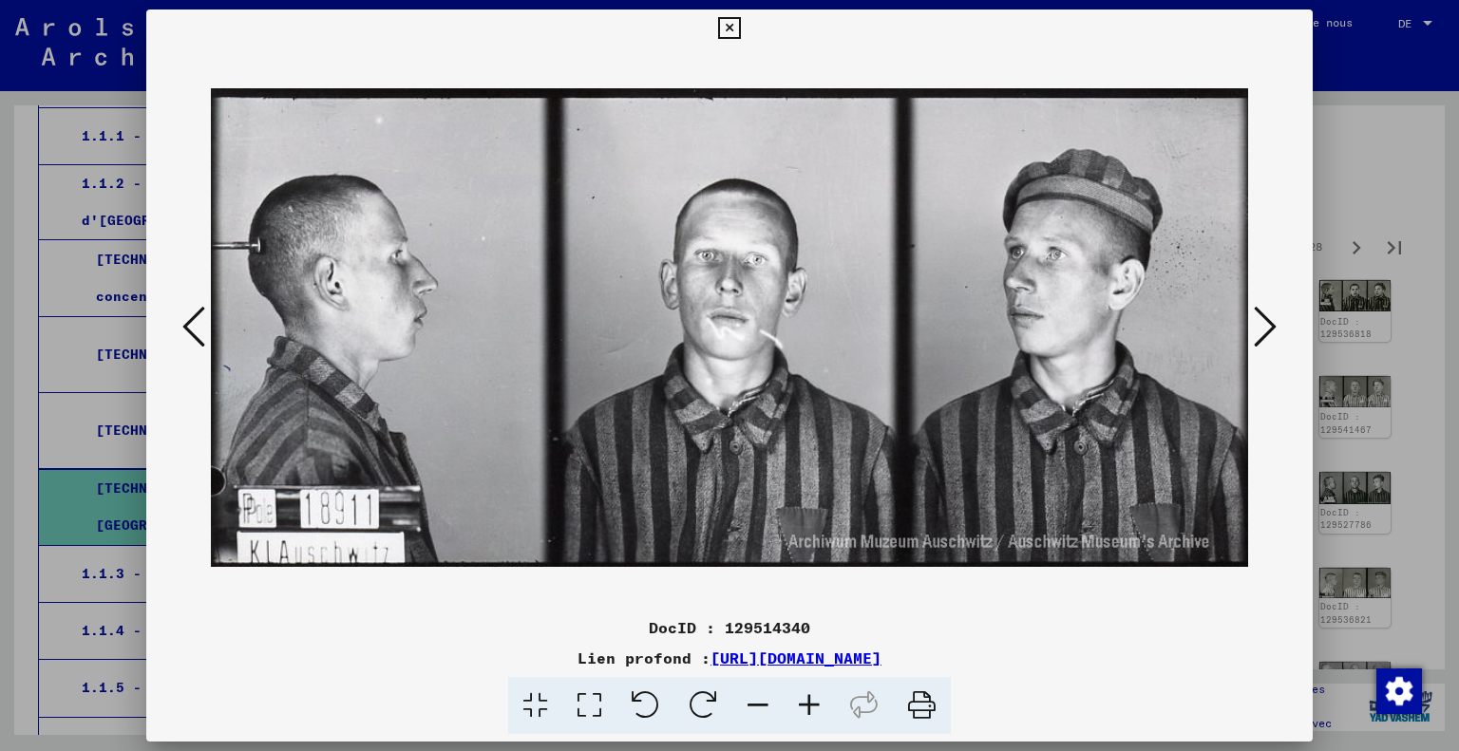
click at [1268, 320] on icon at bounding box center [1265, 327] width 23 height 46
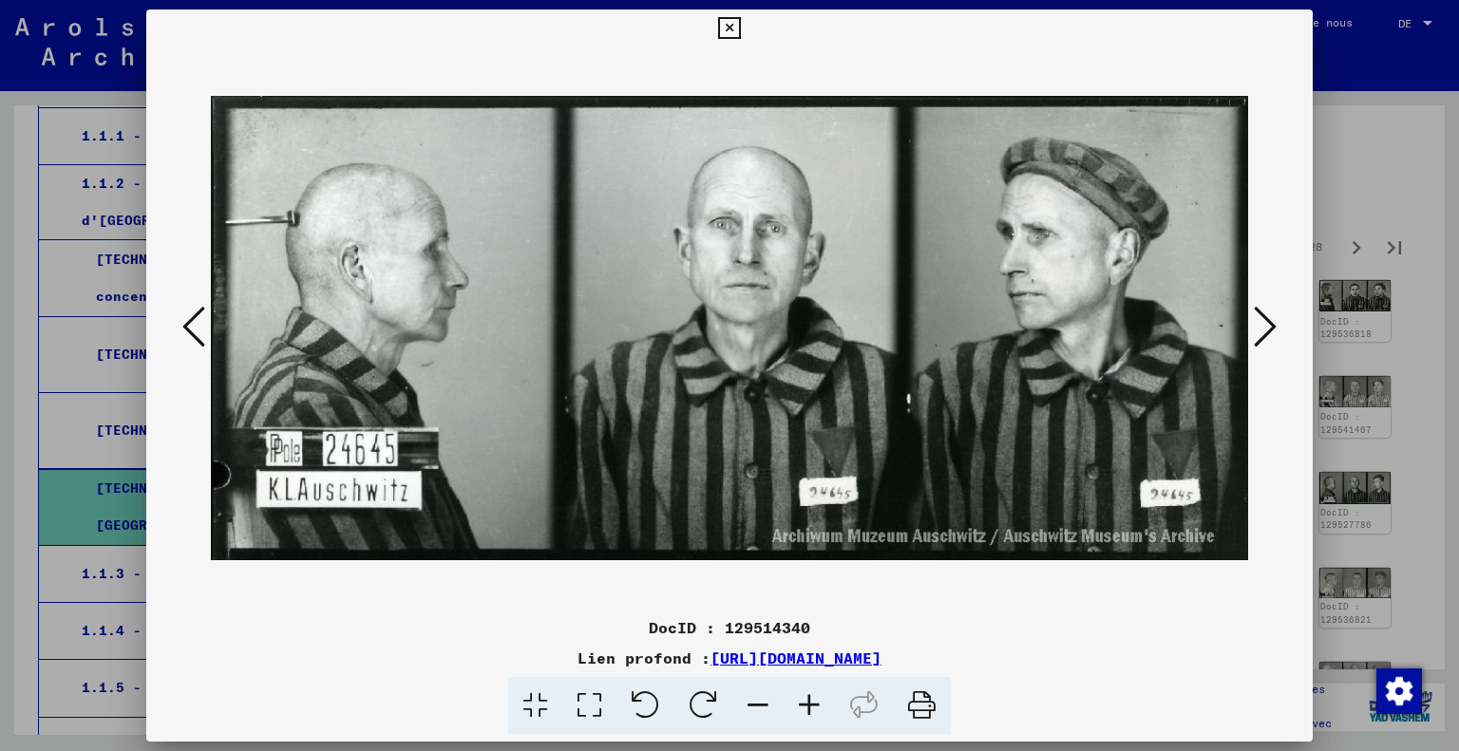
click at [1268, 320] on icon at bounding box center [1265, 327] width 23 height 46
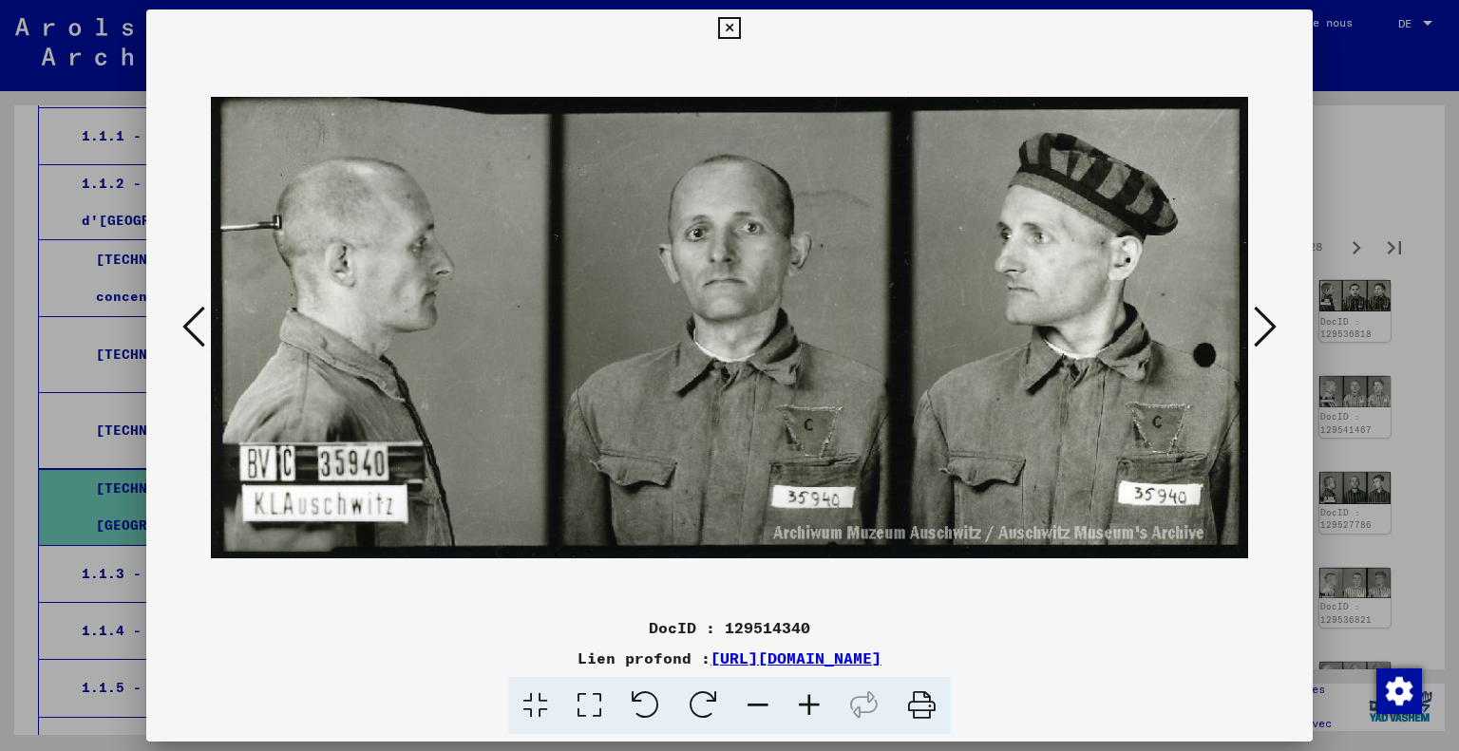
click at [1268, 320] on icon at bounding box center [1265, 327] width 23 height 46
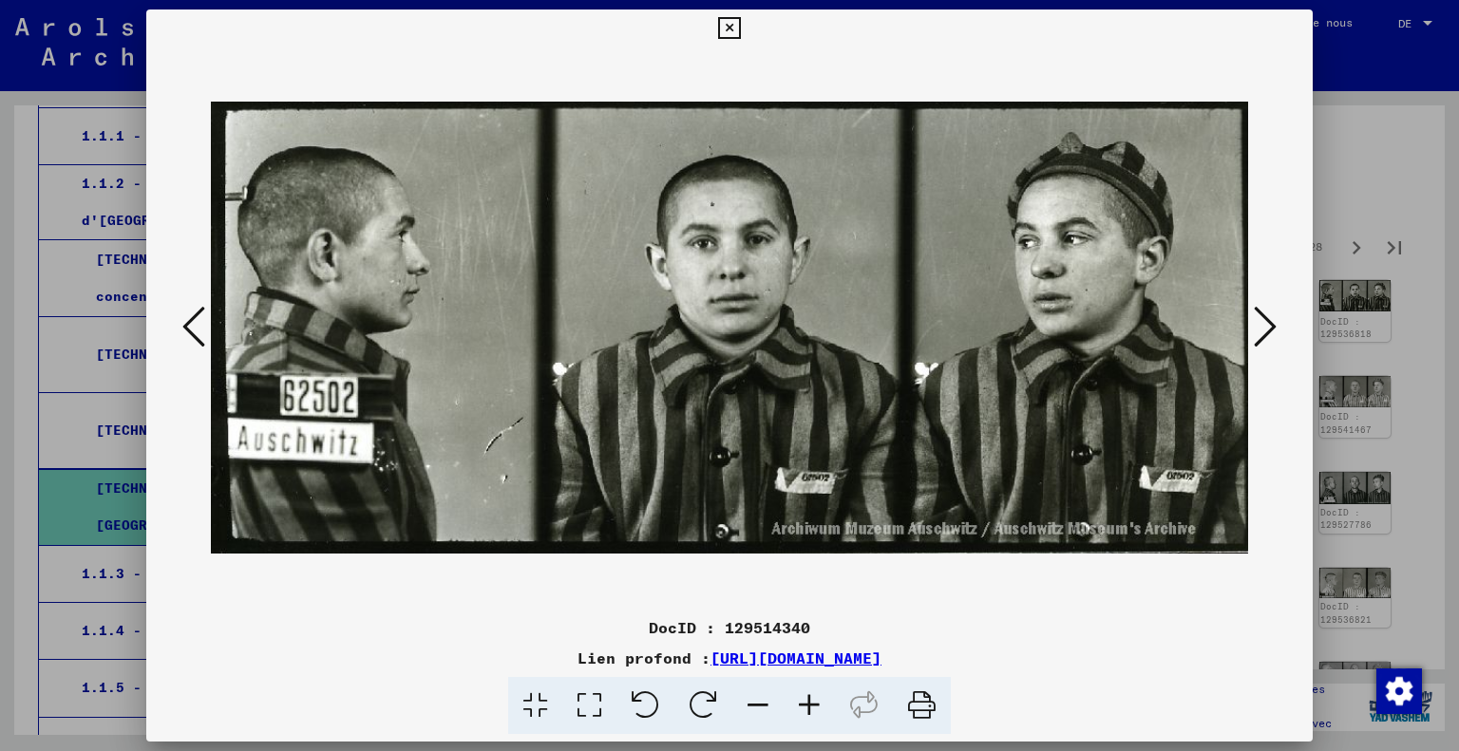
click at [1268, 320] on icon at bounding box center [1265, 327] width 23 height 46
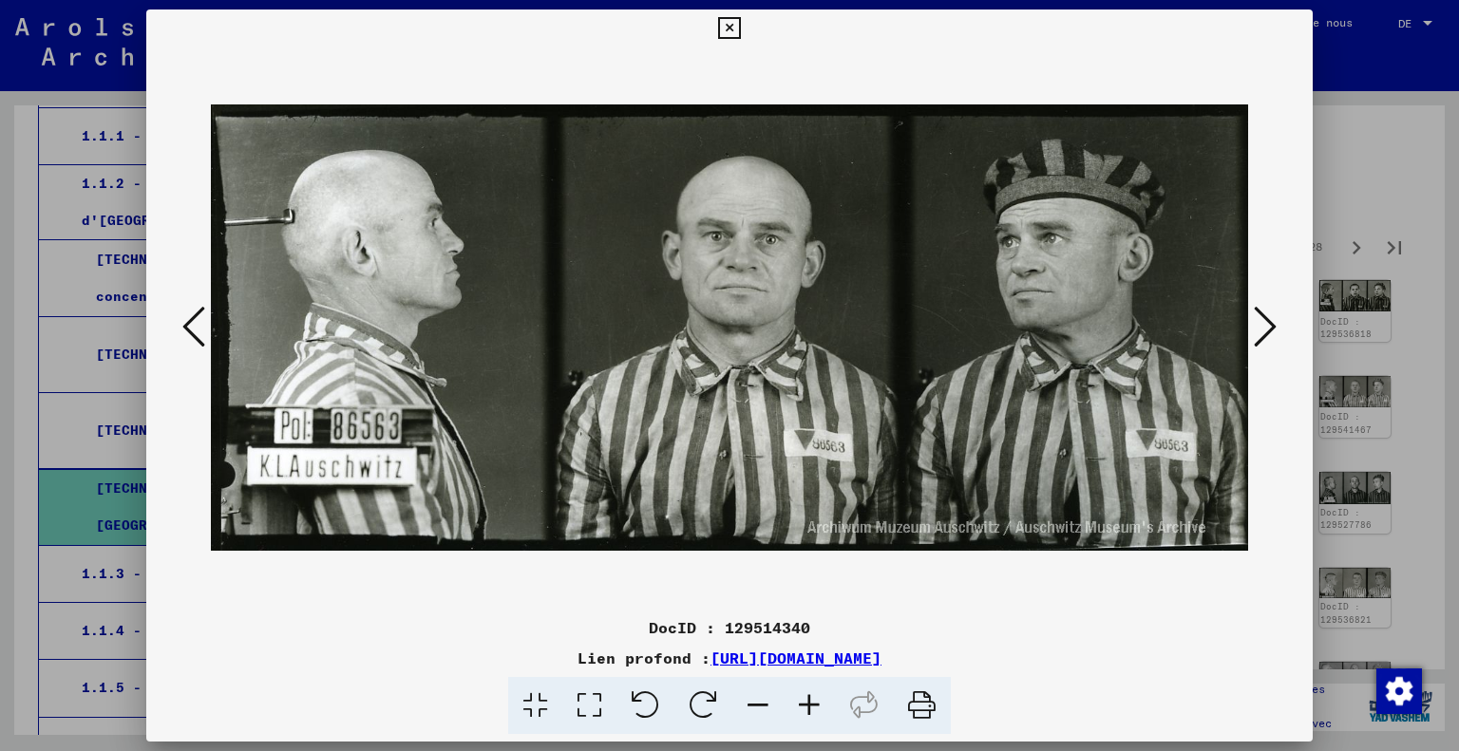
click at [1268, 320] on icon at bounding box center [1265, 327] width 23 height 46
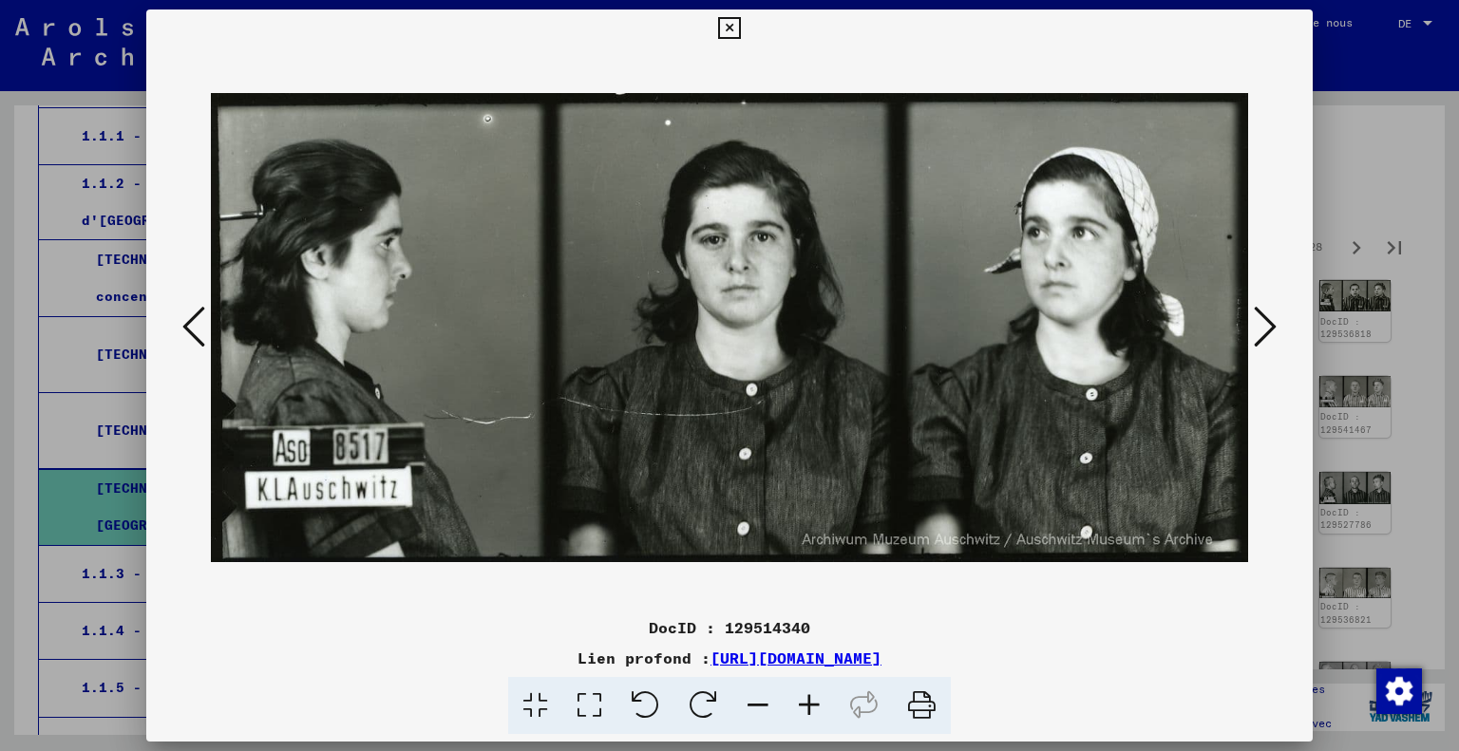
click at [1268, 320] on icon at bounding box center [1265, 327] width 23 height 46
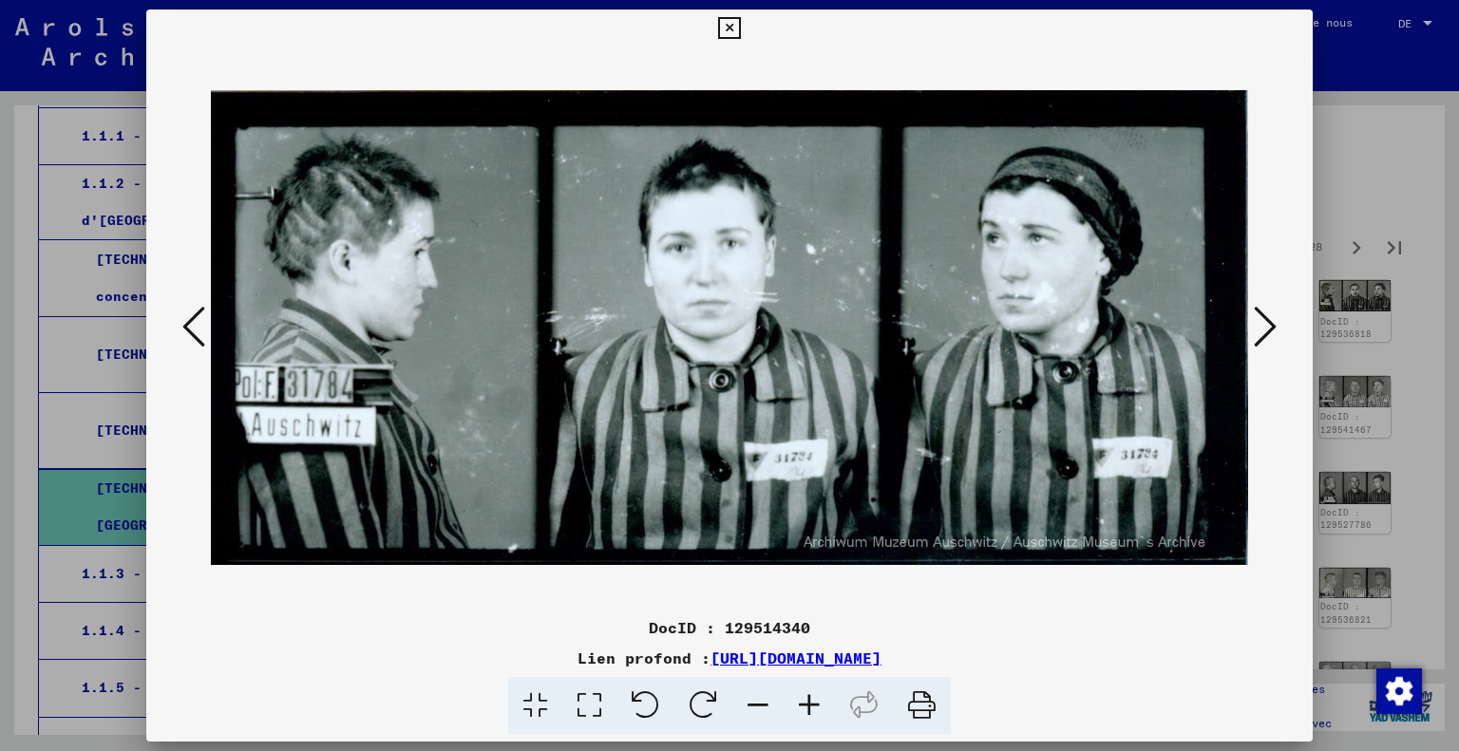
click at [1268, 320] on icon at bounding box center [1265, 327] width 23 height 46
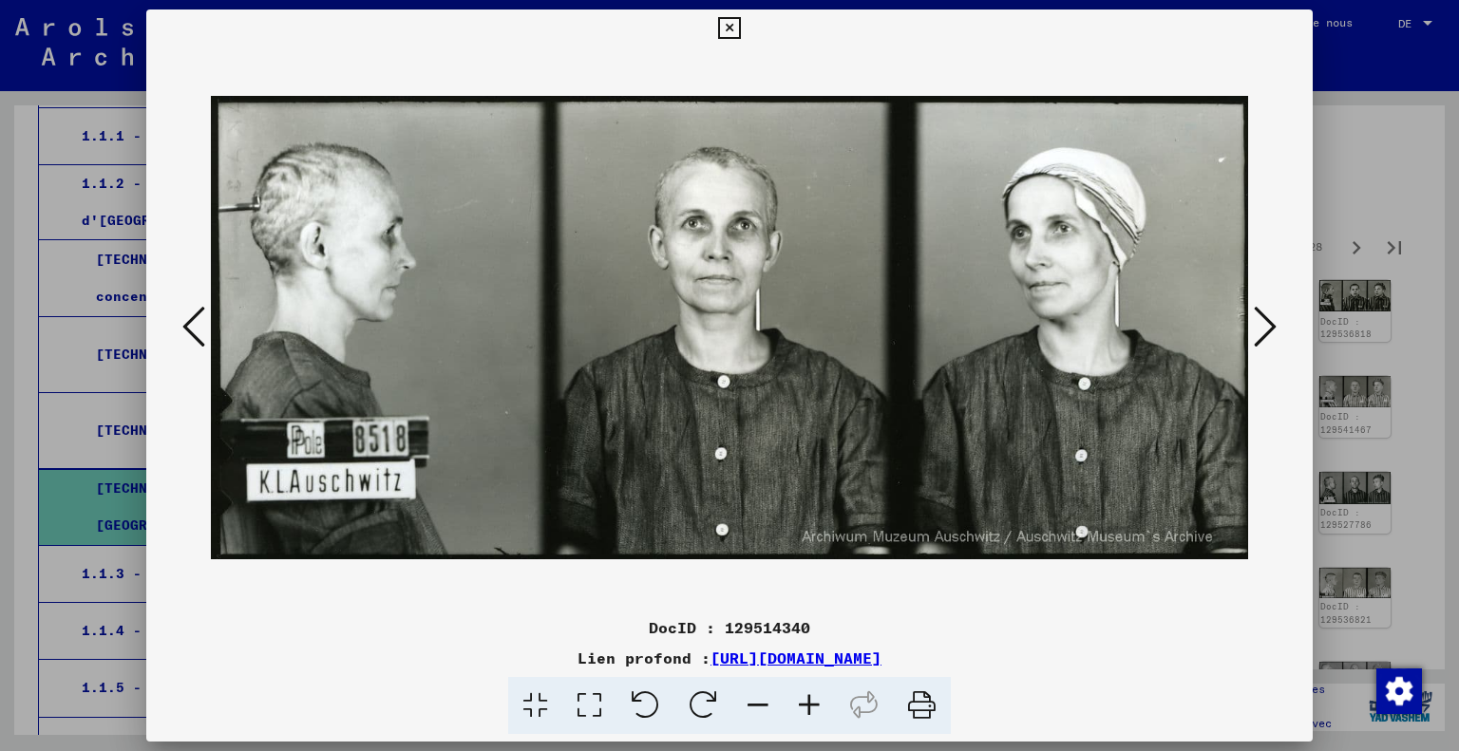
click at [1268, 320] on icon at bounding box center [1265, 327] width 23 height 46
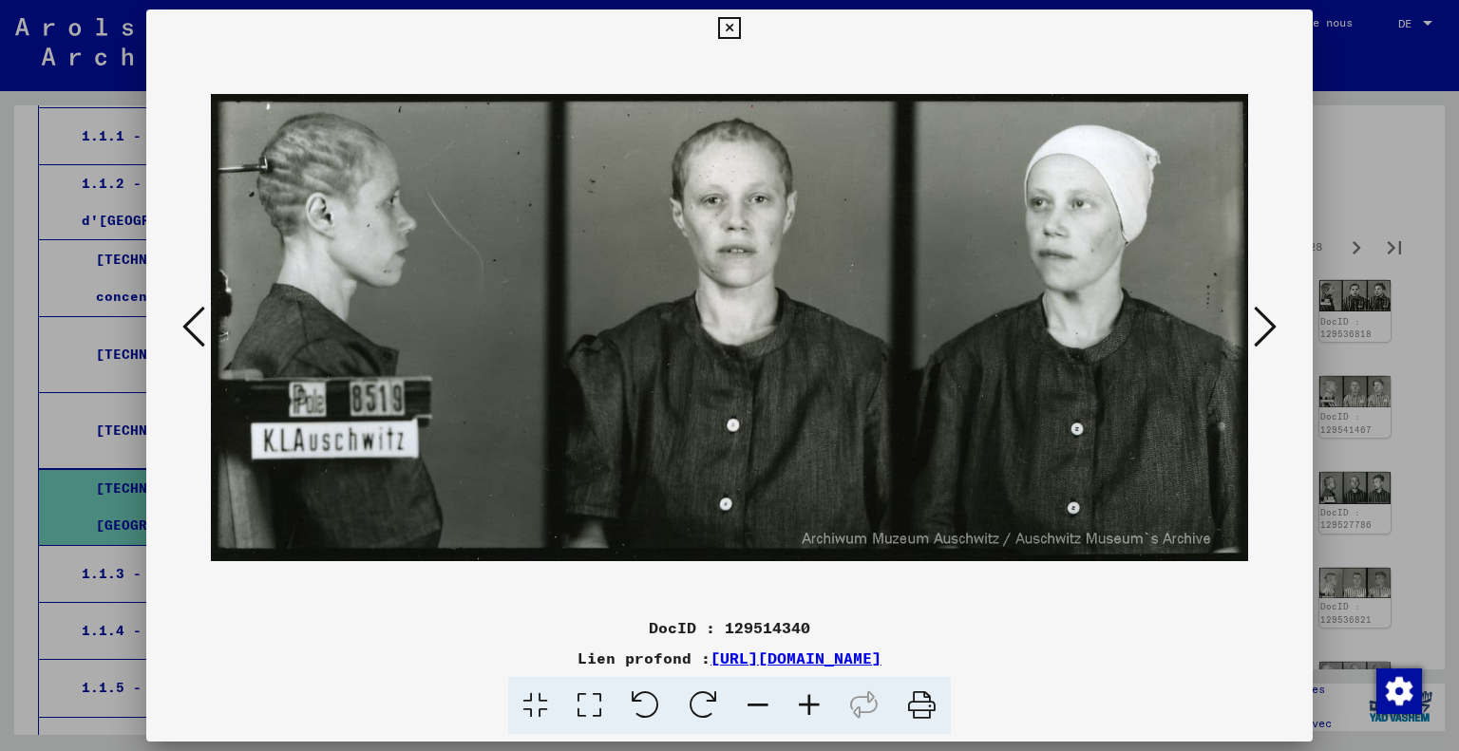
click at [1268, 320] on icon at bounding box center [1265, 327] width 23 height 46
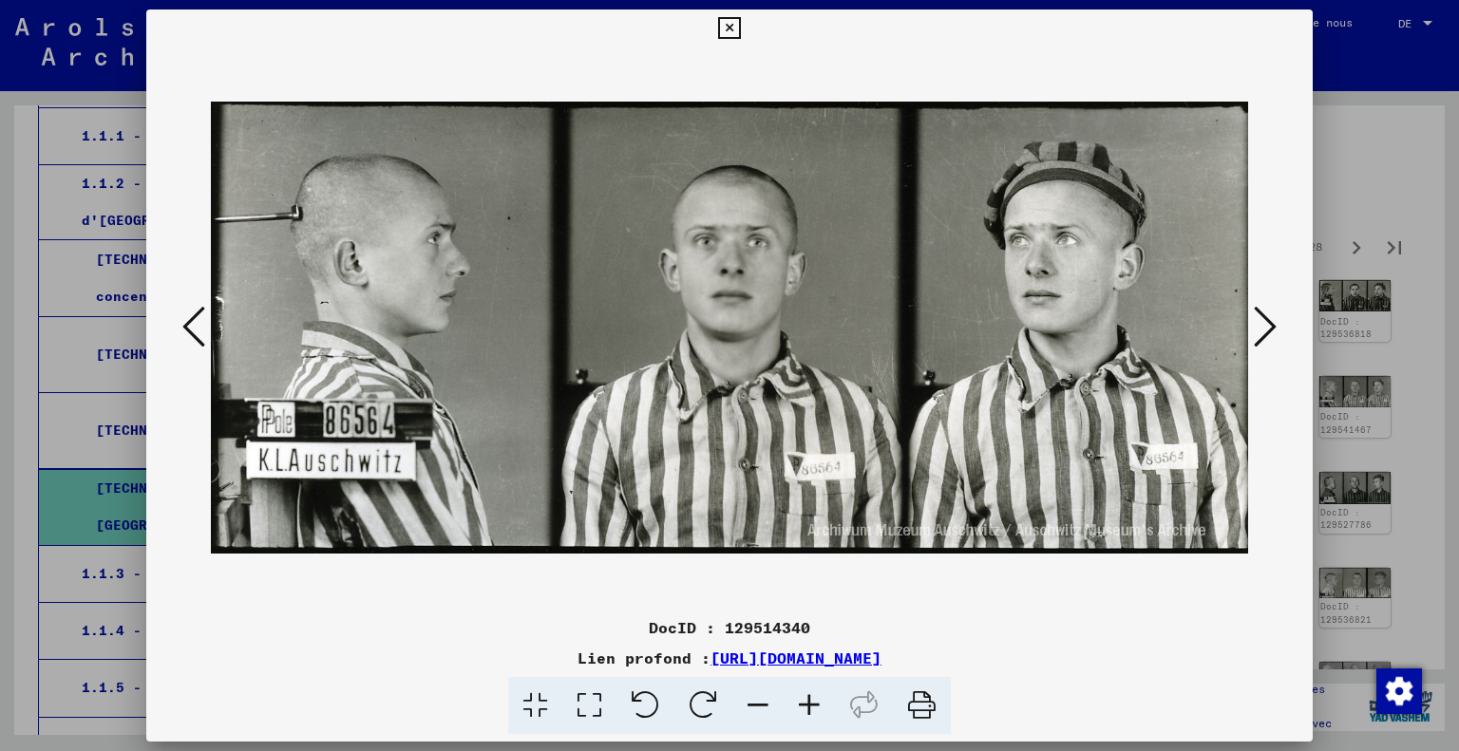
click at [1268, 320] on icon at bounding box center [1265, 327] width 23 height 46
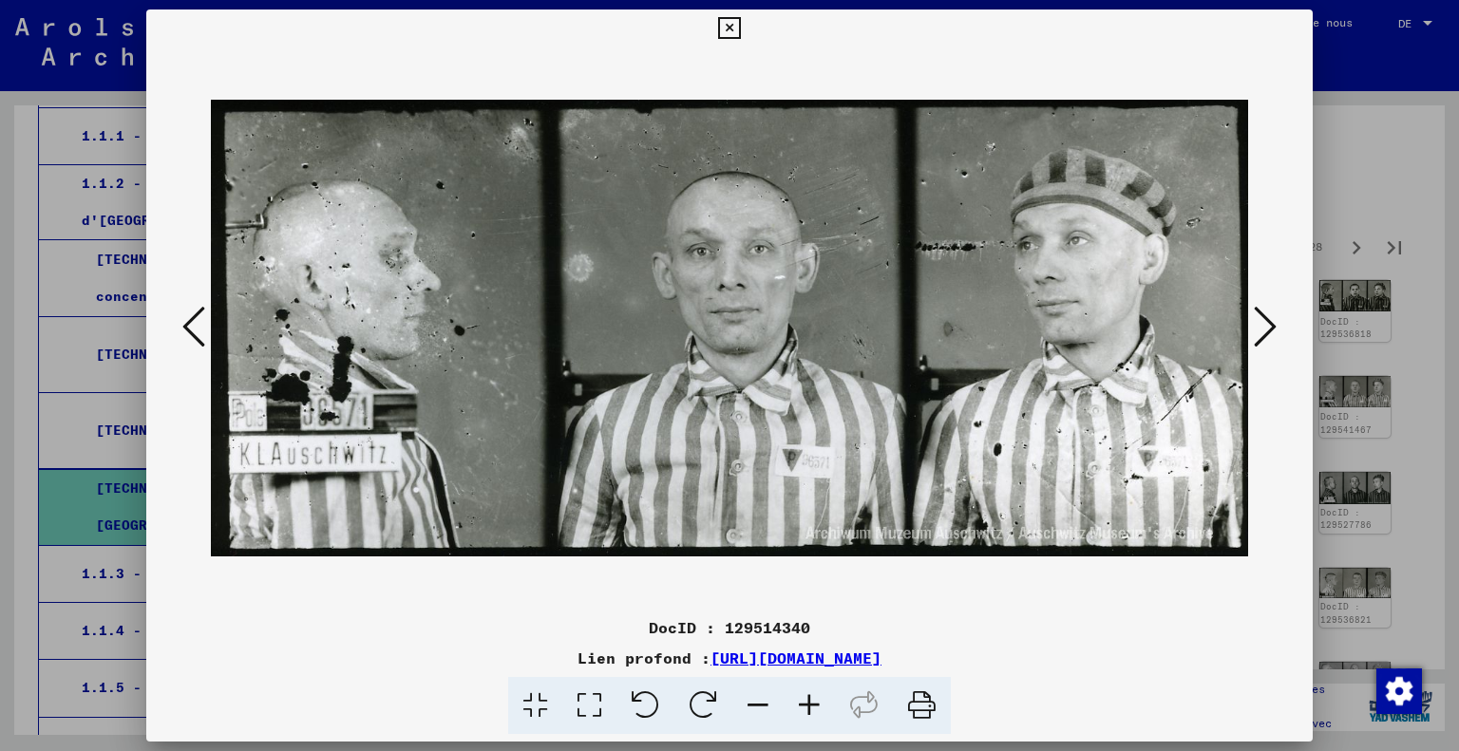
click at [1268, 320] on icon at bounding box center [1265, 327] width 23 height 46
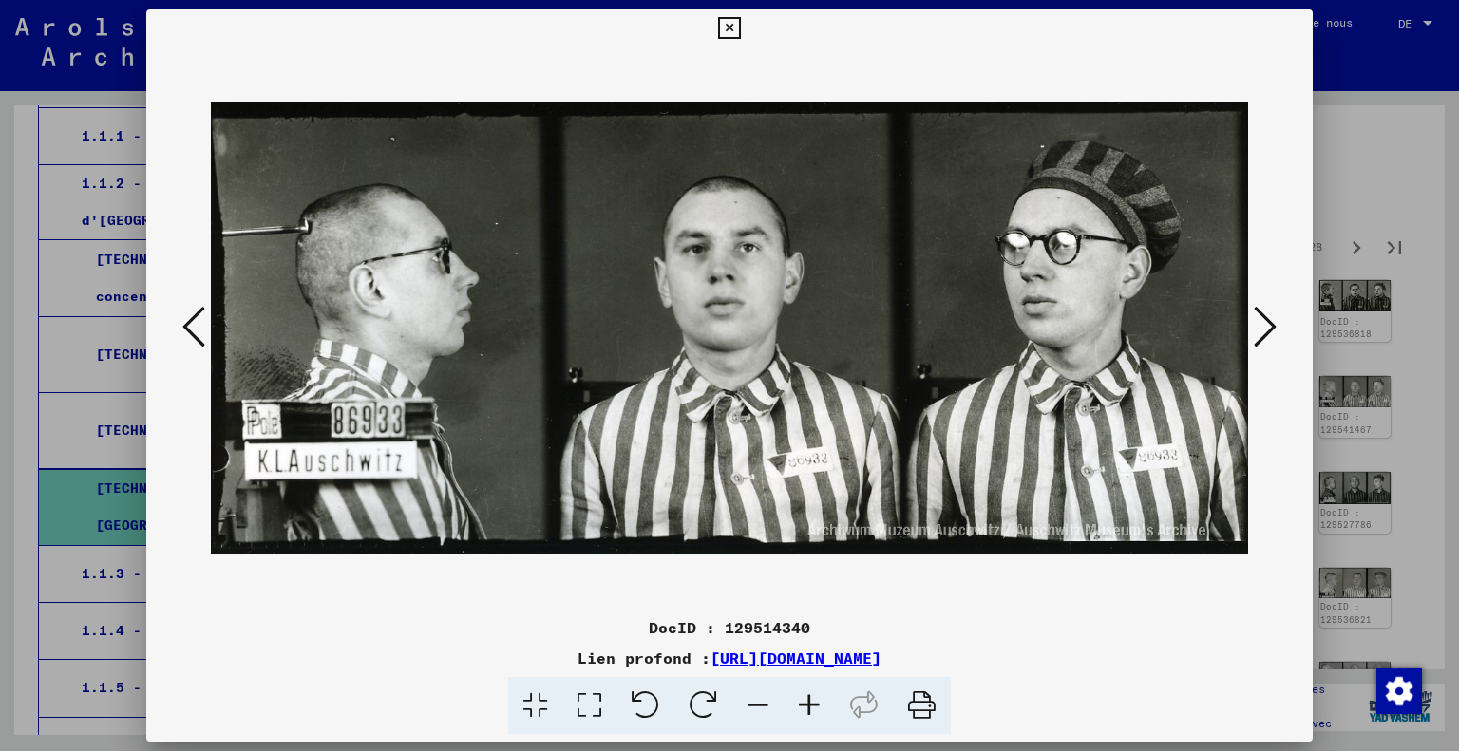
click at [1268, 320] on icon at bounding box center [1265, 327] width 23 height 46
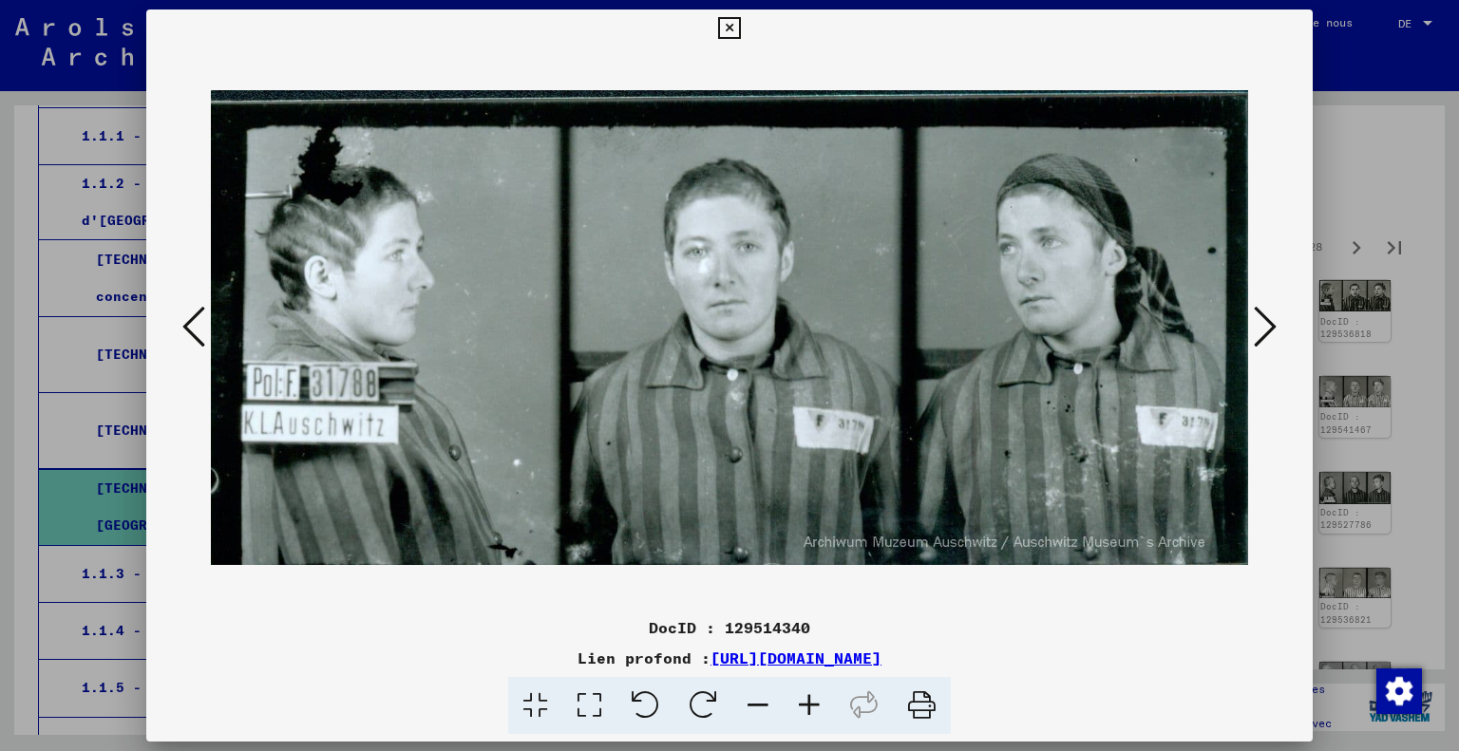
click at [1387, 192] on div at bounding box center [729, 375] width 1459 height 751
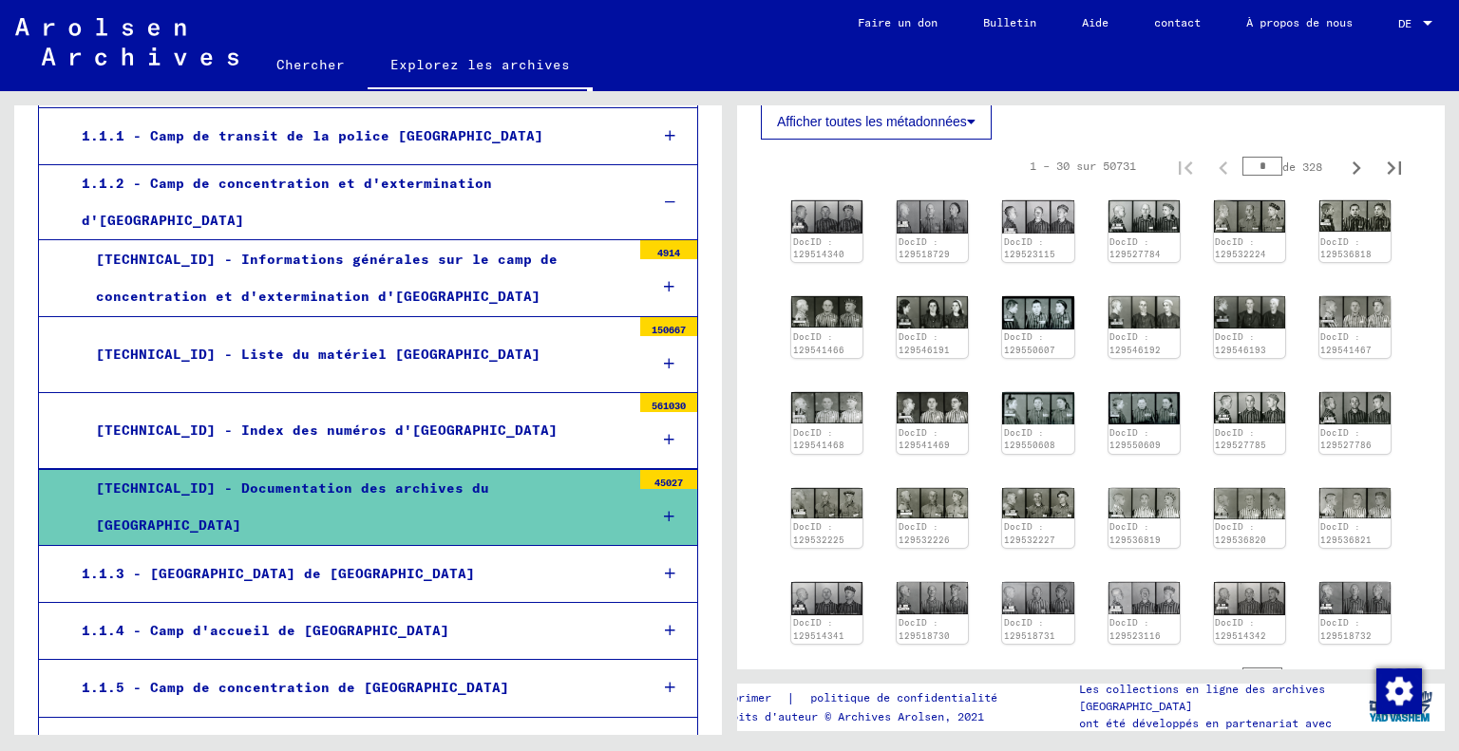
scroll to position [391, 0]
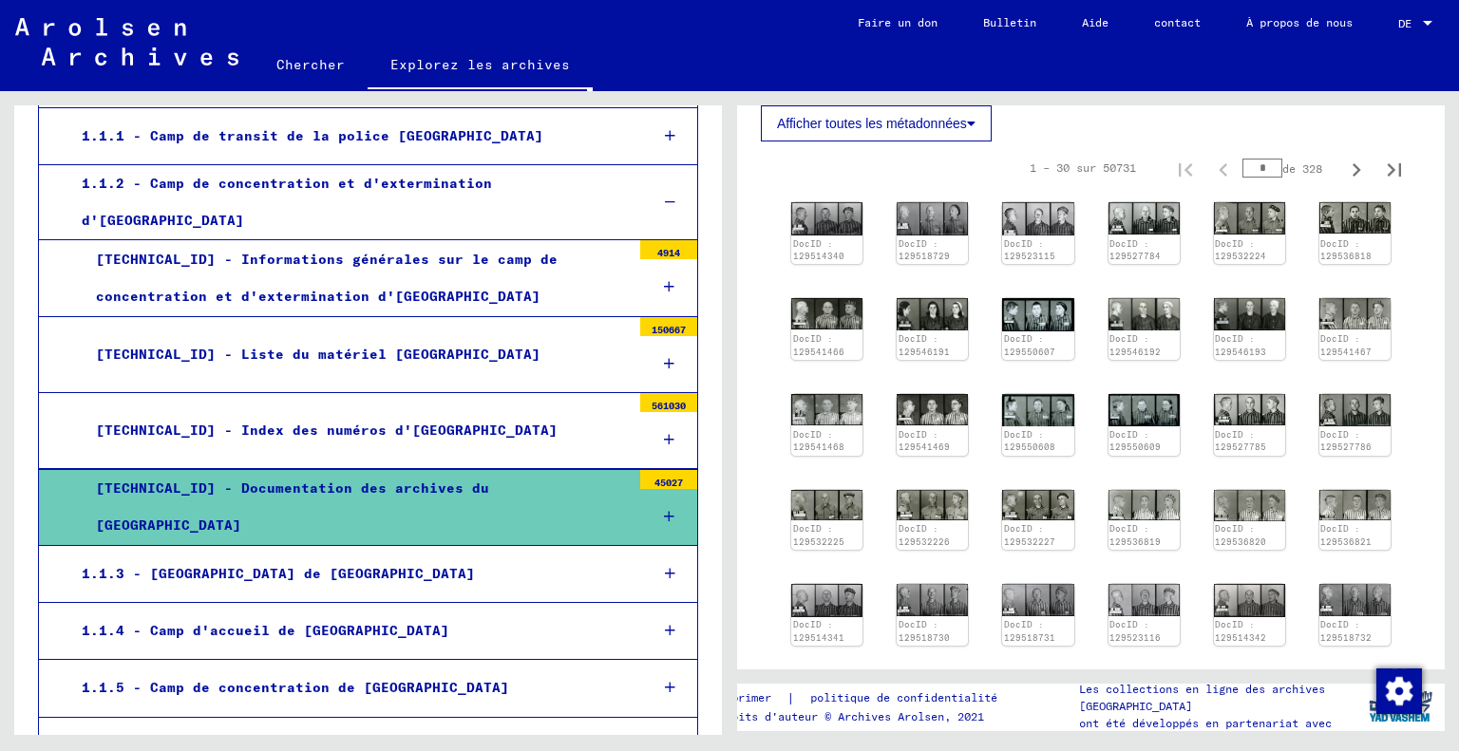
click at [462, 414] on div "[TECHNICAL_ID] - Index des numéros d'[GEOGRAPHIC_DATA]" at bounding box center [356, 430] width 549 height 37
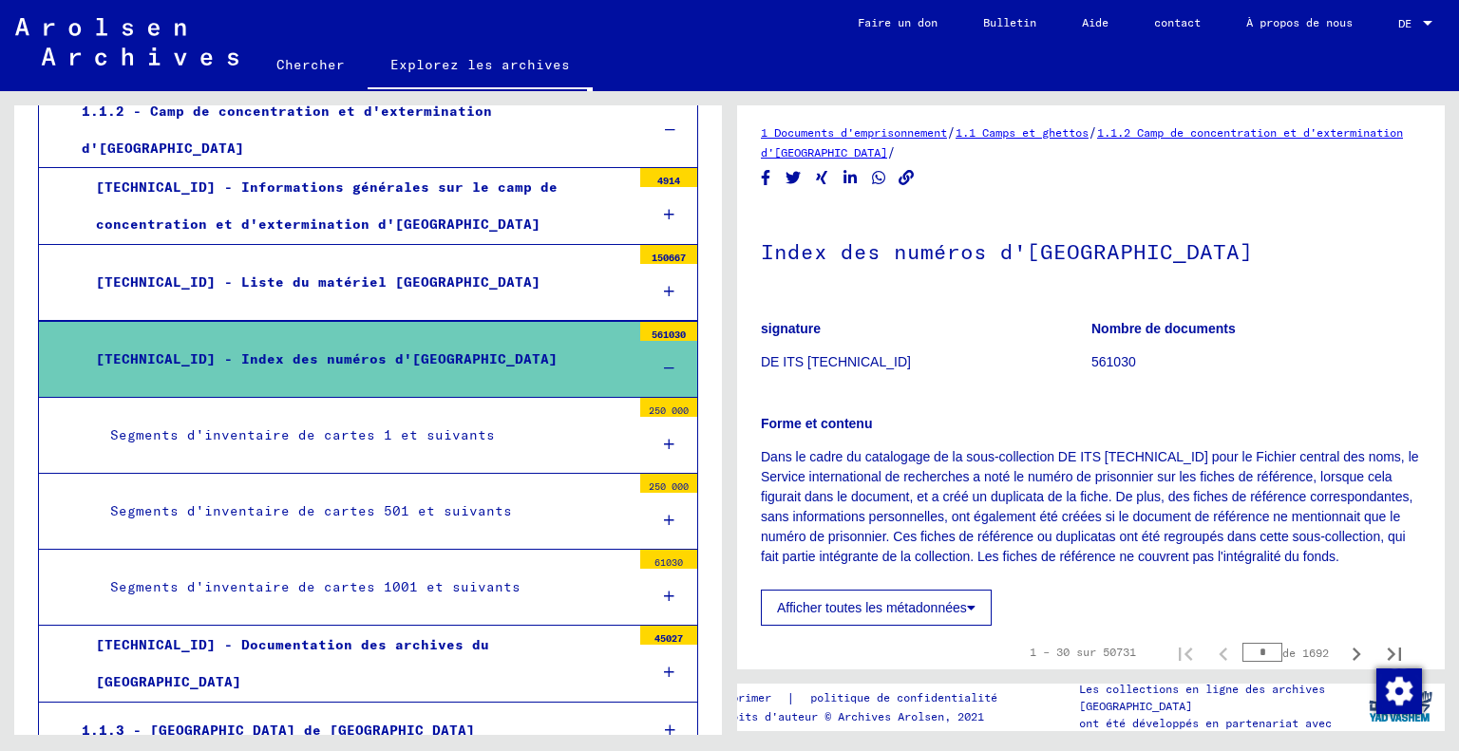
scroll to position [441, 0]
click at [407, 428] on div "Segments d'inventaire de cartes 1 et suivants" at bounding box center [363, 435] width 535 height 37
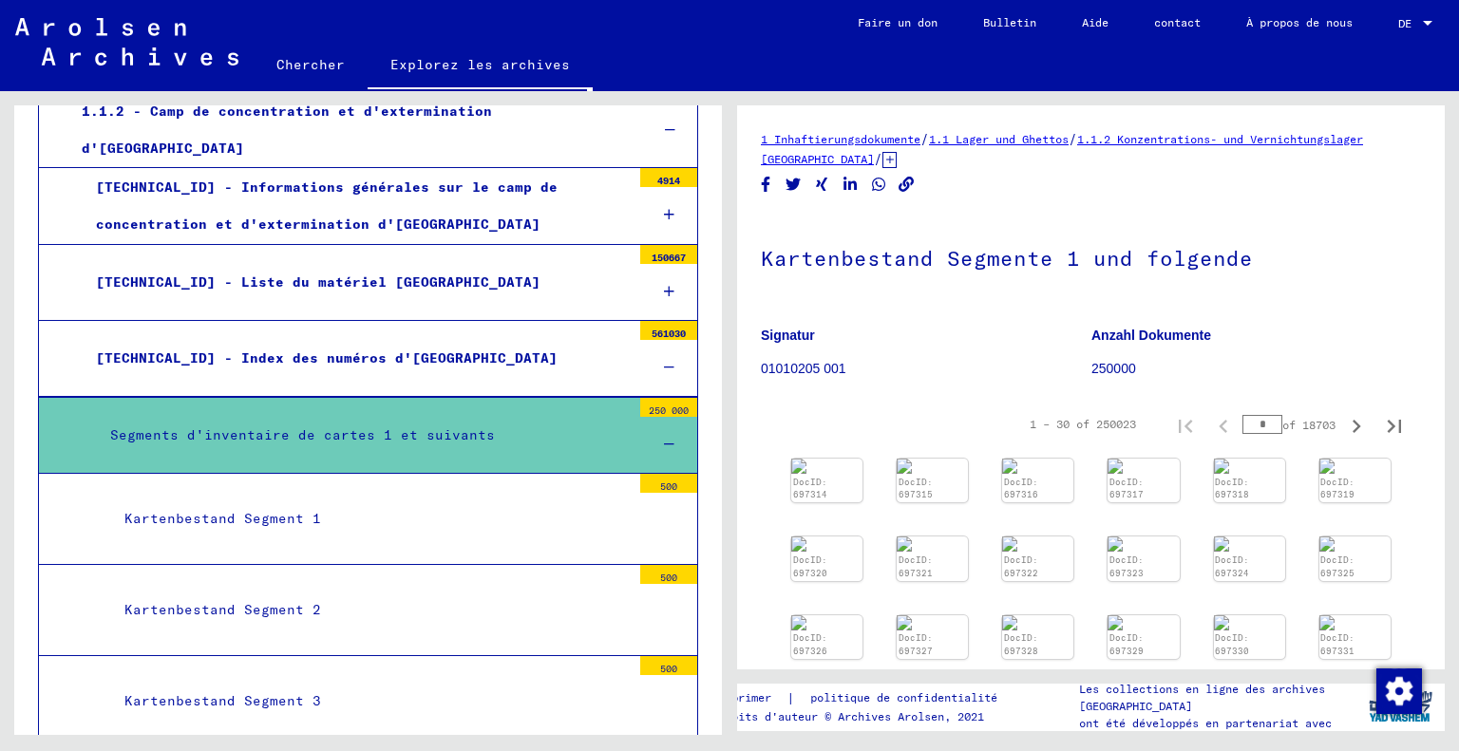
scroll to position [123, 0]
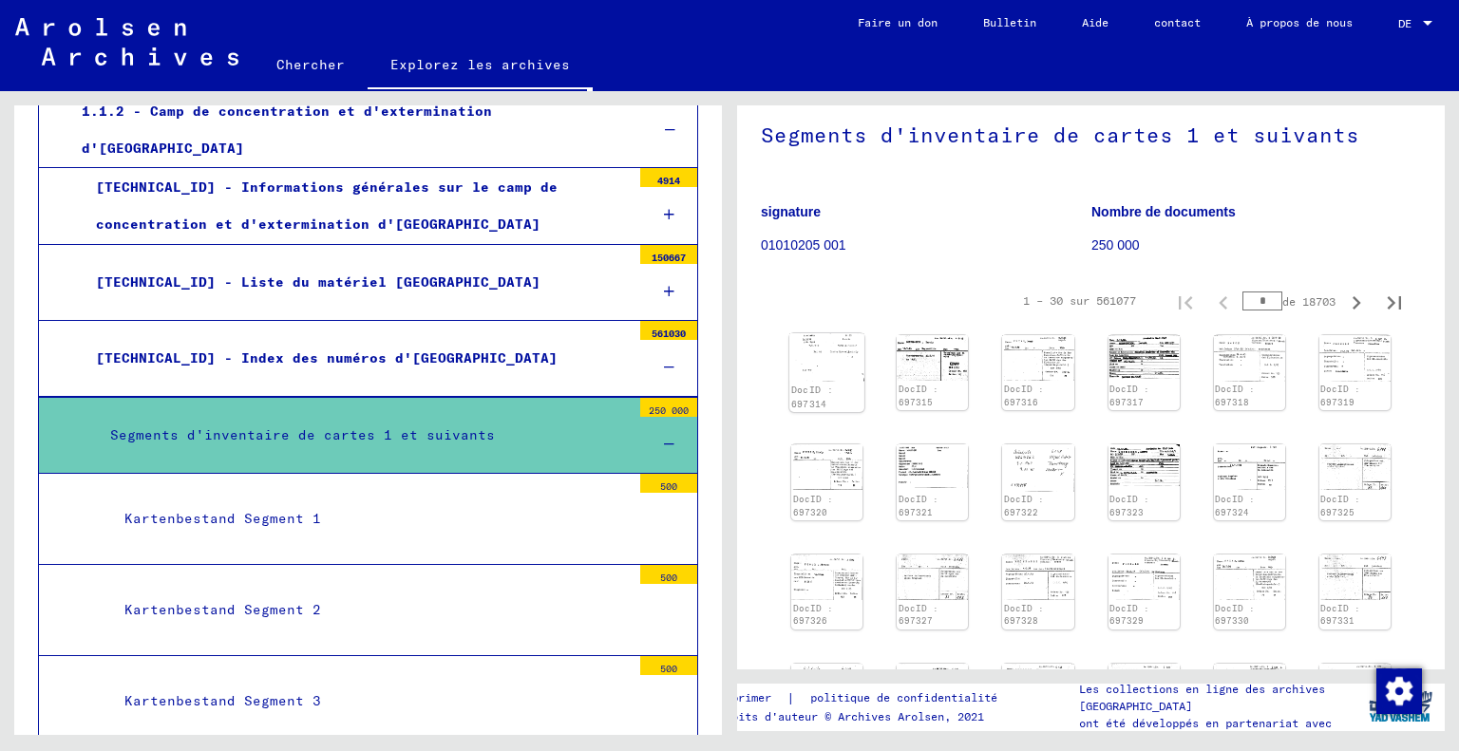
click at [845, 370] on img at bounding box center [826, 356] width 75 height 47
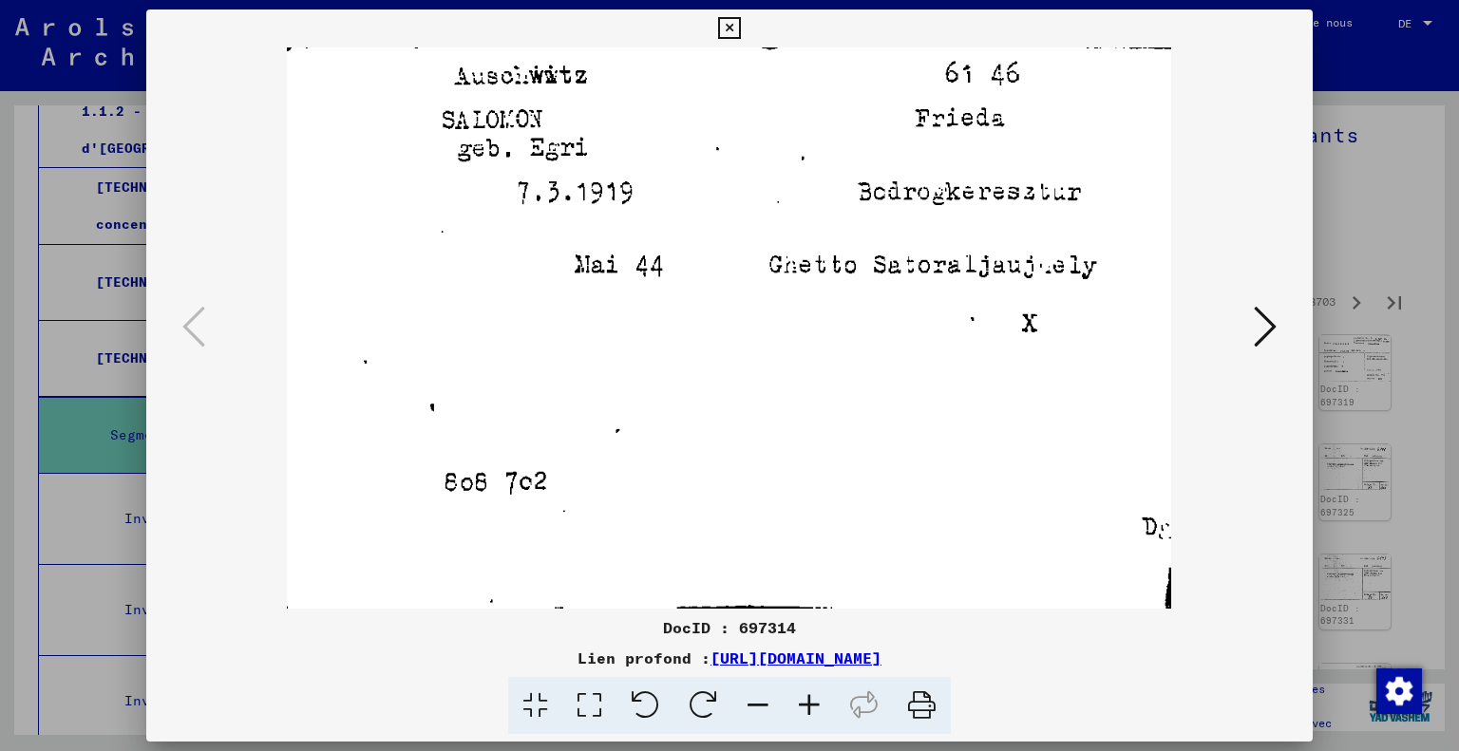
click at [1264, 339] on icon at bounding box center [1265, 327] width 23 height 46
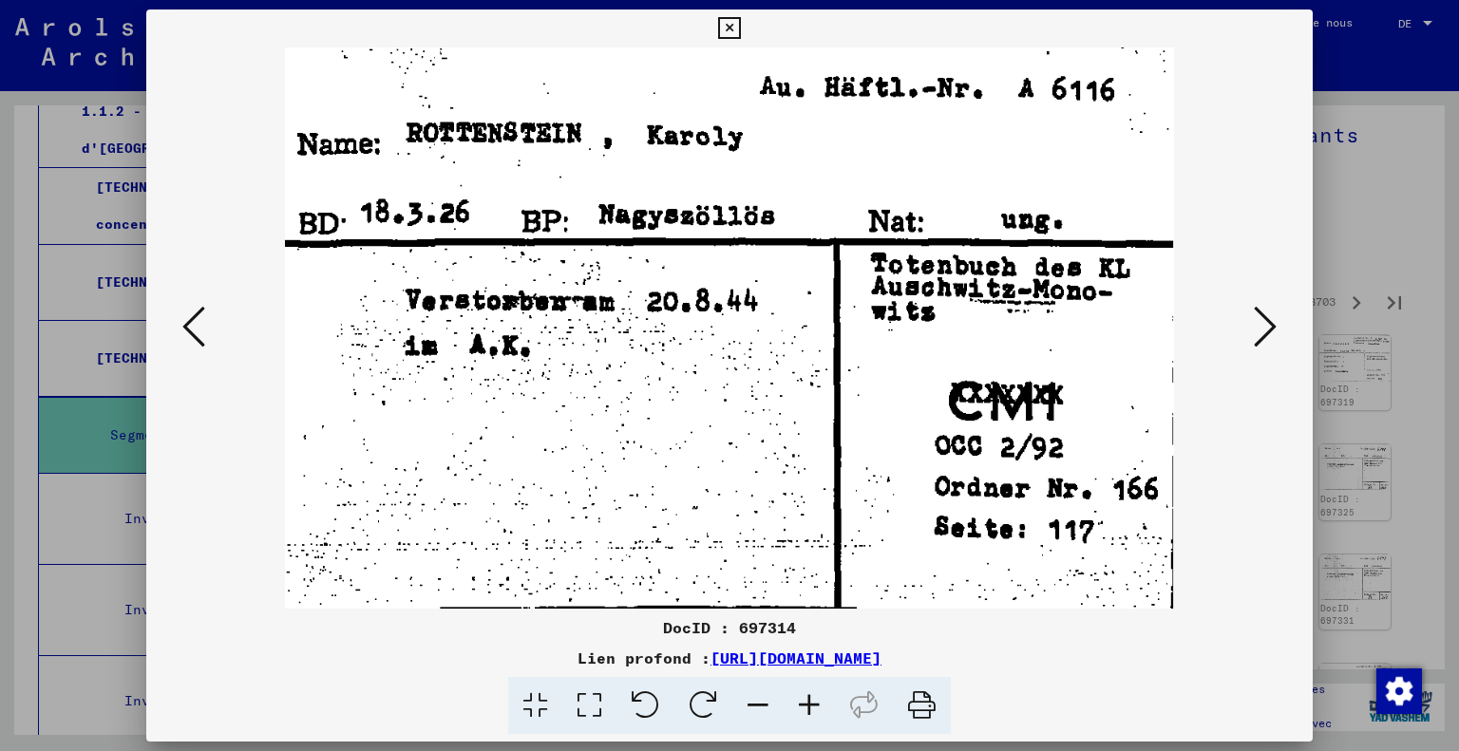
click at [1264, 339] on icon at bounding box center [1265, 327] width 23 height 46
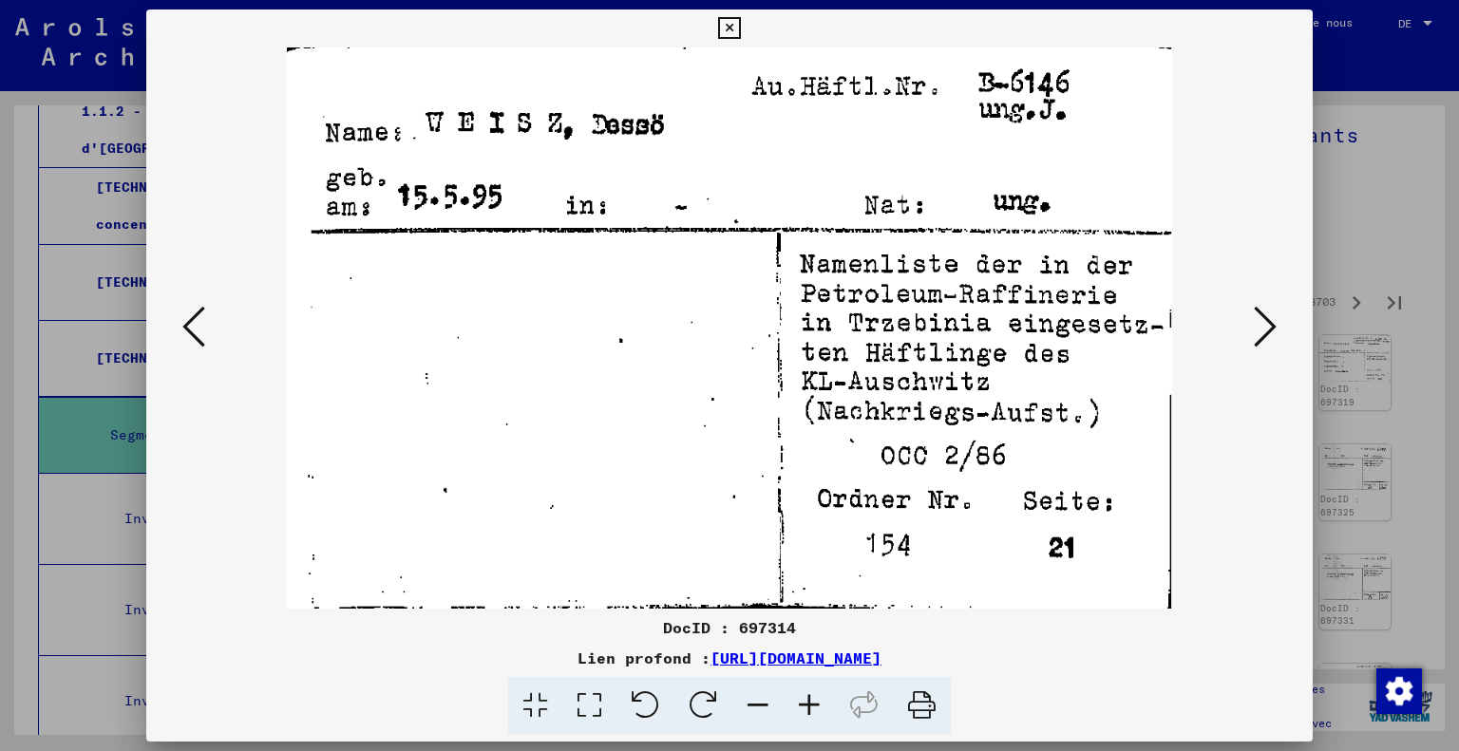
click at [1264, 339] on icon at bounding box center [1265, 327] width 23 height 46
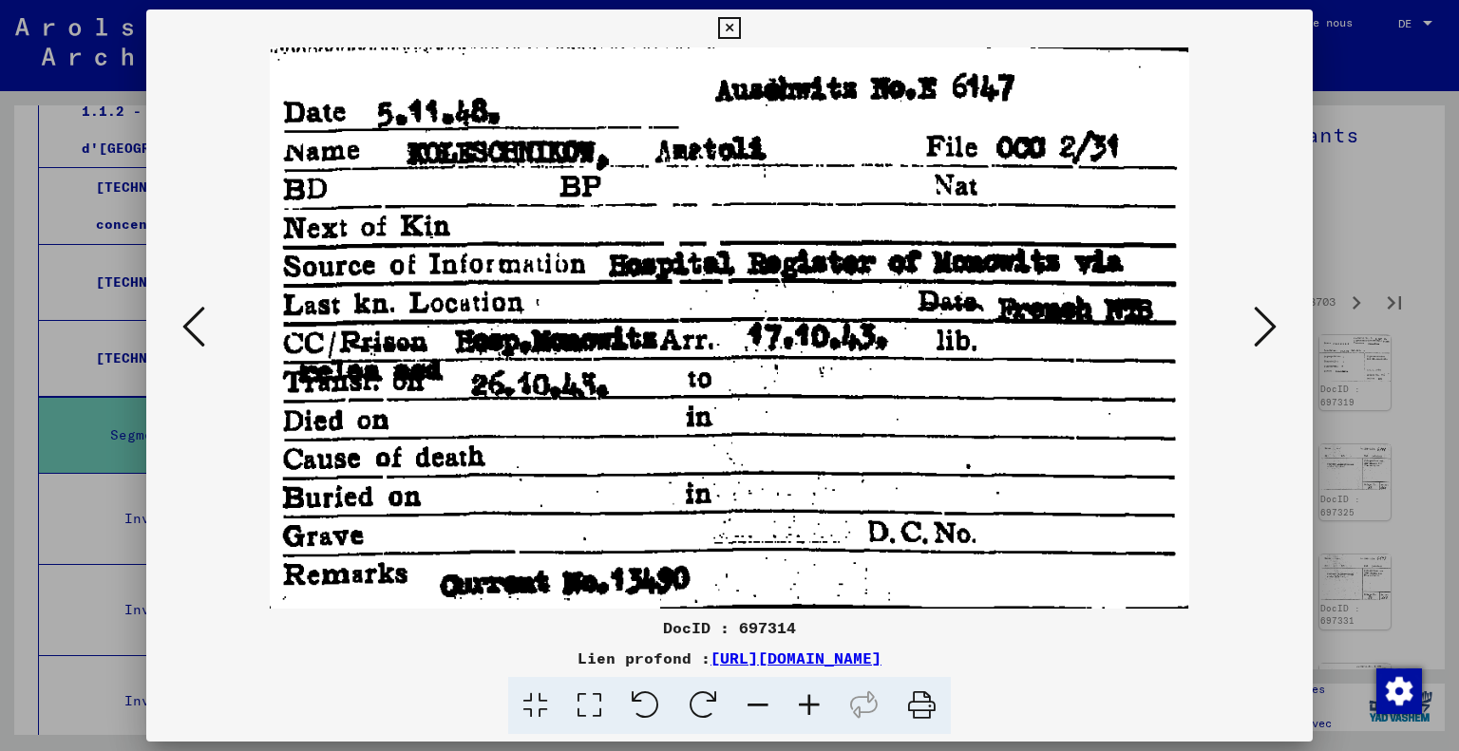
click at [1264, 339] on icon at bounding box center [1265, 327] width 23 height 46
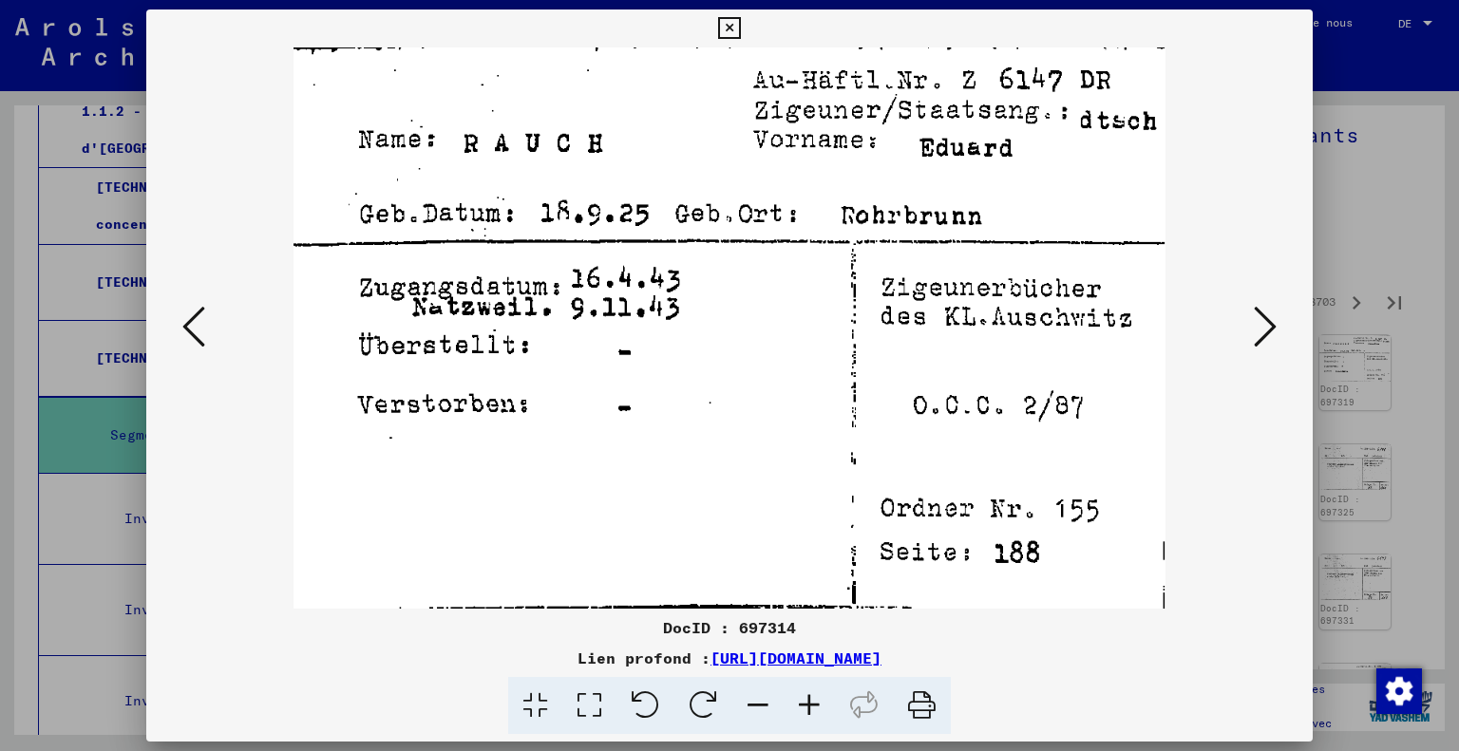
click at [1264, 339] on icon at bounding box center [1265, 327] width 23 height 46
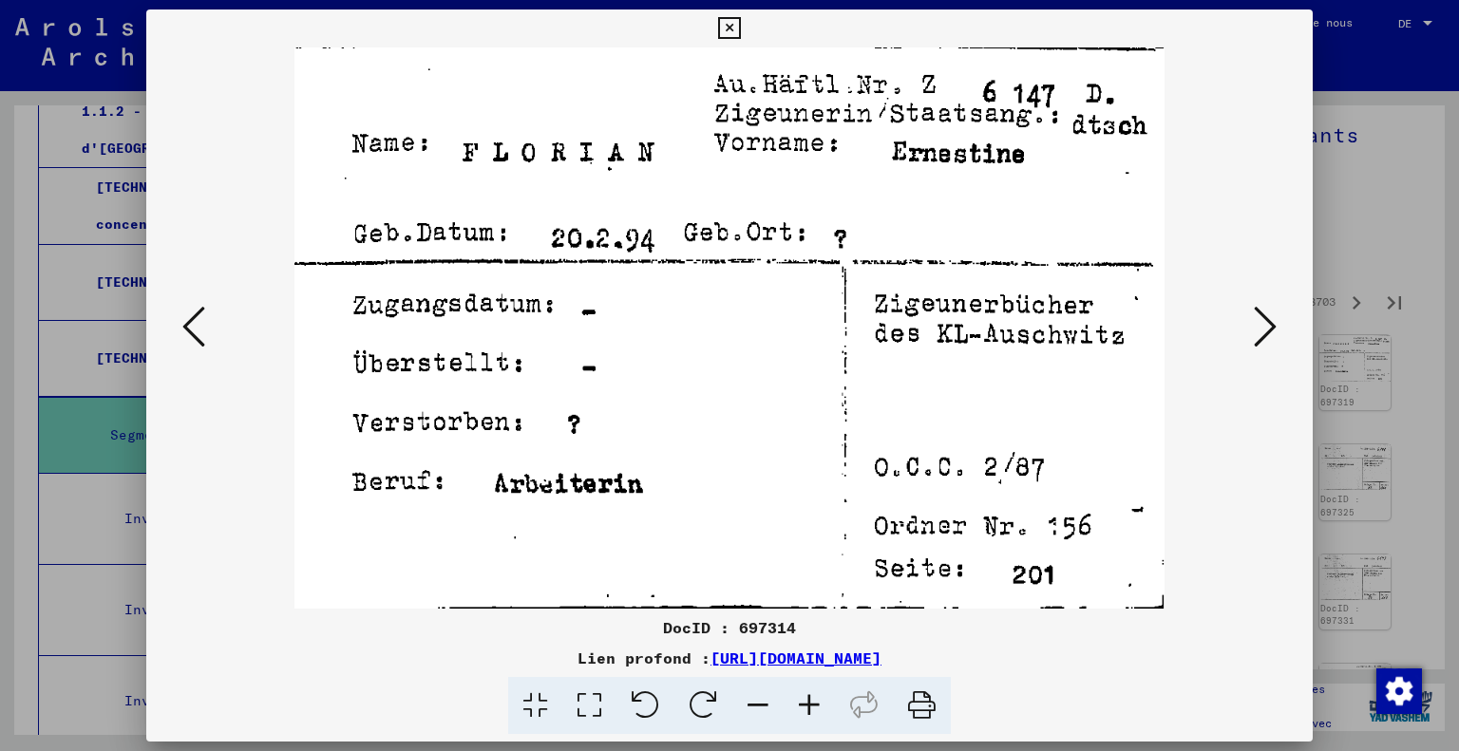
click at [1429, 216] on div at bounding box center [729, 375] width 1459 height 751
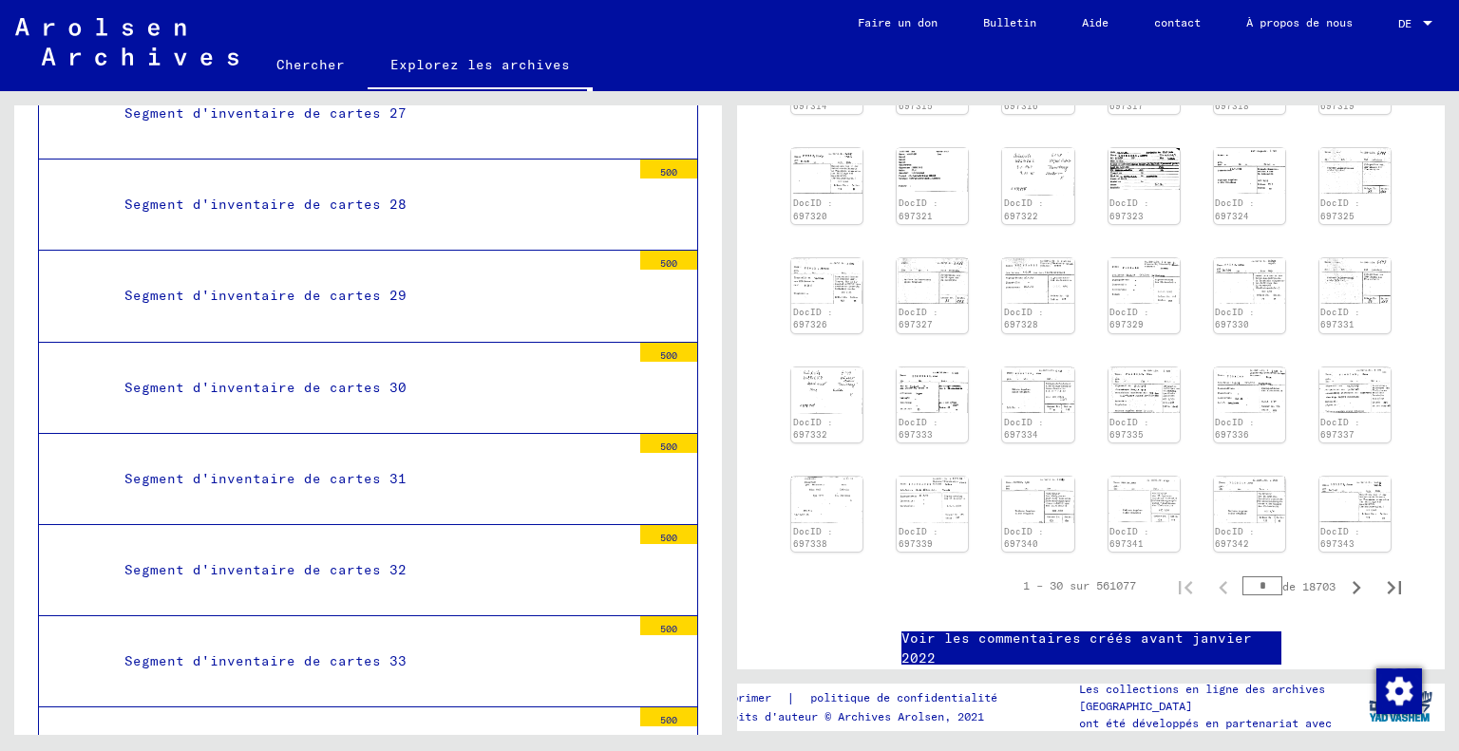
scroll to position [3222, 0]
click at [333, 461] on div "Segment d'inventaire de cartes 31" at bounding box center [370, 479] width 521 height 37
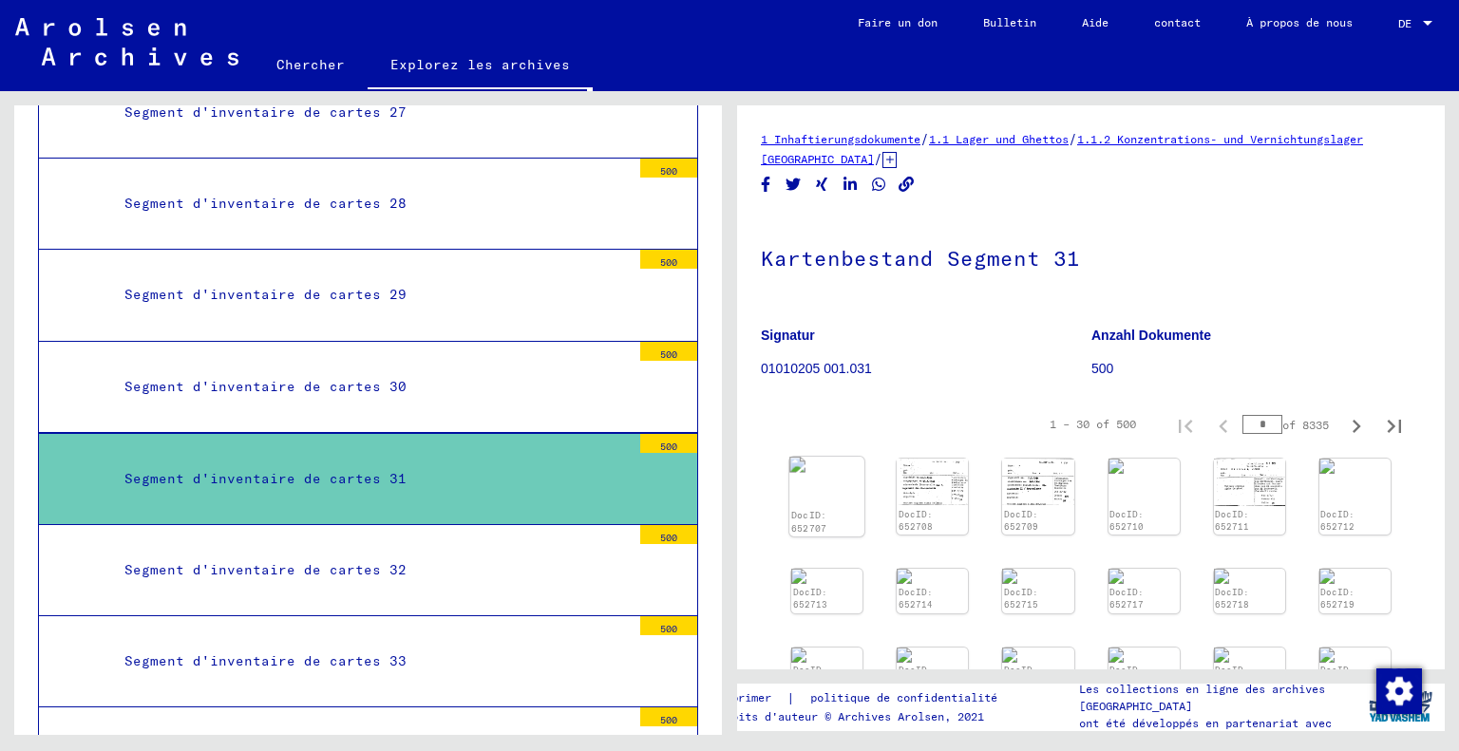
scroll to position [171, 0]
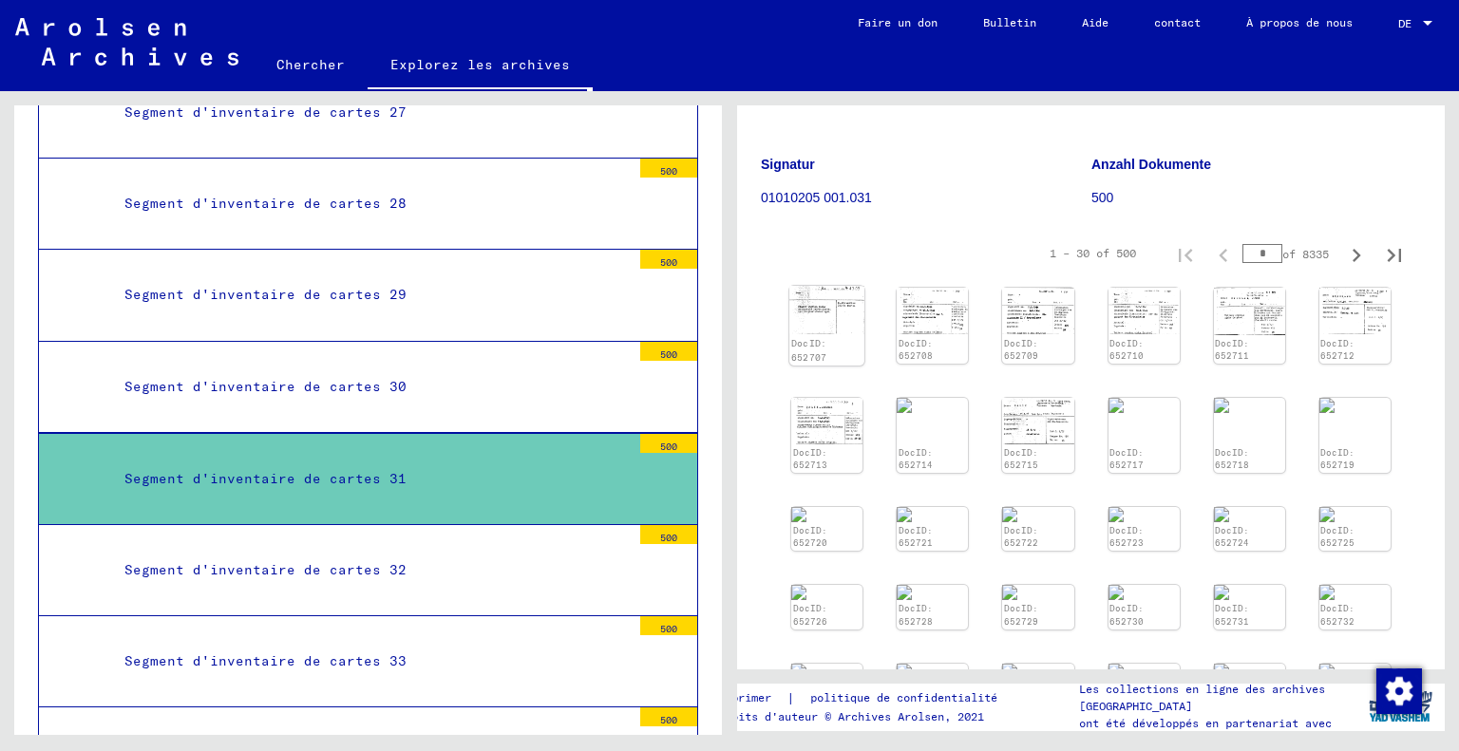
click at [835, 323] on img at bounding box center [826, 310] width 75 height 48
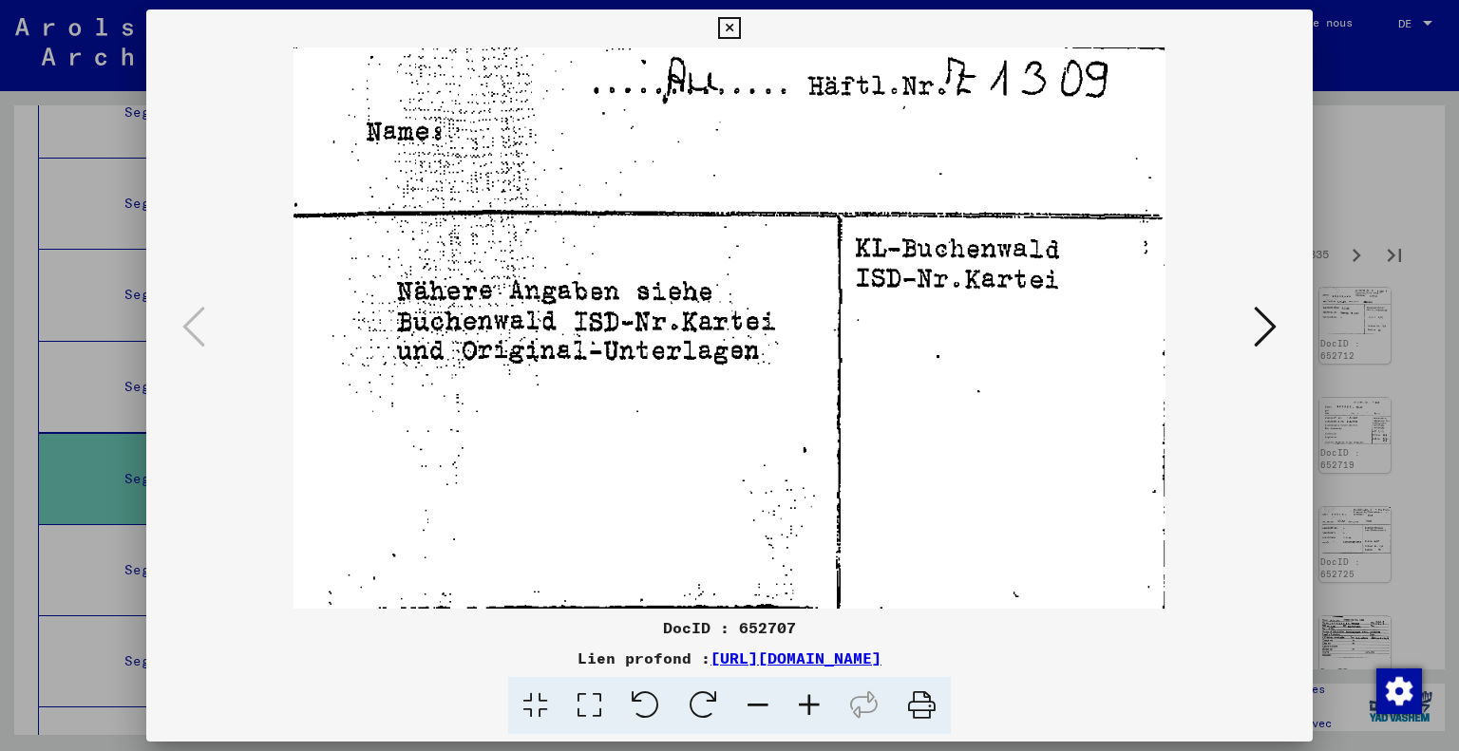
click at [1350, 174] on div at bounding box center [729, 375] width 1459 height 751
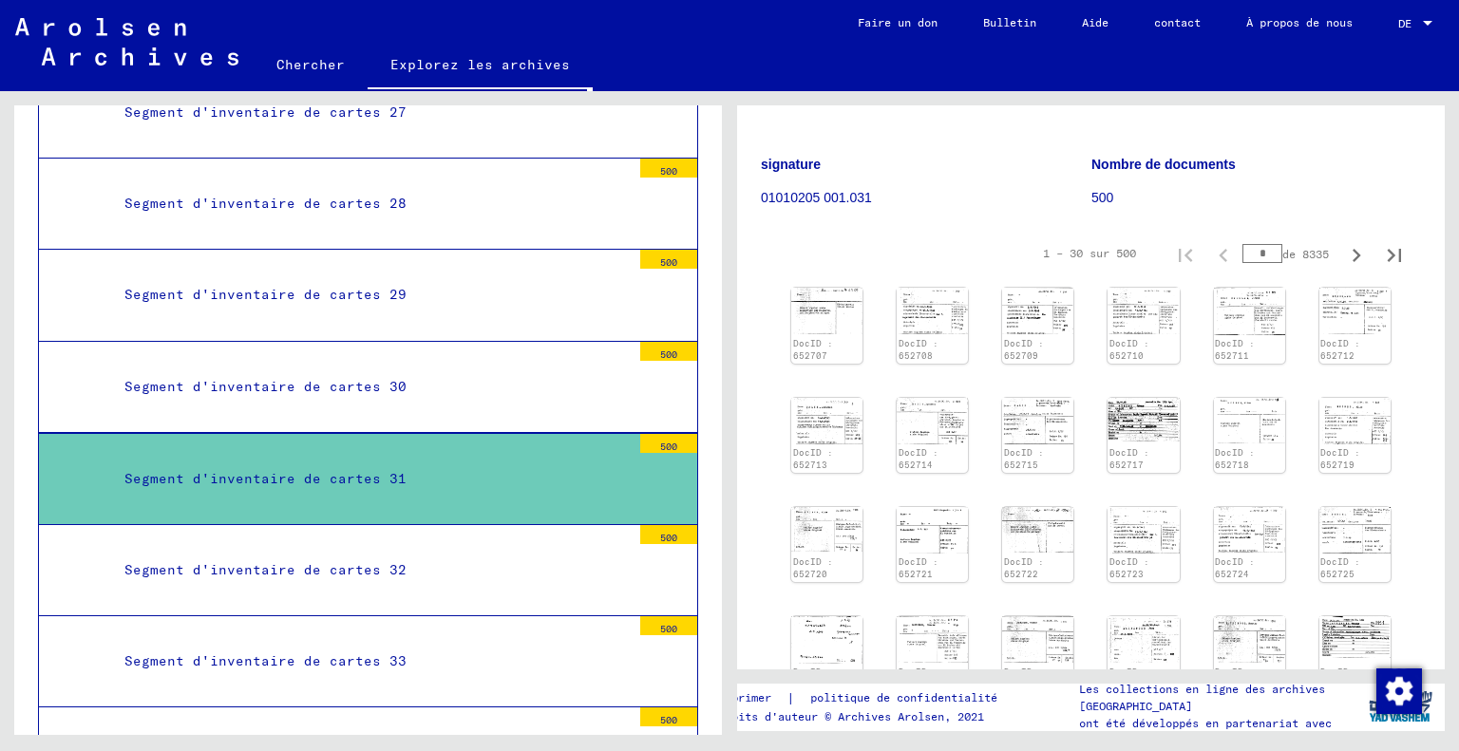
click at [437, 369] on mat-tree-node "Segment d'inventaire de cartes 30 500" at bounding box center [368, 387] width 660 height 91
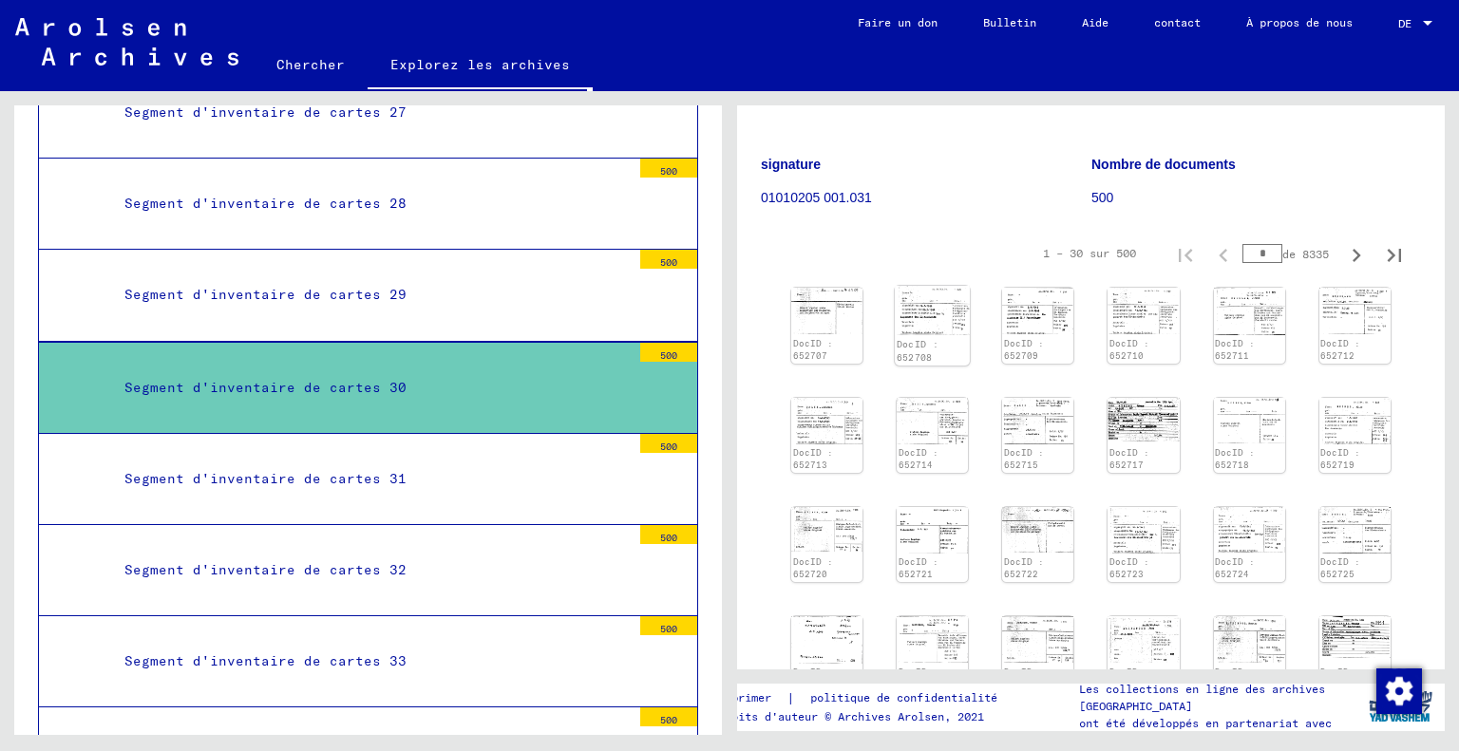
click at [927, 327] on img at bounding box center [932, 310] width 75 height 49
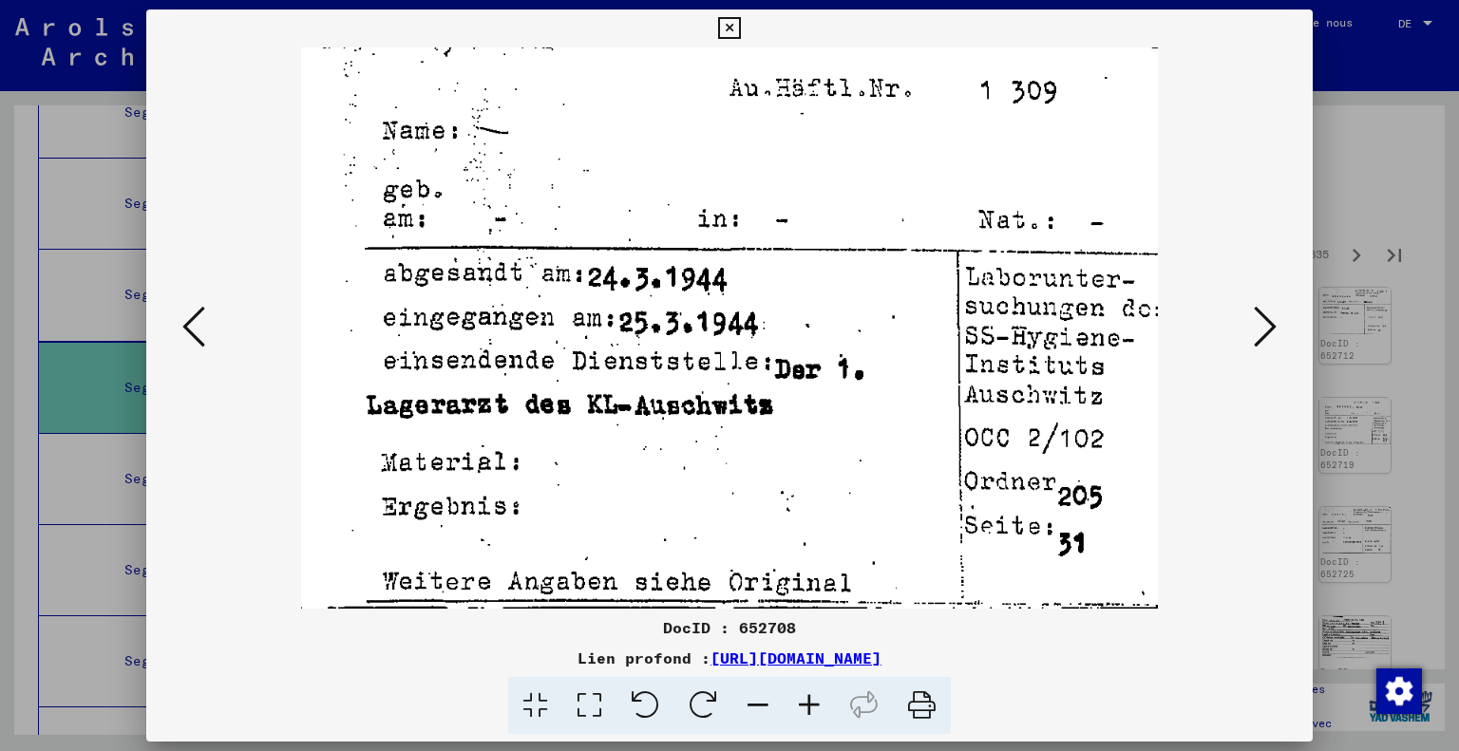
click at [1259, 336] on icon at bounding box center [1265, 327] width 23 height 46
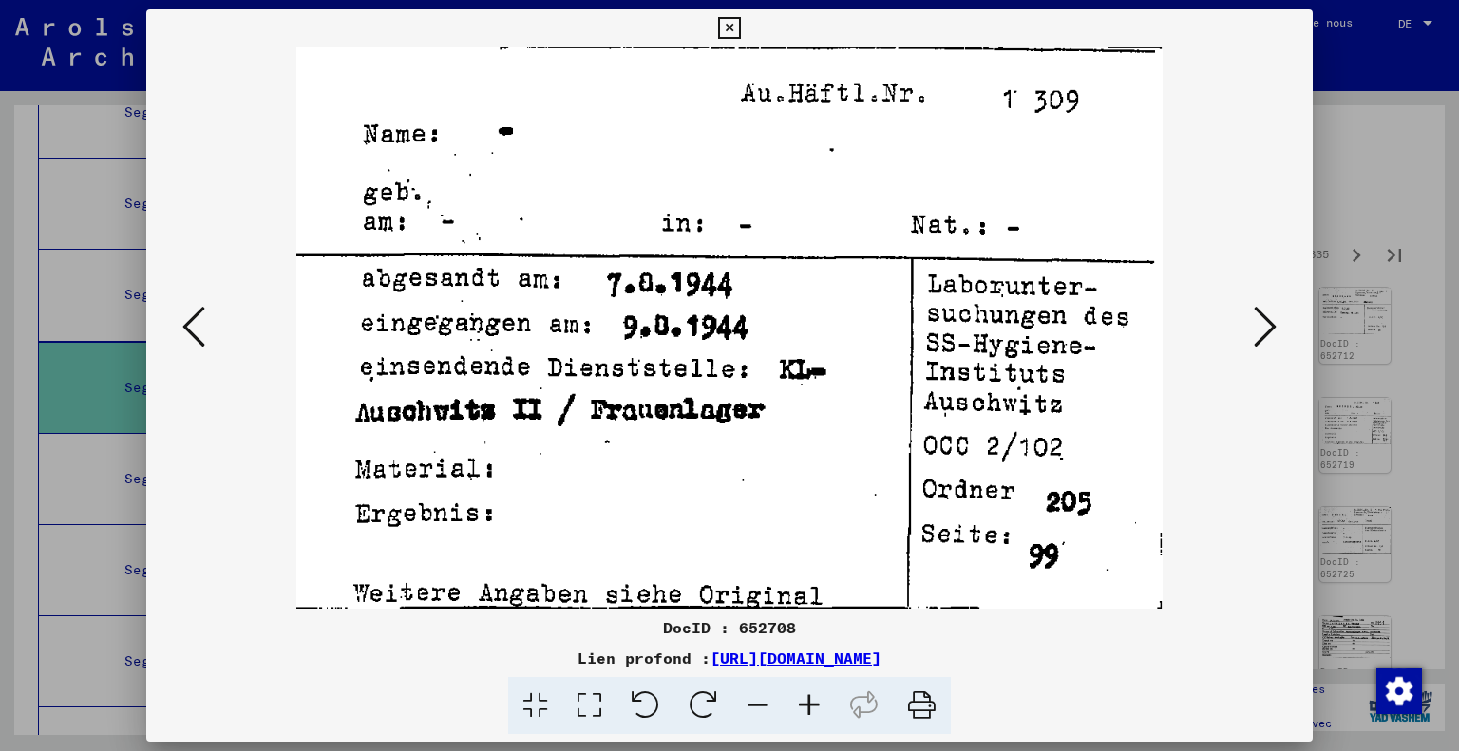
click at [1259, 336] on icon at bounding box center [1265, 327] width 23 height 46
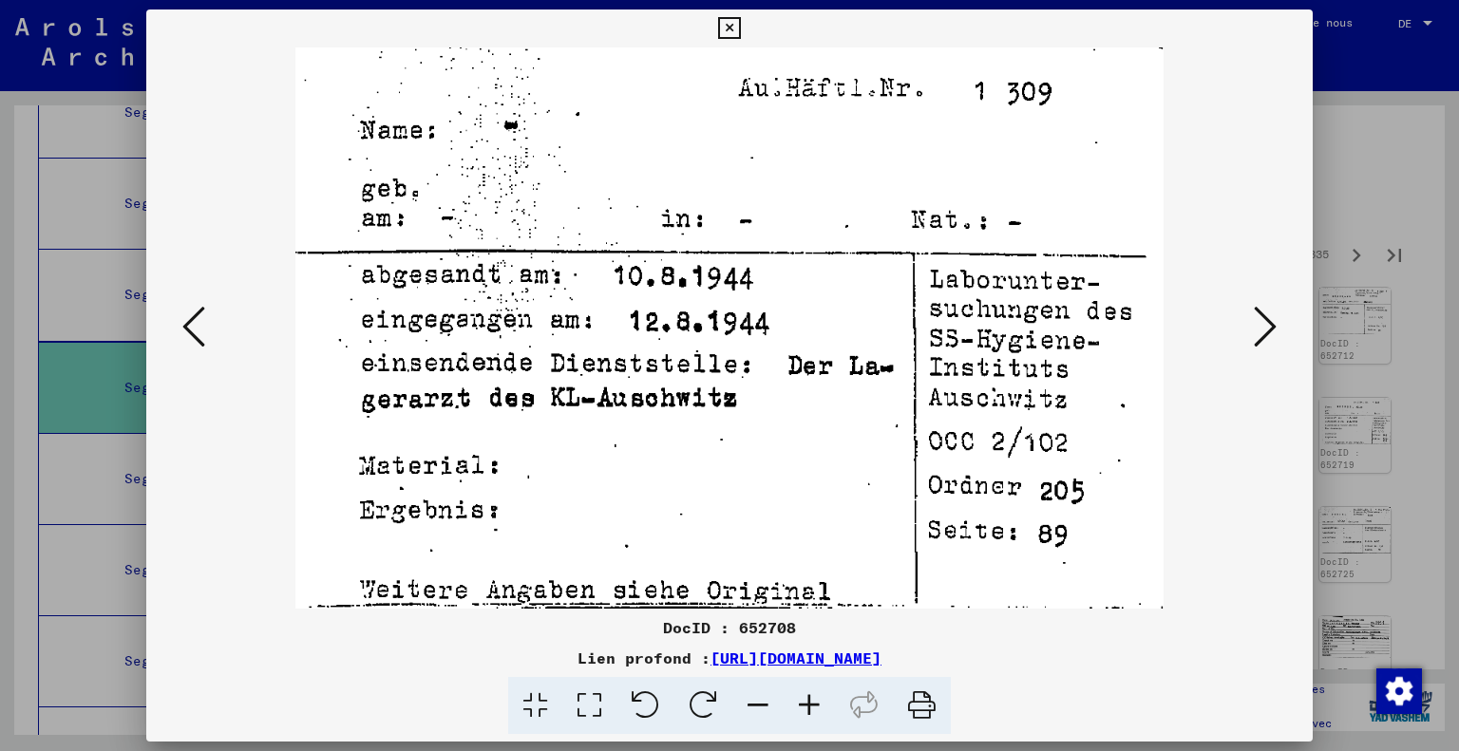
click at [1259, 336] on icon at bounding box center [1265, 327] width 23 height 46
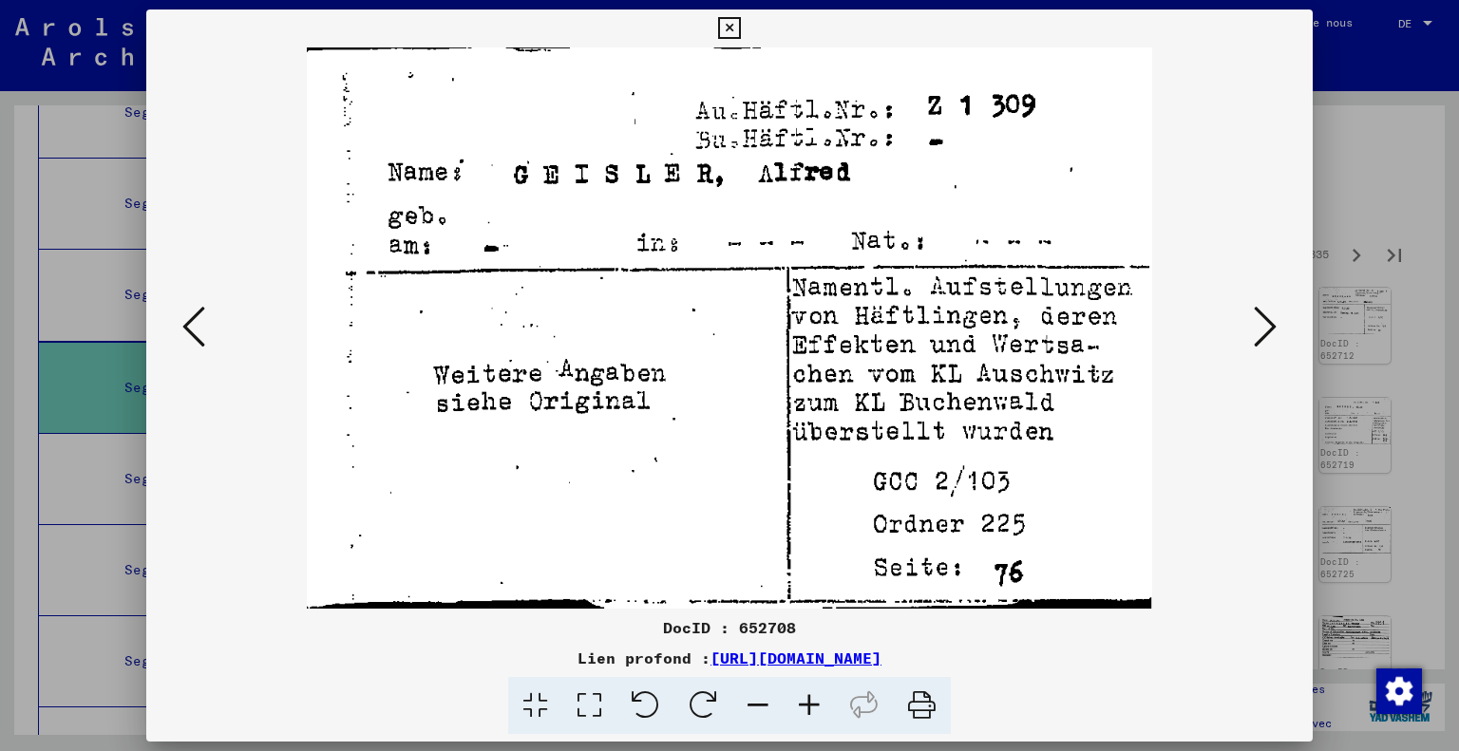
click at [1334, 324] on div at bounding box center [729, 375] width 1459 height 751
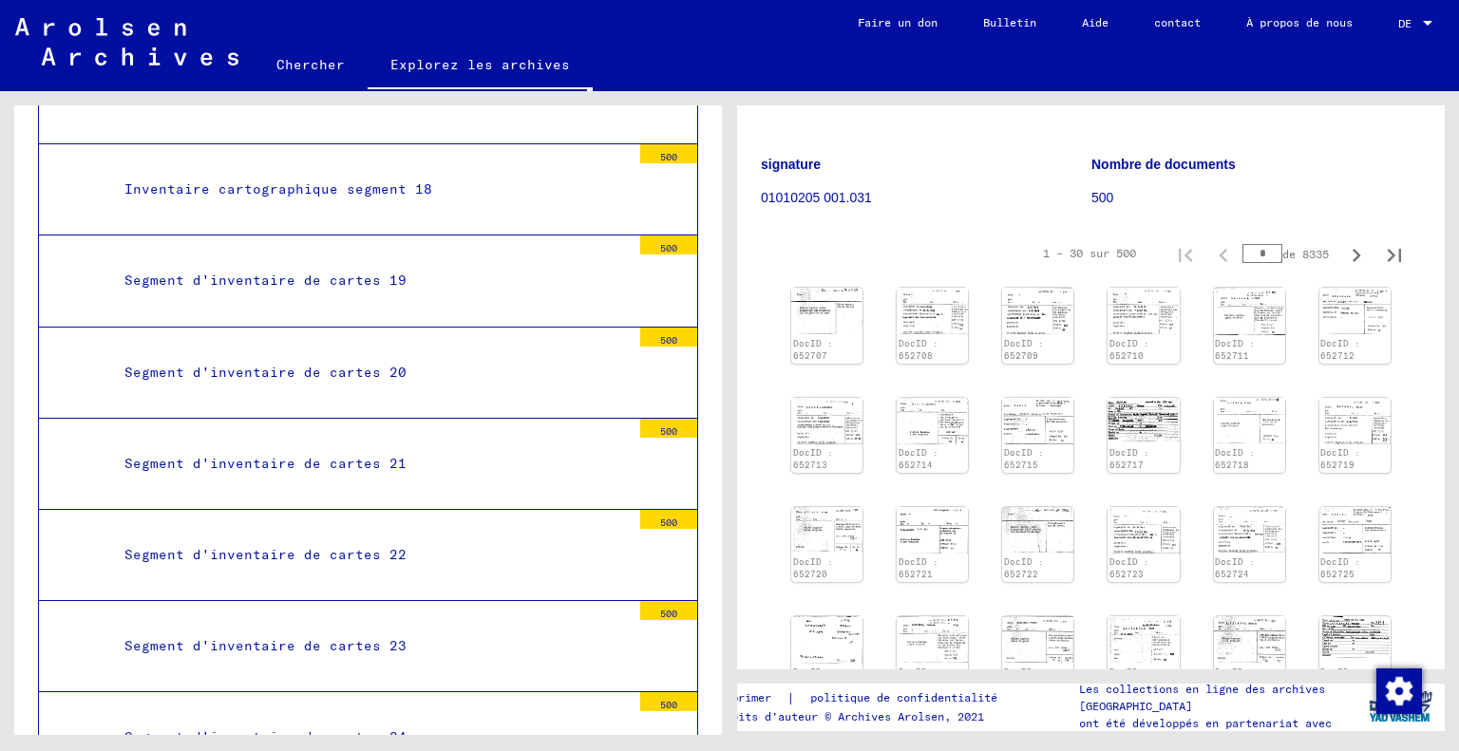
scroll to position [1988, 0]
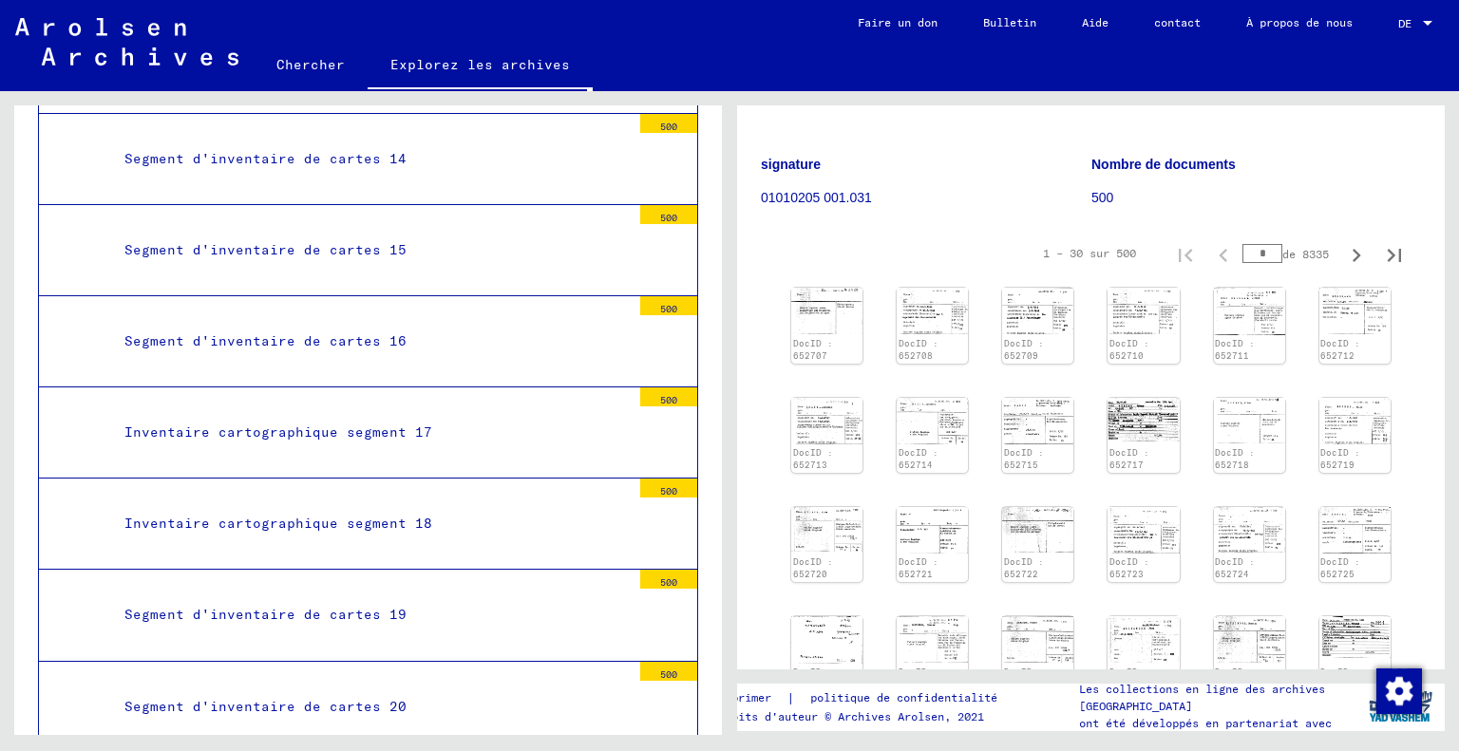
click at [377, 258] on mat-tree-node "Segment d'inventaire de cartes 15 500" at bounding box center [368, 250] width 660 height 91
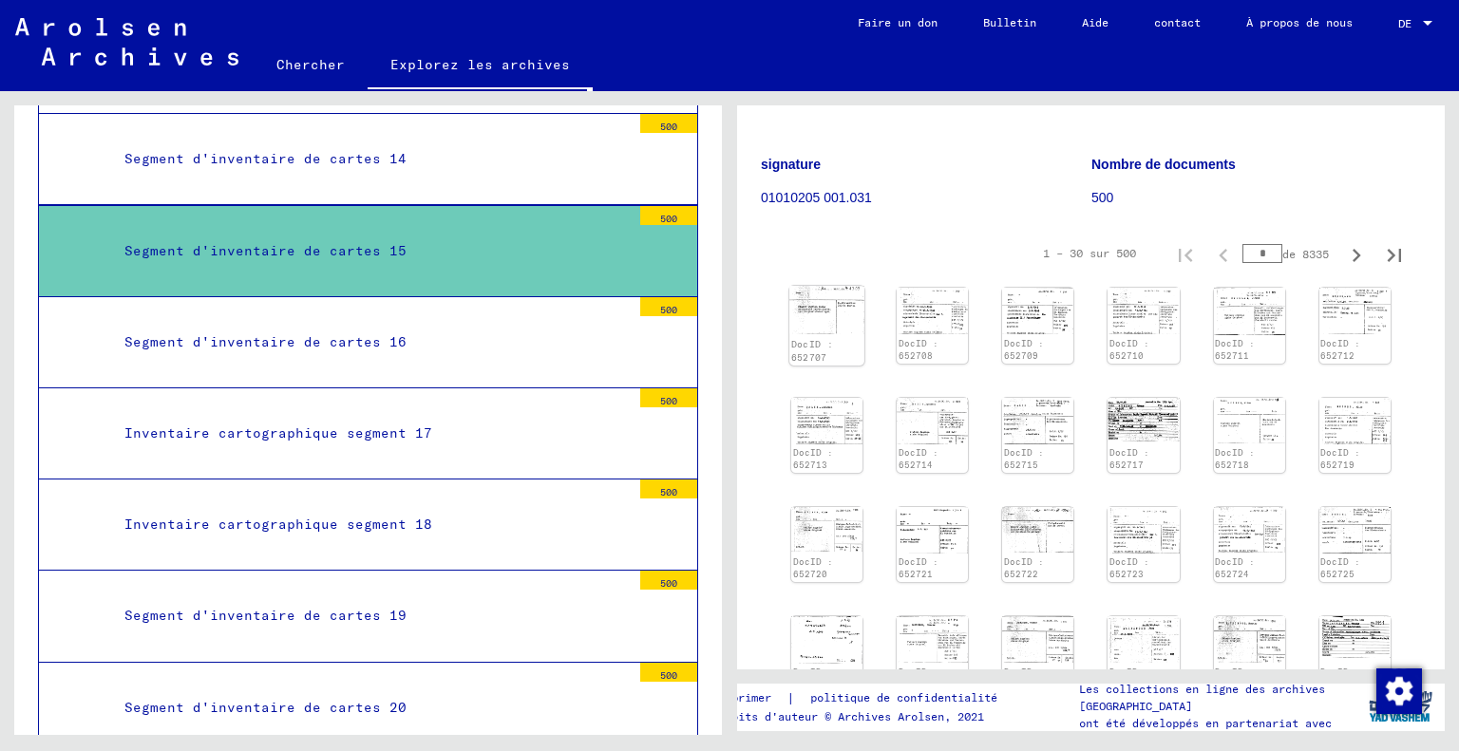
click at [852, 308] on img at bounding box center [826, 310] width 75 height 48
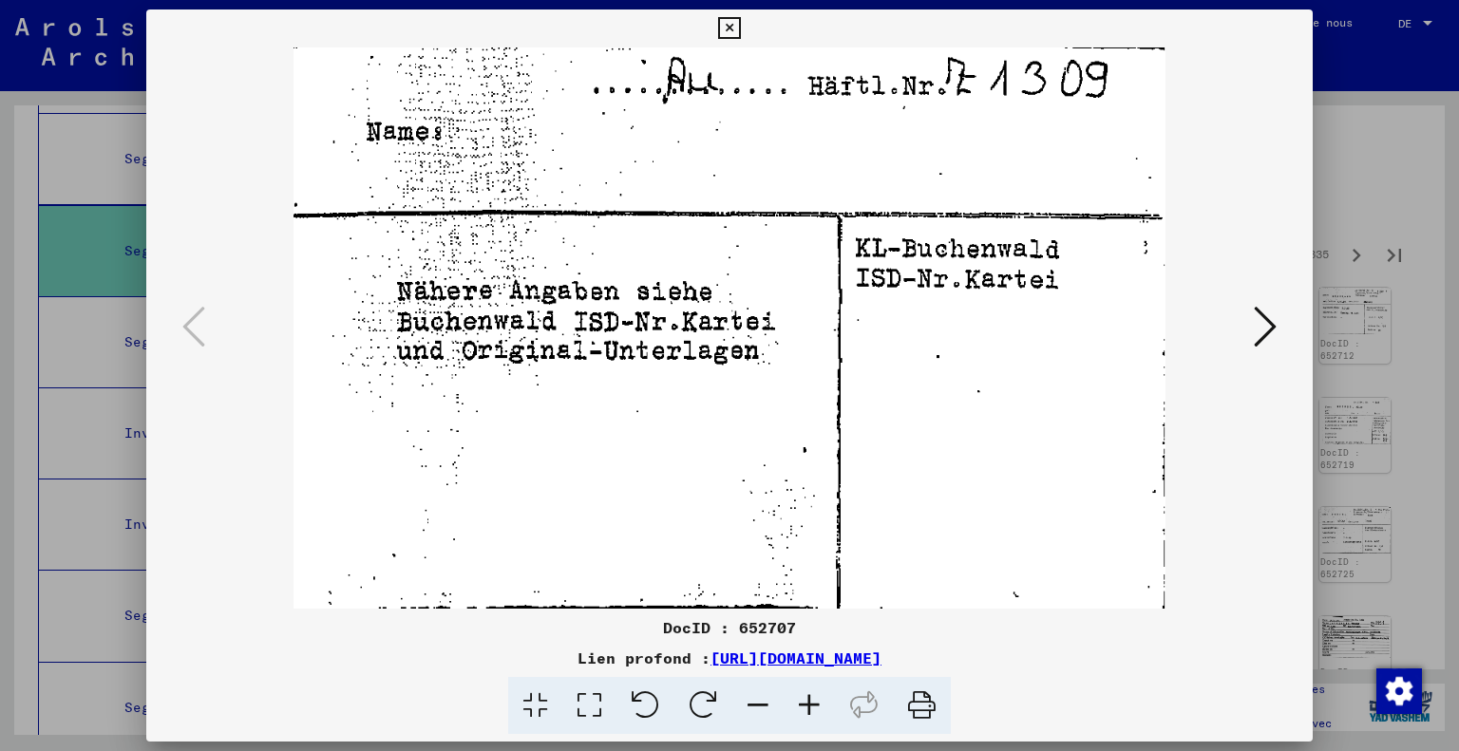
click at [1259, 322] on icon at bounding box center [1265, 327] width 23 height 46
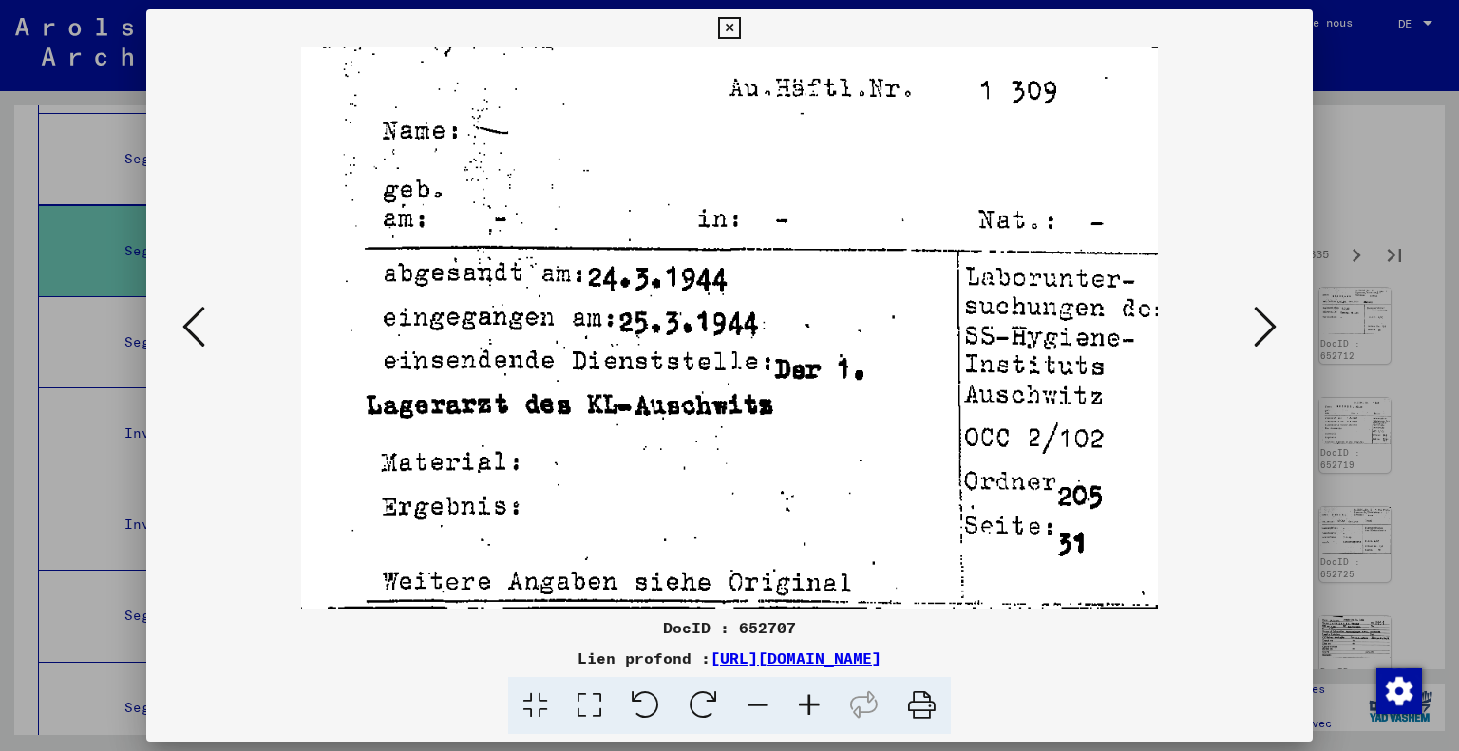
click at [1259, 322] on icon at bounding box center [1265, 327] width 23 height 46
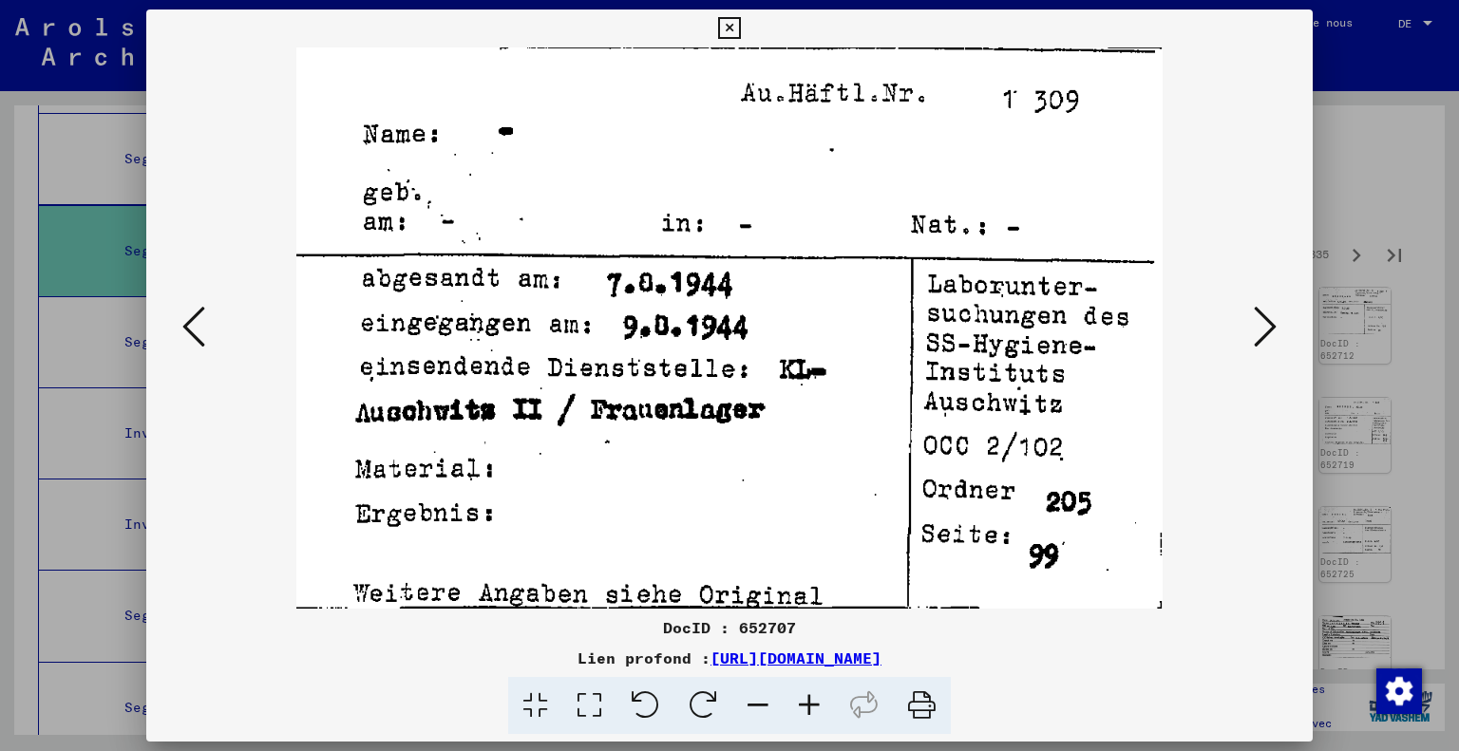
click at [1350, 399] on div at bounding box center [729, 375] width 1459 height 751
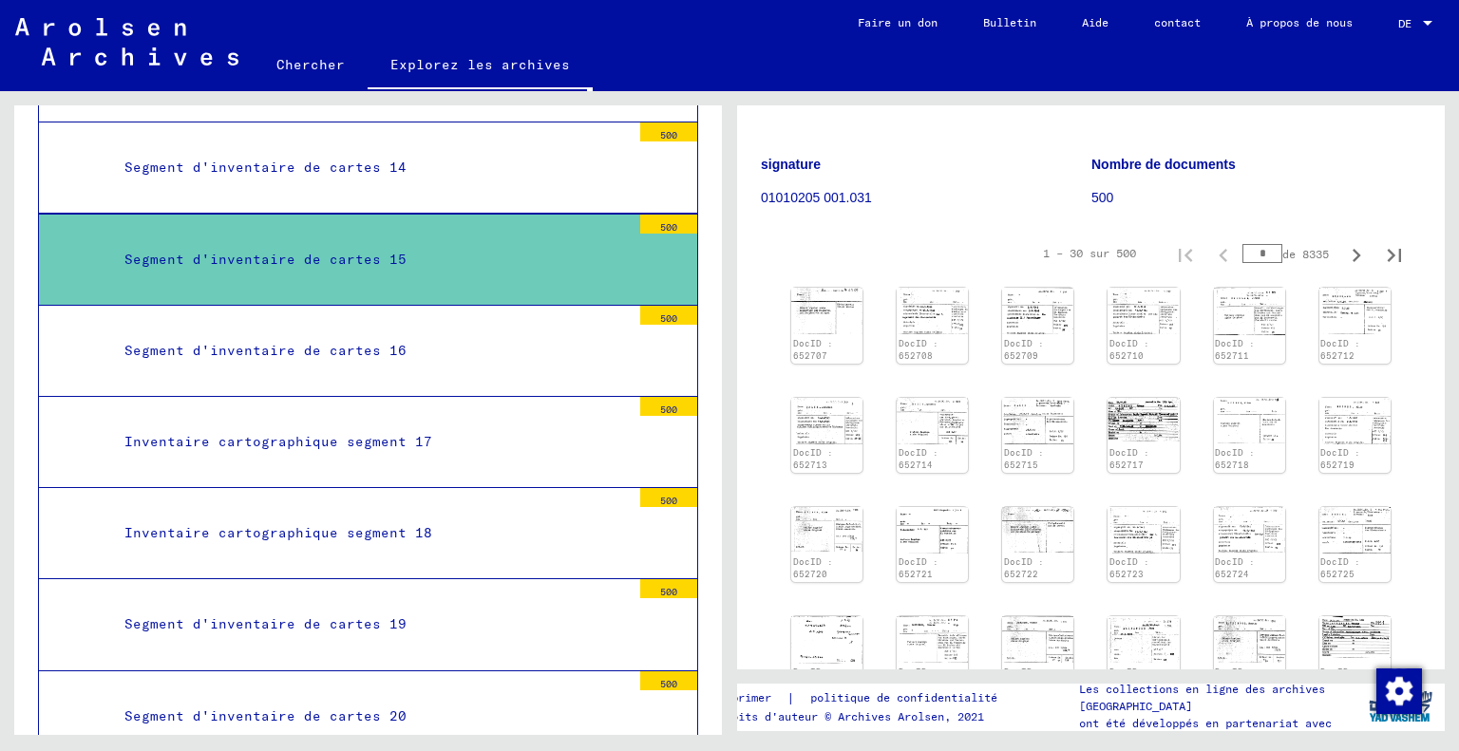
scroll to position [1976, 0]
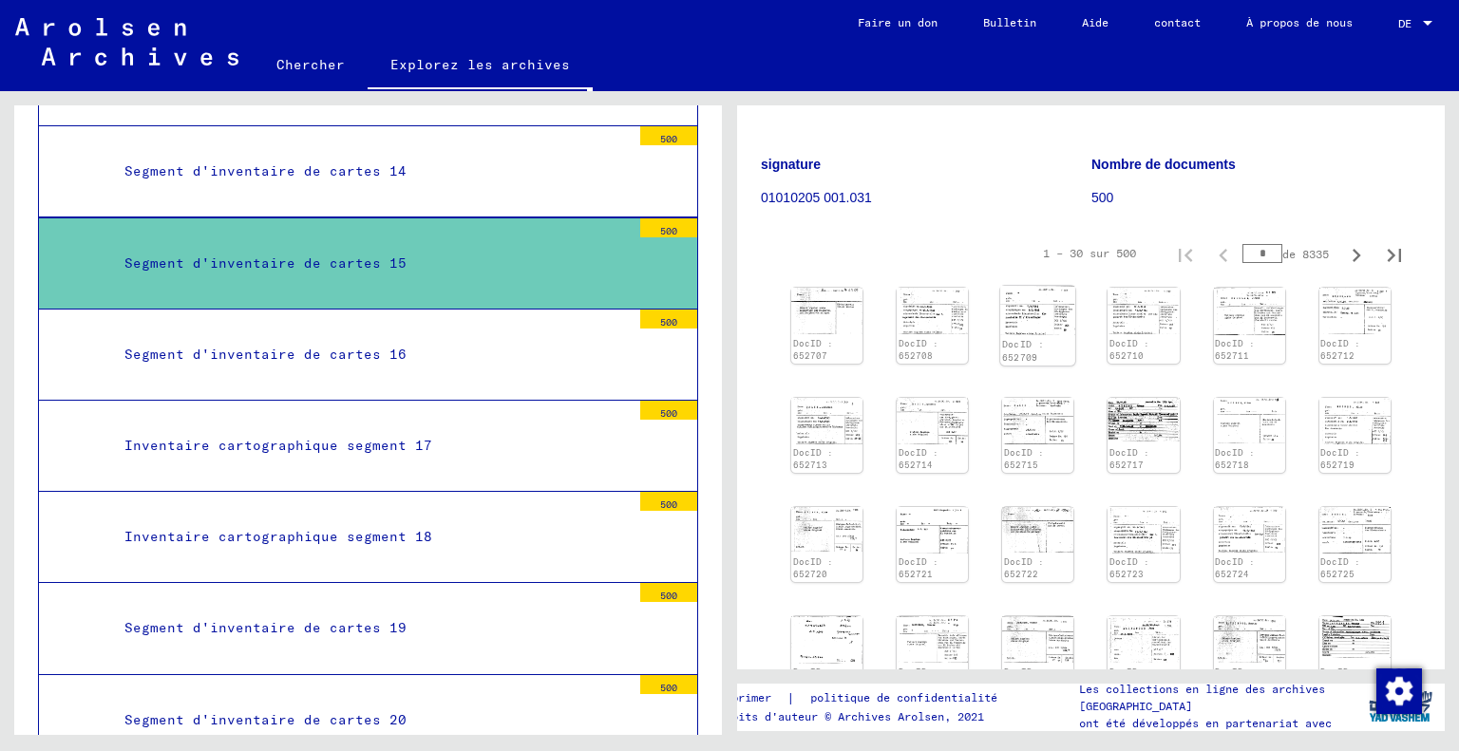
click at [1037, 314] on img at bounding box center [1037, 310] width 75 height 48
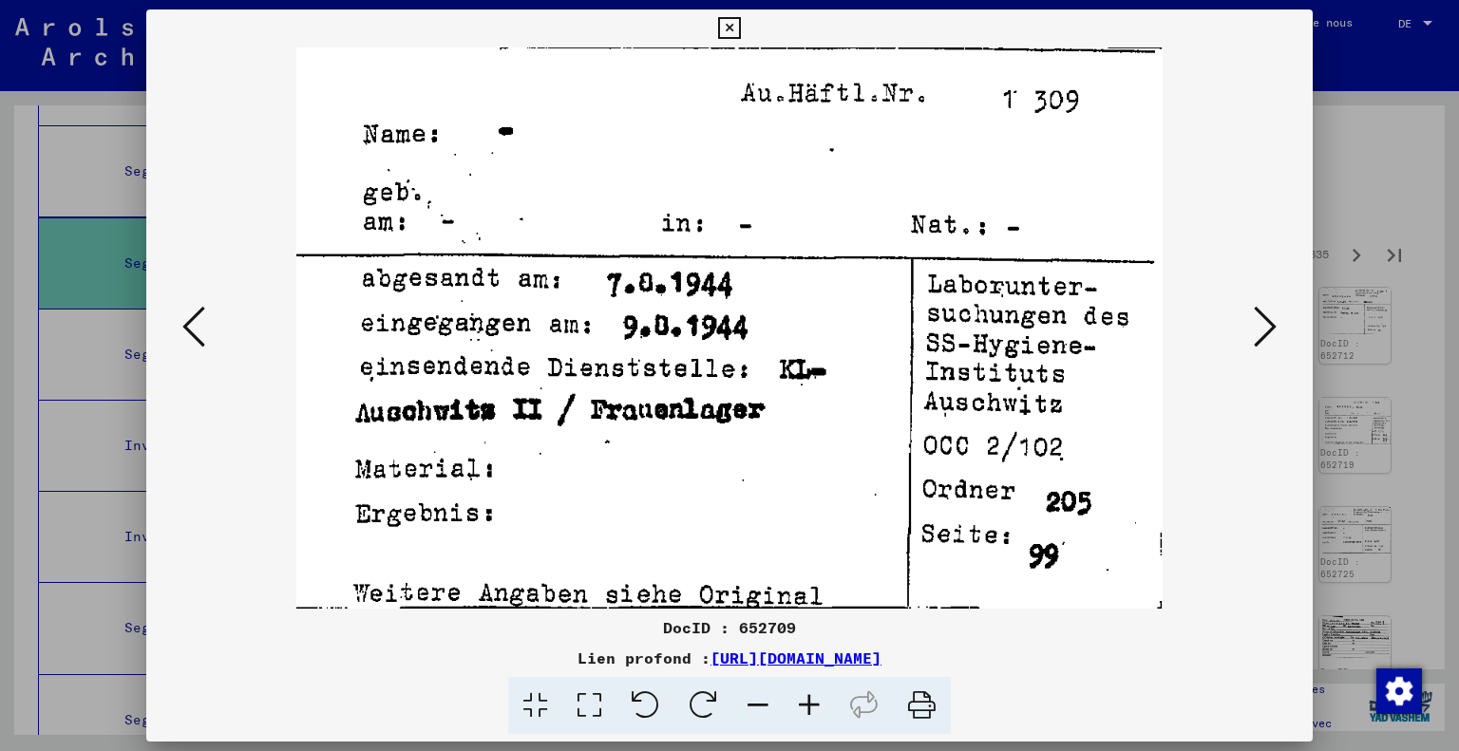
click at [1377, 464] on div at bounding box center [729, 375] width 1459 height 751
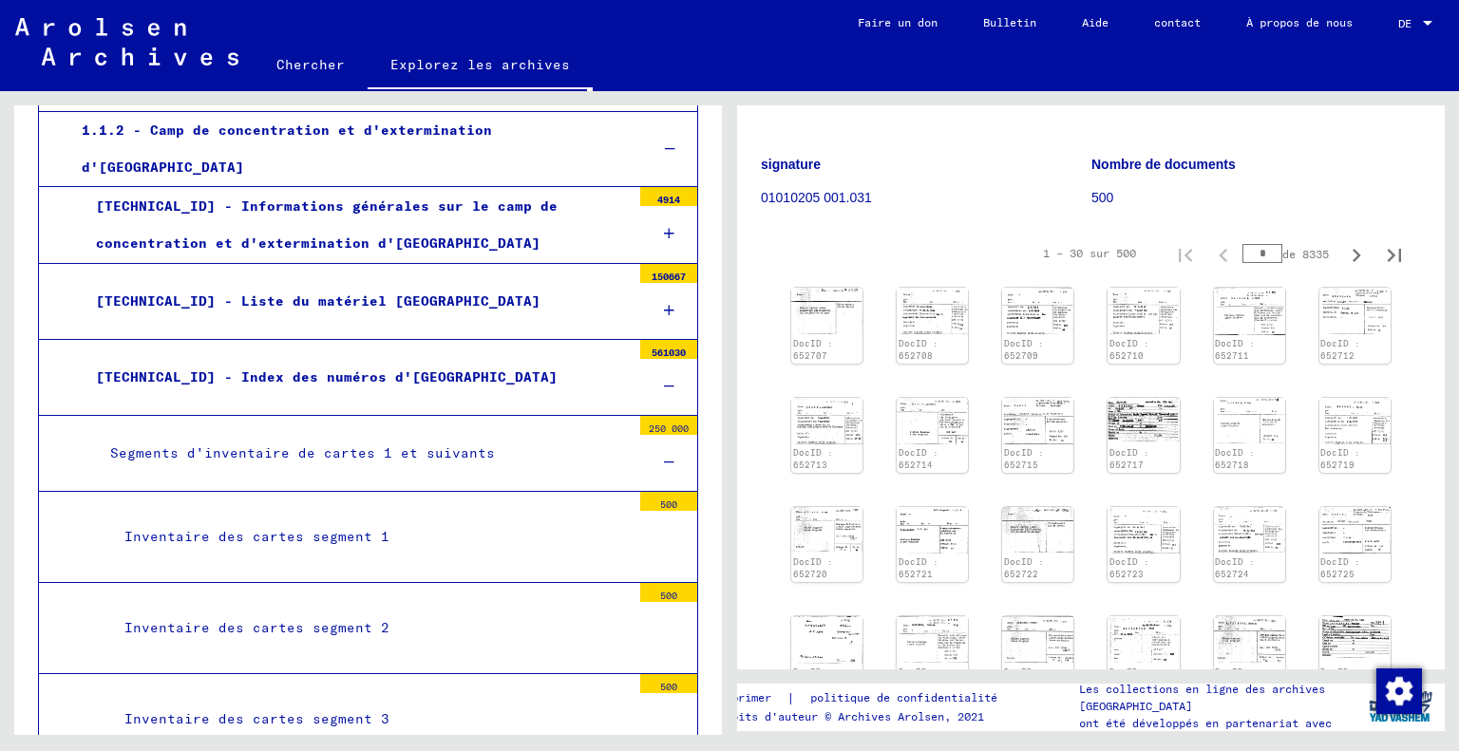
scroll to position [421, 0]
click at [184, 369] on font "[TECHNICAL_ID] - Index des numéros d'[GEOGRAPHIC_DATA]" at bounding box center [327, 377] width 462 height 17
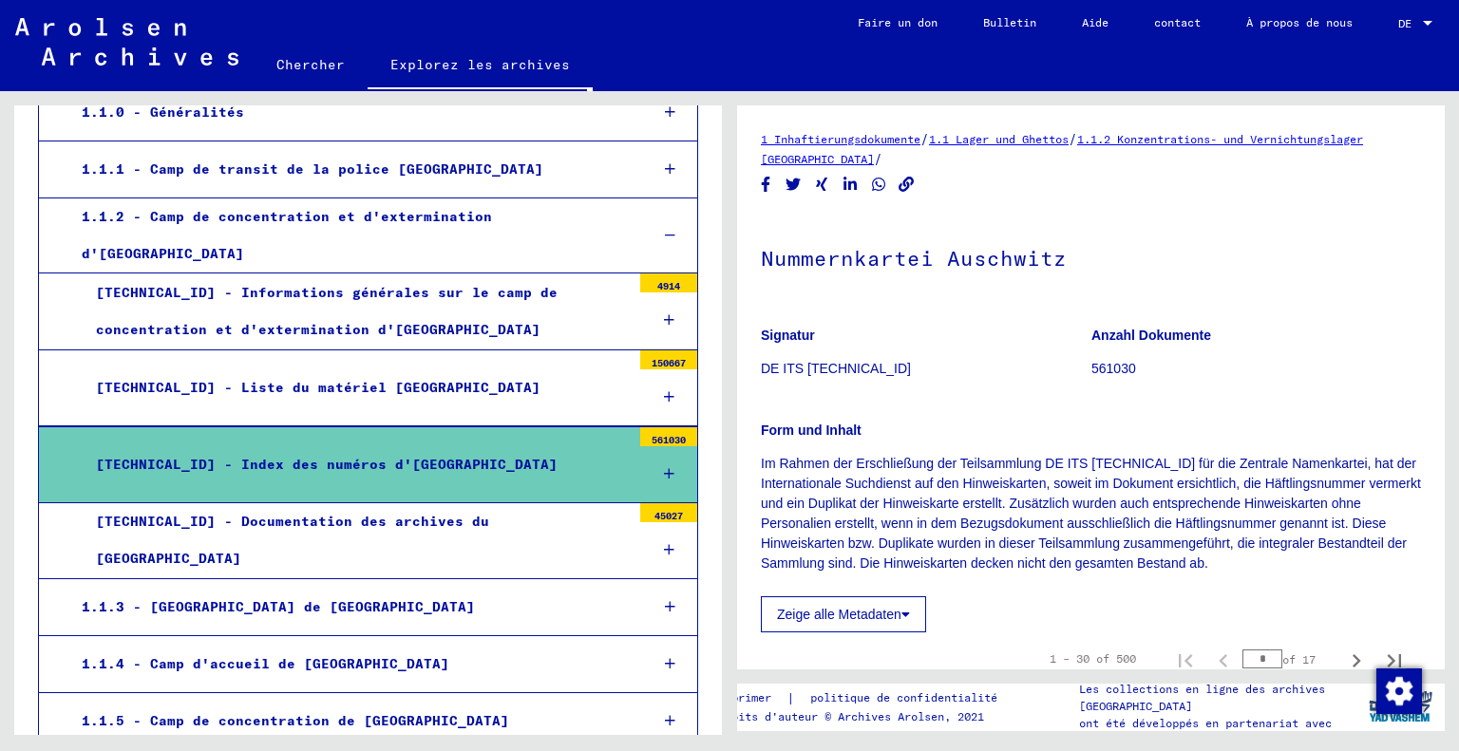
scroll to position [334, 0]
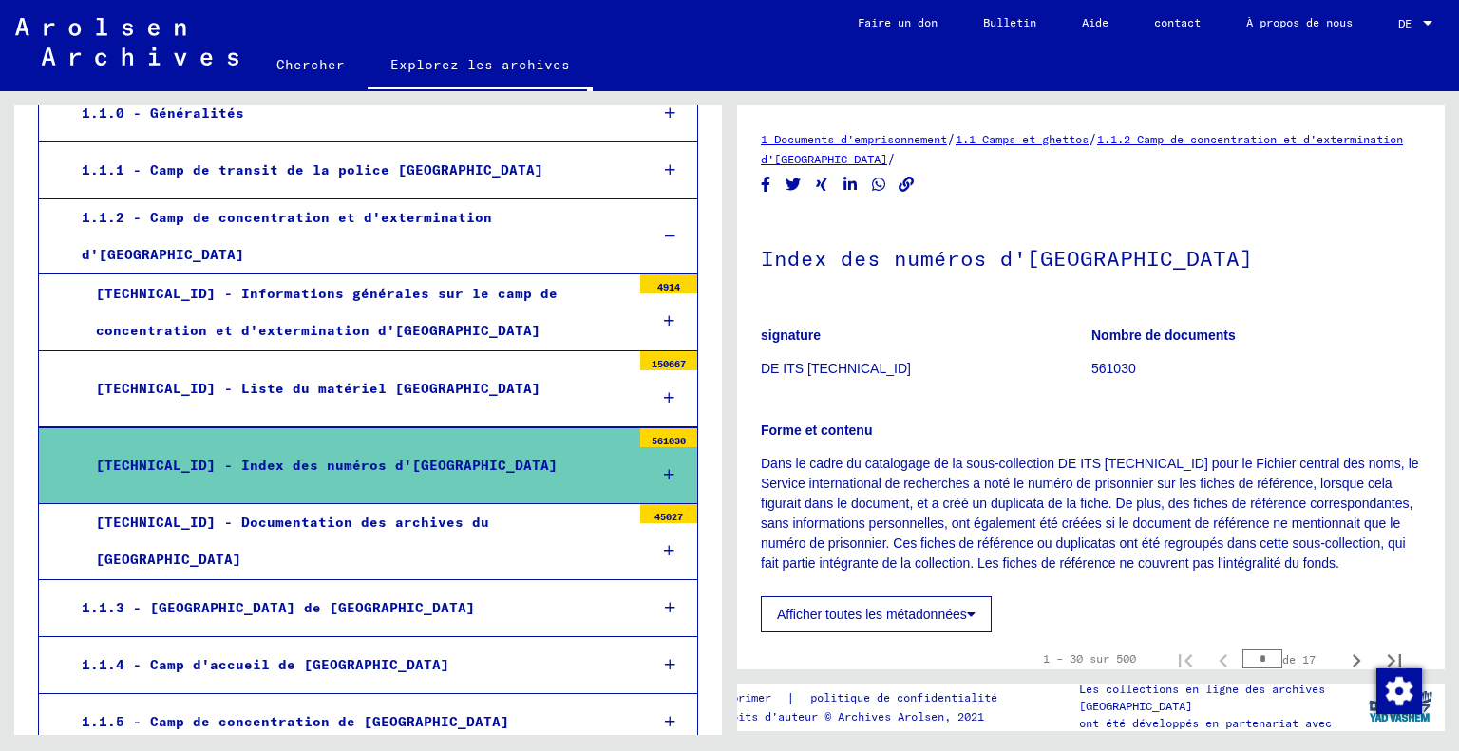
click at [308, 378] on div "[TECHNICAL_ID] - Liste du matériel [GEOGRAPHIC_DATA]" at bounding box center [356, 388] width 549 height 37
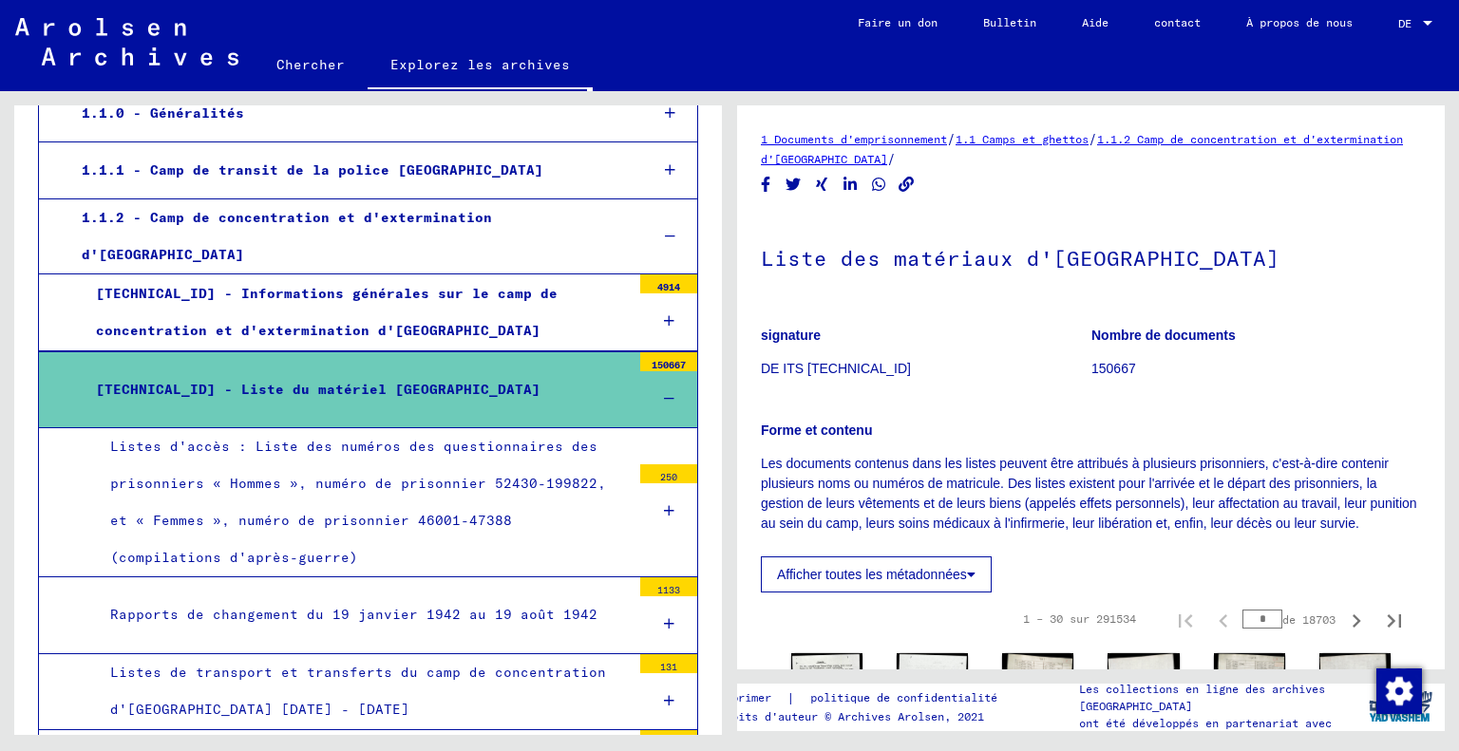
click at [415, 516] on div "Listes d'accès : Liste des numéros des questionnaires des prisonniers « Hommes …" at bounding box center [363, 502] width 535 height 149
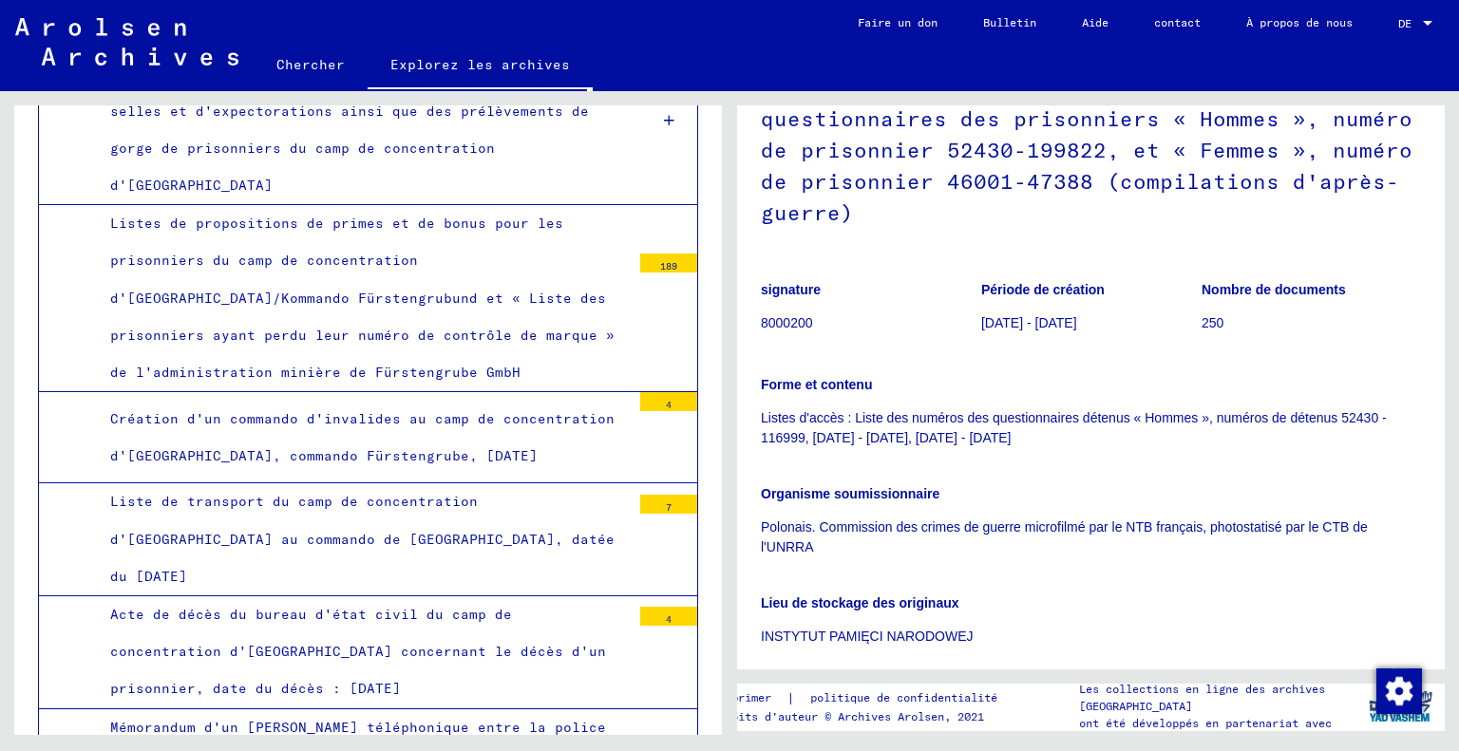
scroll to position [14335, 0]
